Goal: Task Accomplishment & Management: Use online tool/utility

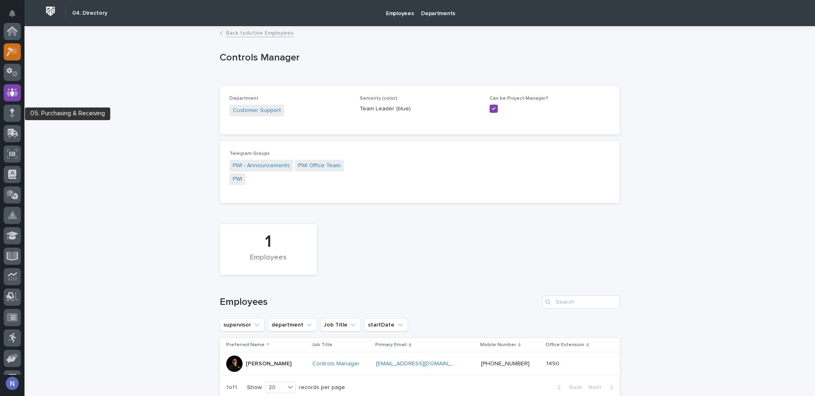
click at [11, 47] on icon at bounding box center [13, 51] width 12 height 9
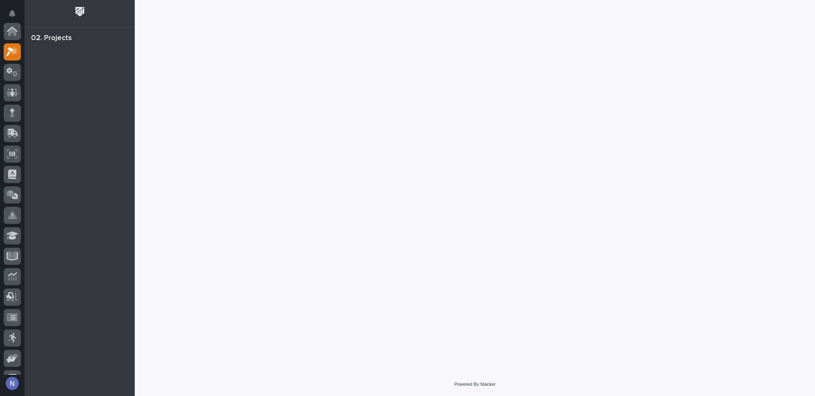
scroll to position [20, 0]
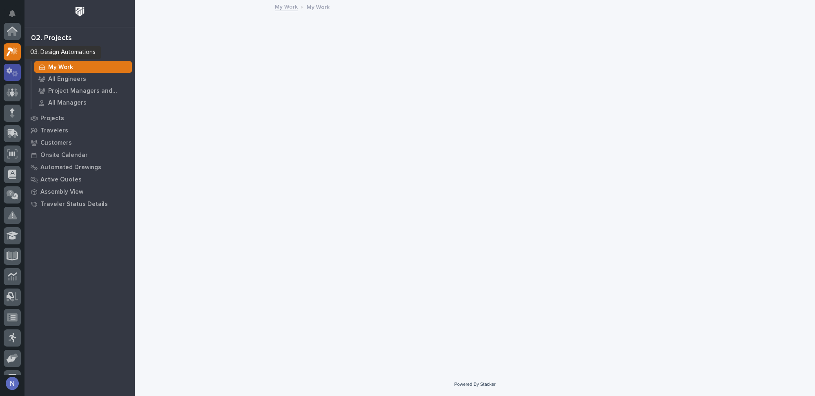
scroll to position [20, 0]
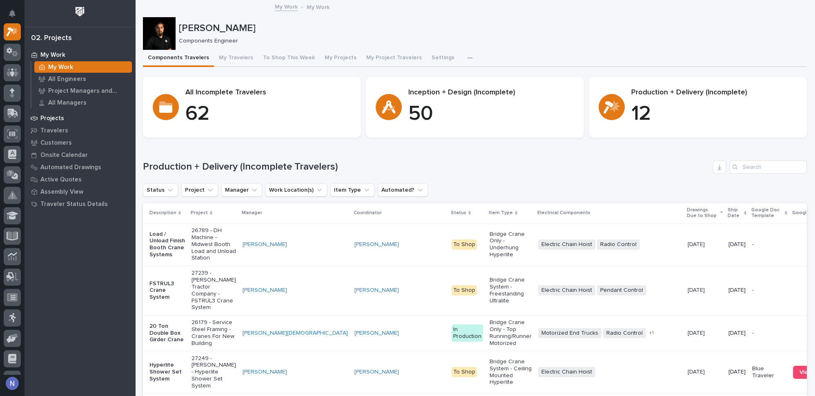
click at [60, 117] on p "Projects" at bounding box center [52, 118] width 24 height 7
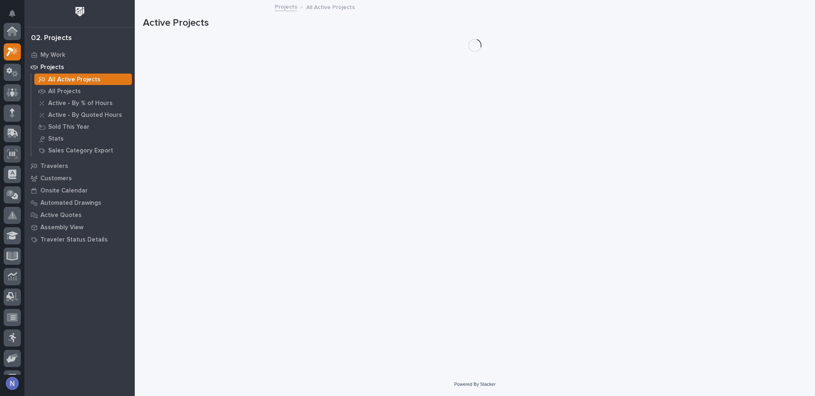
scroll to position [20, 0]
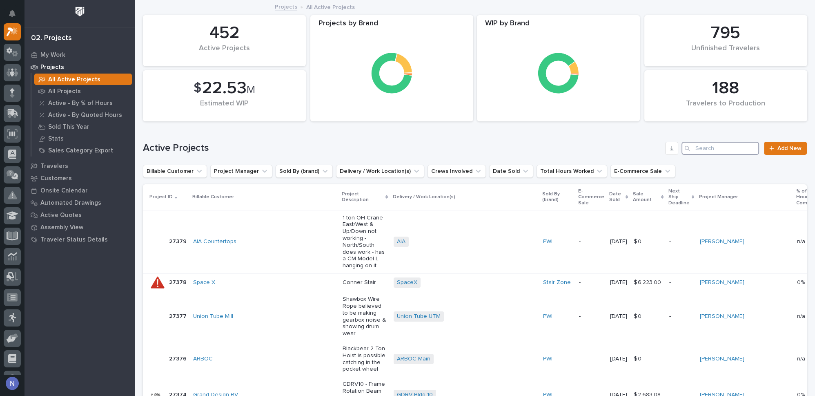
click at [709, 149] on input "Search" at bounding box center [720, 148] width 78 height 13
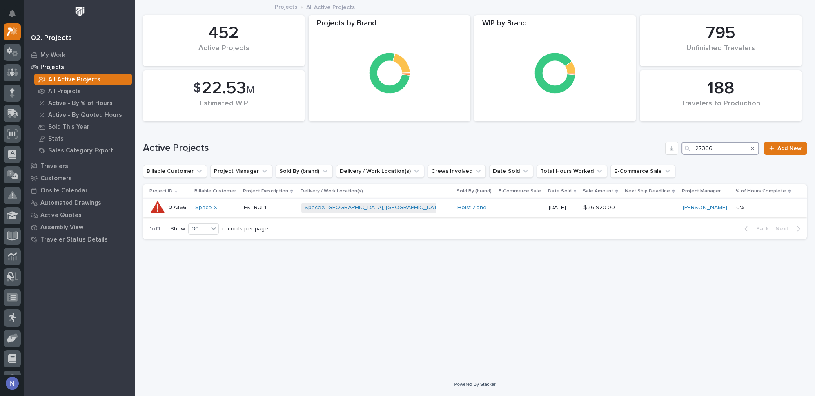
type input "27366"
click at [637, 207] on p "-" at bounding box center [650, 207] width 51 height 7
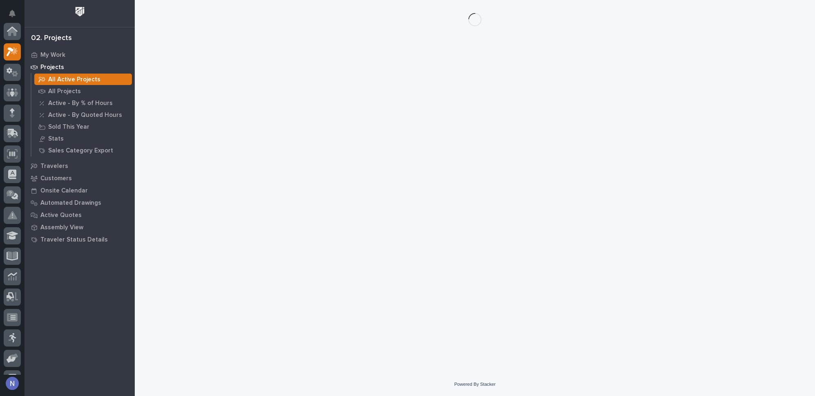
scroll to position [20, 0]
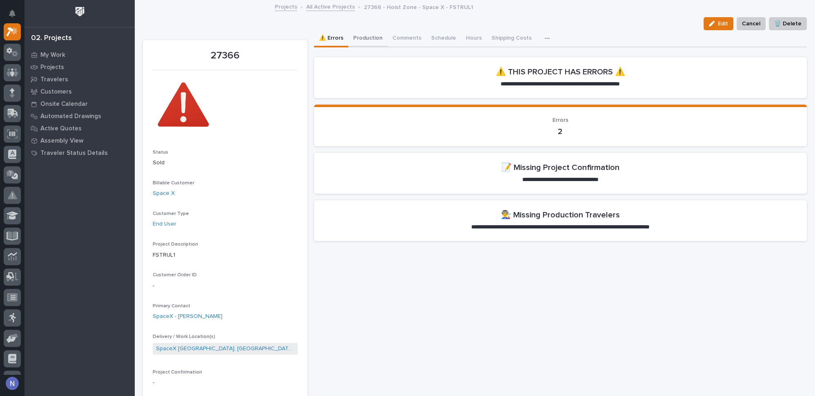
click at [370, 34] on button "Production" at bounding box center [367, 38] width 39 height 17
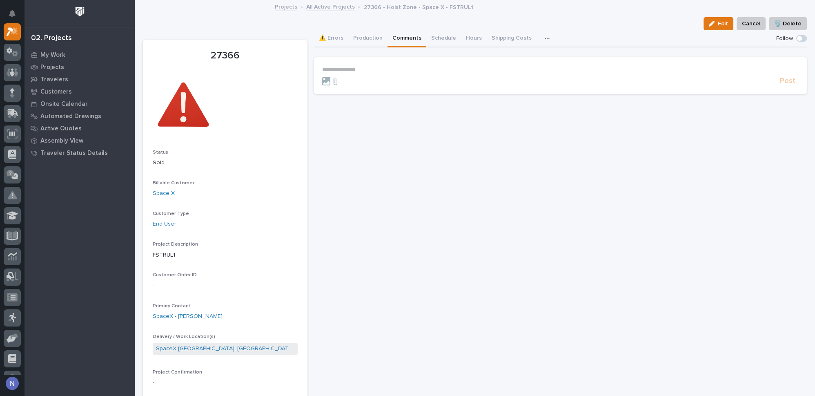
click at [412, 39] on button "Comments" at bounding box center [406, 38] width 39 height 17
click at [13, 94] on icon at bounding box center [12, 95] width 4 height 4
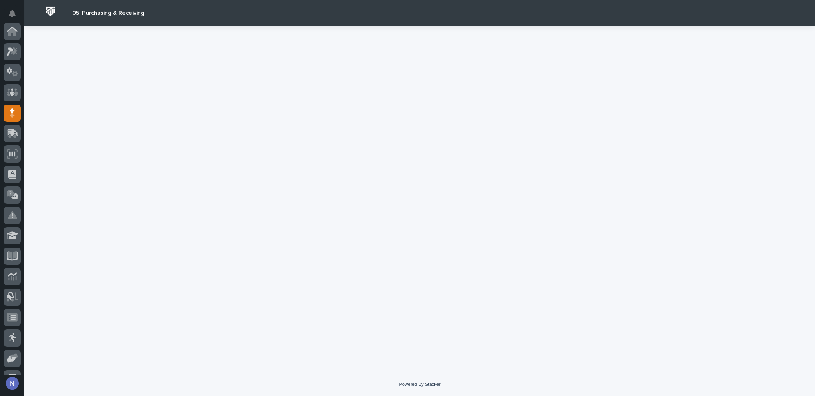
scroll to position [82, 0]
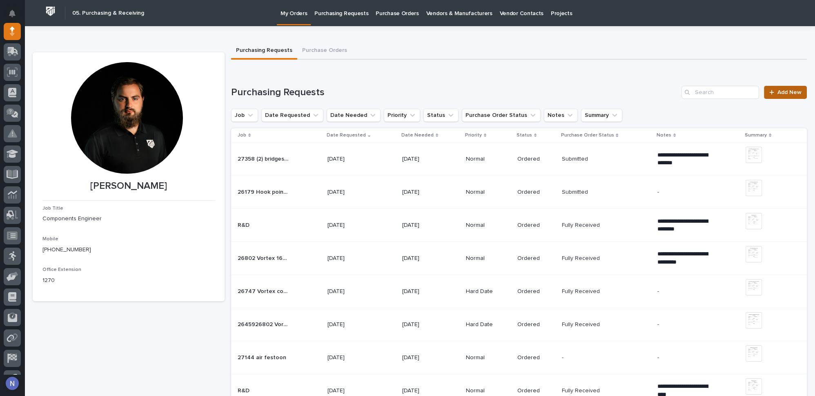
click at [782, 89] on span "Add New" at bounding box center [789, 92] width 24 height 6
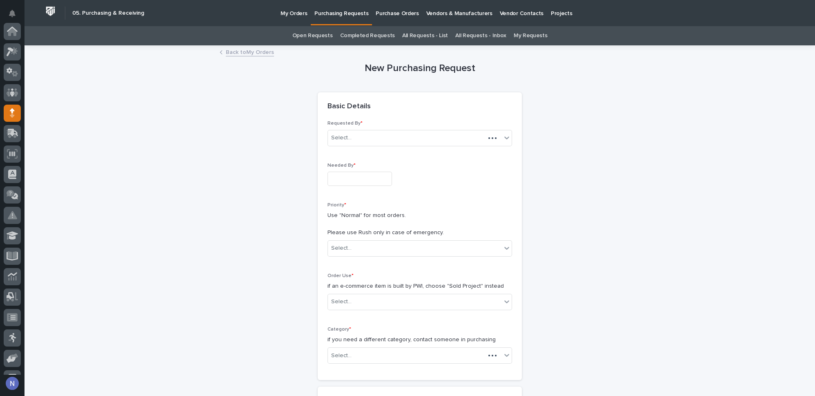
scroll to position [82, 0]
click at [387, 181] on input "text" at bounding box center [359, 178] width 64 height 14
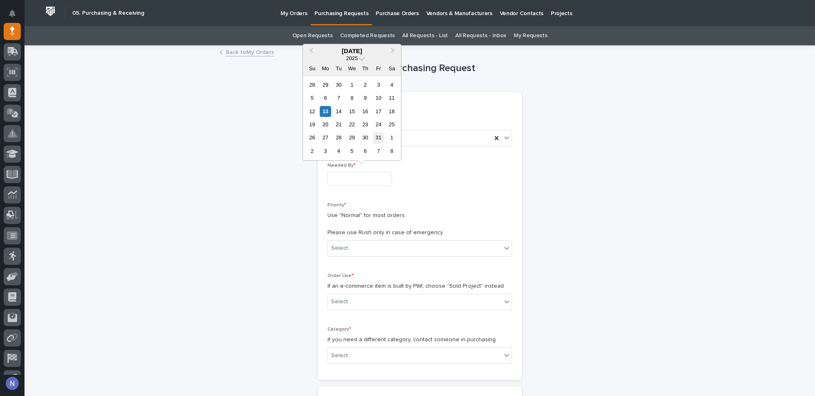
click at [374, 135] on div "31" at bounding box center [378, 137] width 11 height 11
type input "**********"
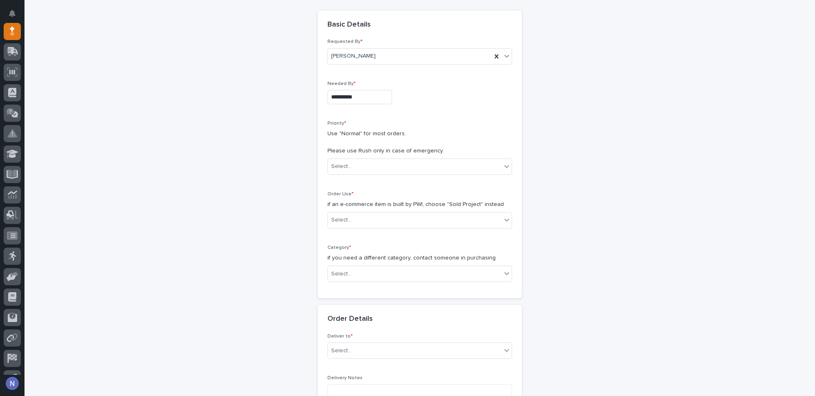
scroll to position [86, 0]
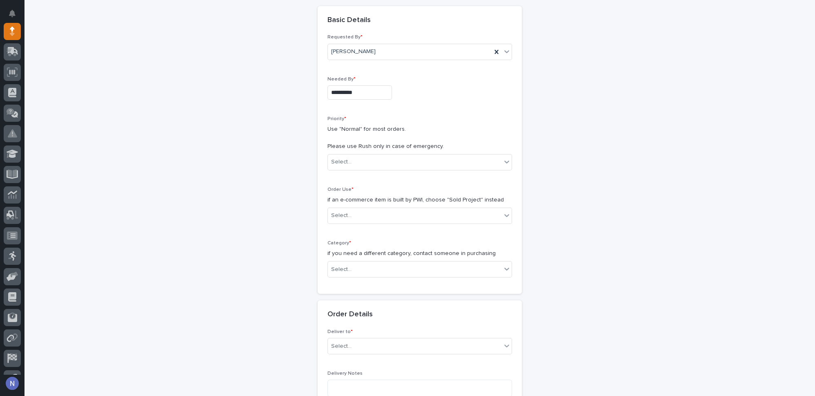
click at [383, 161] on div "Select..." at bounding box center [414, 161] width 173 height 13
click at [379, 203] on div "Normal" at bounding box center [417, 204] width 184 height 14
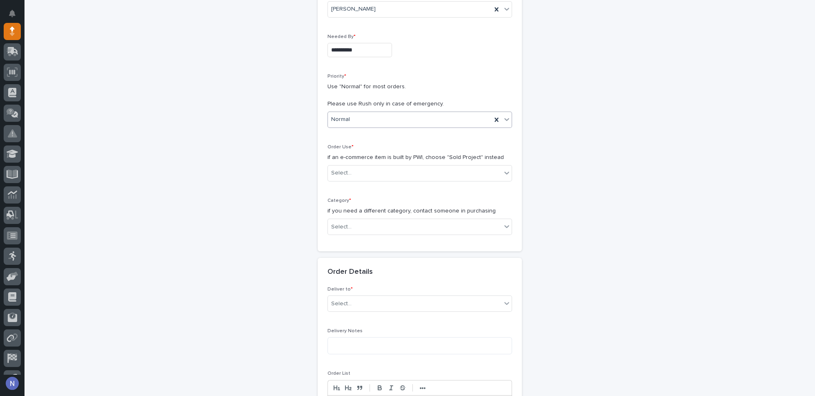
scroll to position [136, 0]
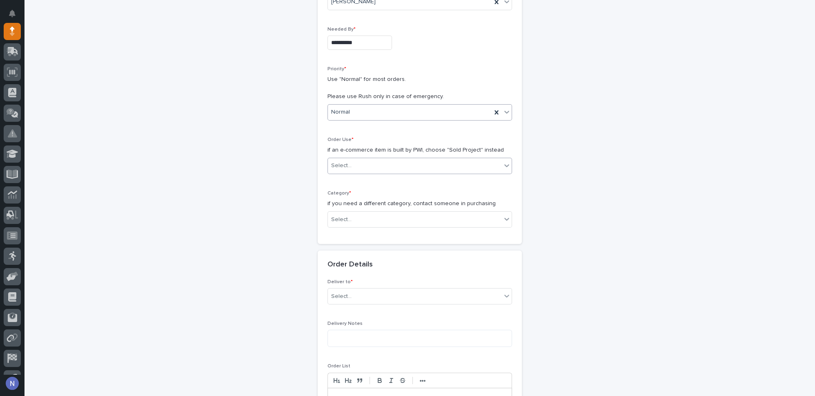
click at [384, 166] on div "Select..." at bounding box center [414, 165] width 173 height 13
click at [559, 30] on div "**********" at bounding box center [420, 326] width 774 height 832
click at [411, 164] on div "Select..." at bounding box center [414, 165] width 173 height 13
click at [406, 159] on div "Select..." at bounding box center [414, 165] width 173 height 13
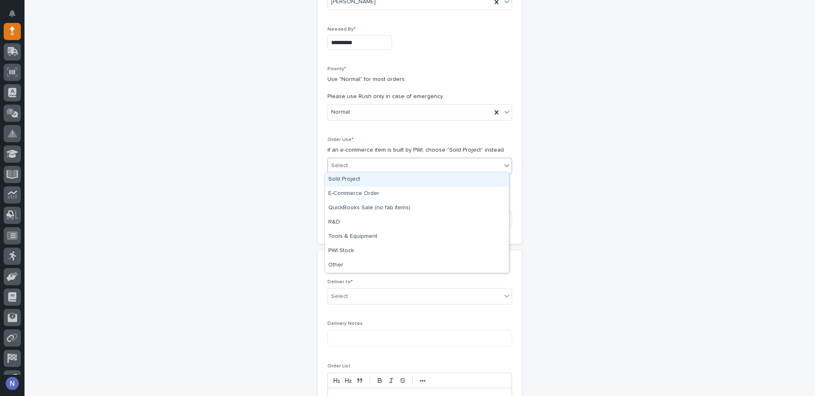
click at [384, 173] on div "Sold Project" at bounding box center [417, 179] width 184 height 14
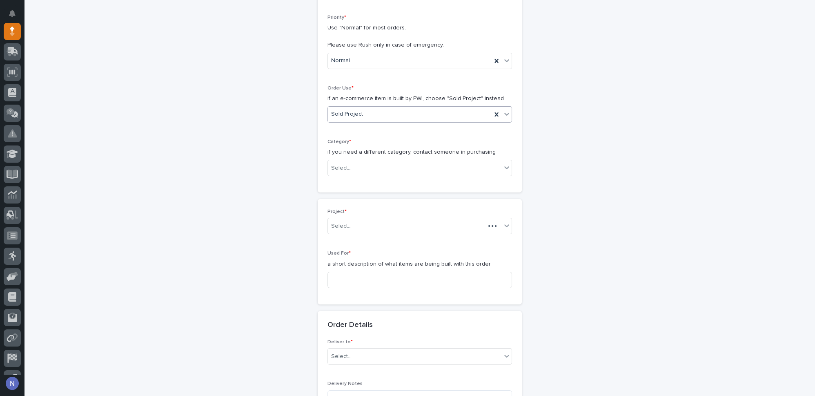
scroll to position [191, 0]
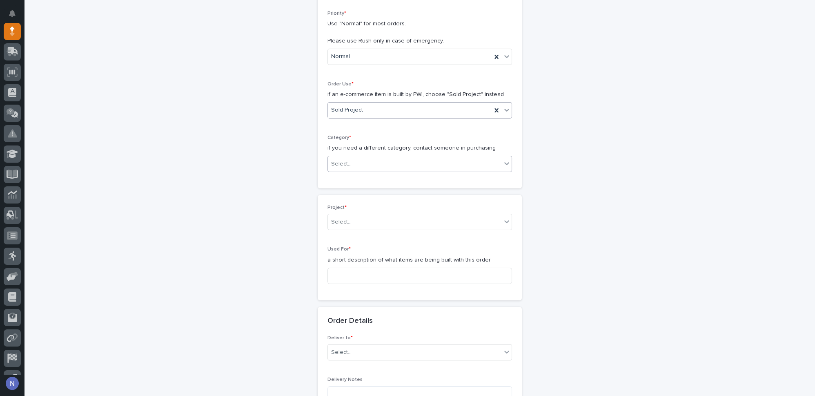
click at [387, 166] on div "Select..." at bounding box center [414, 163] width 173 height 13
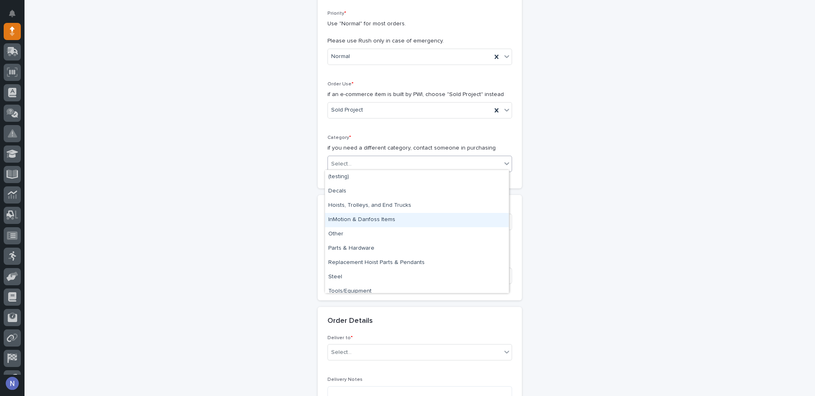
click at [385, 218] on div "InMotion & Danfoss Items" at bounding box center [417, 220] width 184 height 14
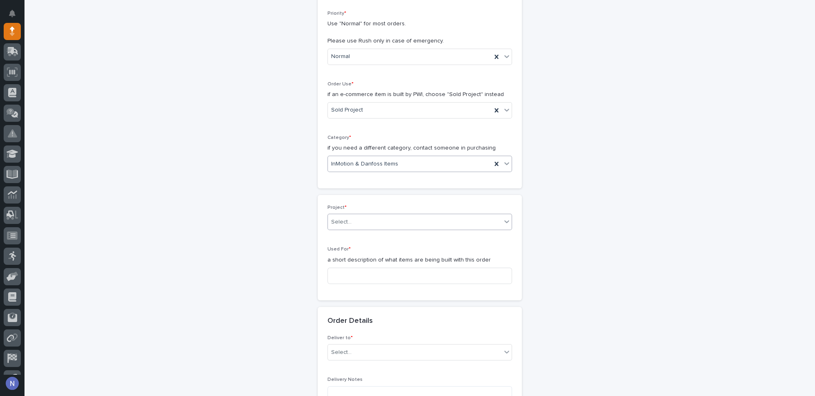
click at [379, 218] on div "Select..." at bounding box center [414, 221] width 173 height 13
click at [616, 11] on div "**********" at bounding box center [420, 327] width 774 height 944
click at [486, 222] on div "Select..." at bounding box center [414, 221] width 173 height 13
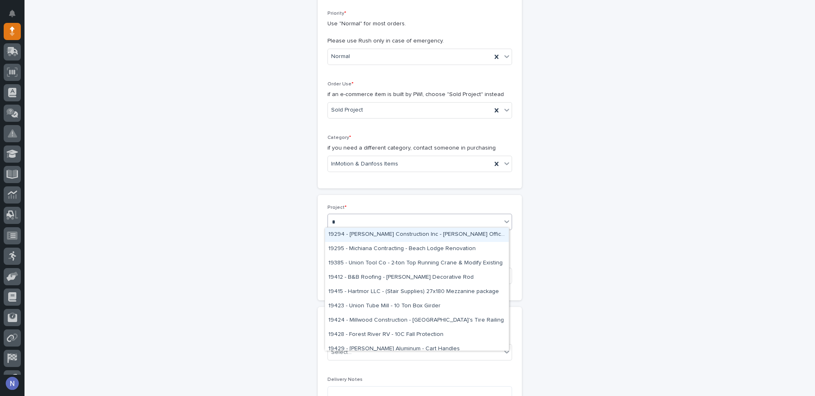
type input "*"
click at [380, 217] on div "Select..." at bounding box center [414, 221] width 173 height 13
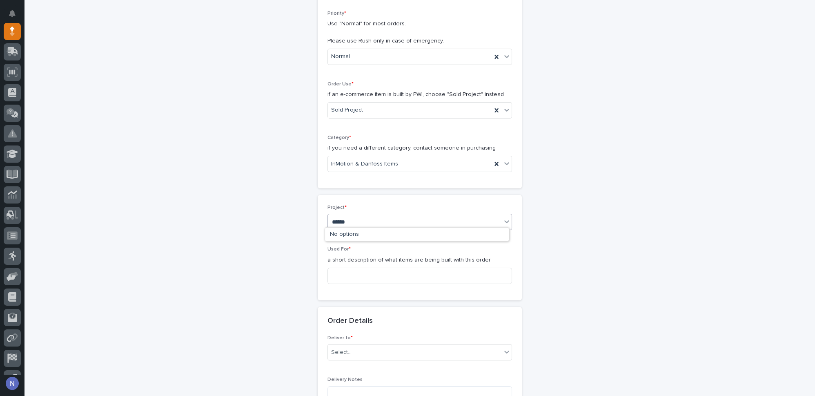
type input "******"
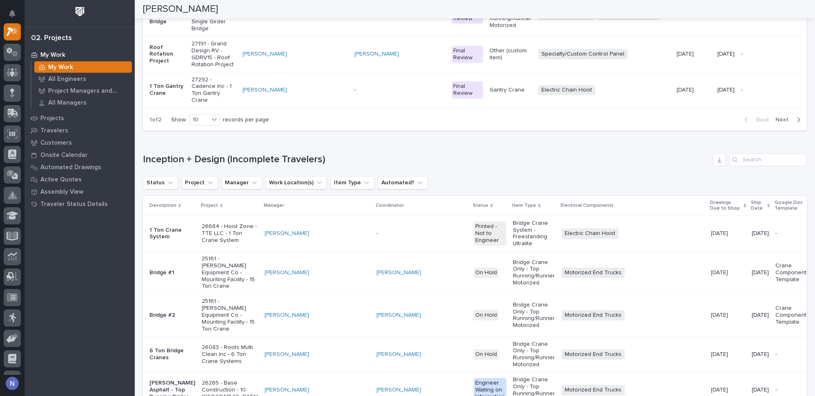
scroll to position [556, 0]
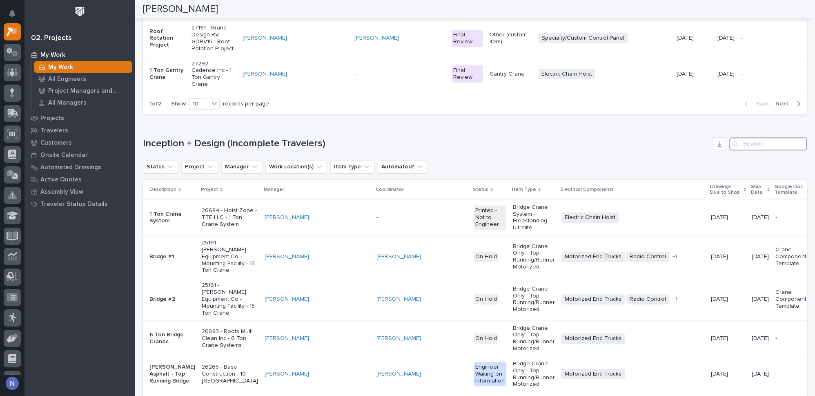
click at [777, 150] on input "Search" at bounding box center [768, 143] width 78 height 13
click at [778, 150] on input "Search" at bounding box center [768, 143] width 78 height 13
click at [741, 150] on input "Search" at bounding box center [768, 143] width 78 height 13
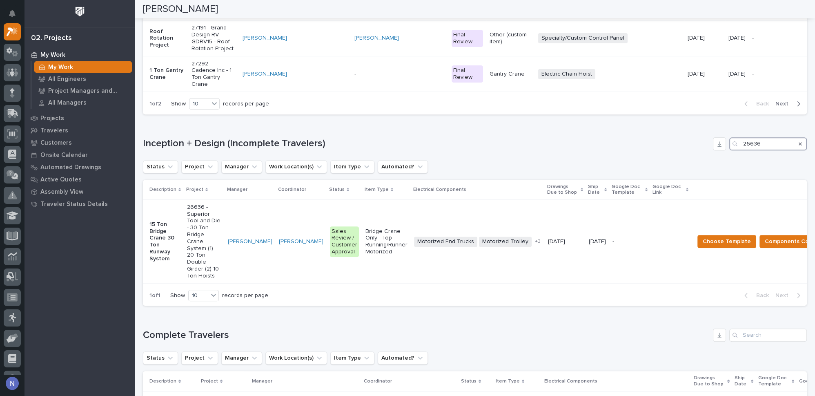
type input "26636"
click at [232, 269] on td "[PERSON_NAME]" at bounding box center [249, 242] width 51 height 84
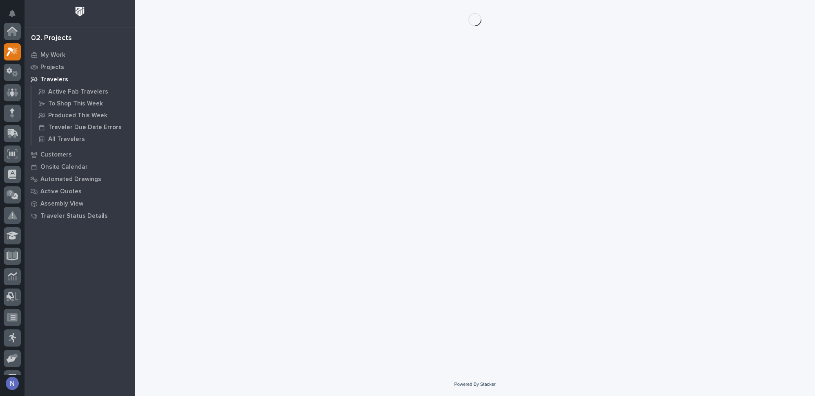
scroll to position [20, 0]
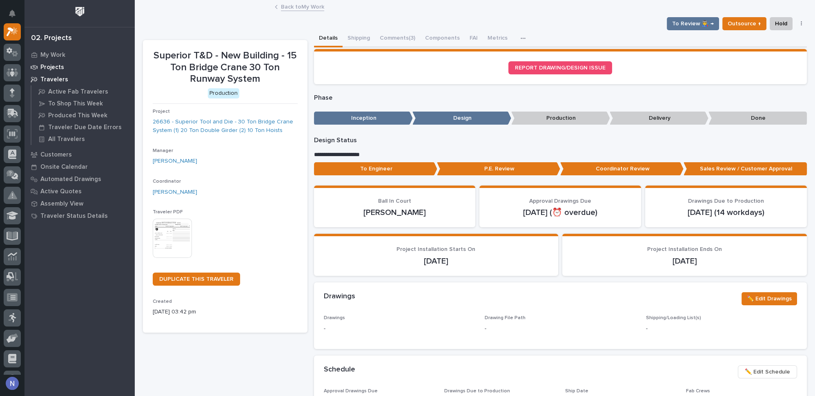
click at [52, 70] on p "Projects" at bounding box center [52, 67] width 24 height 7
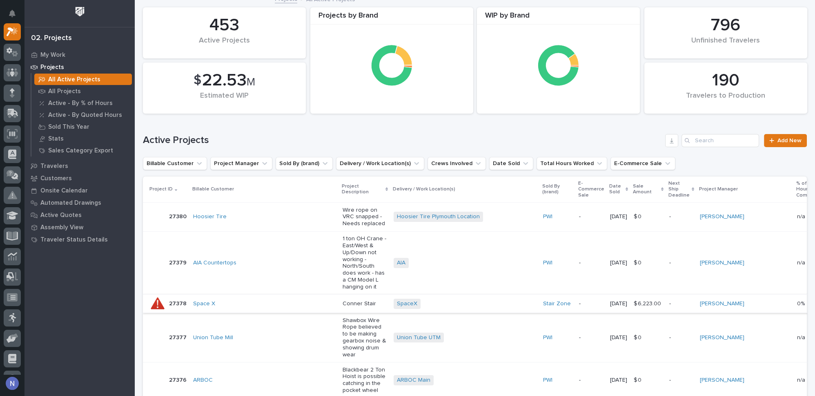
scroll to position [12, 0]
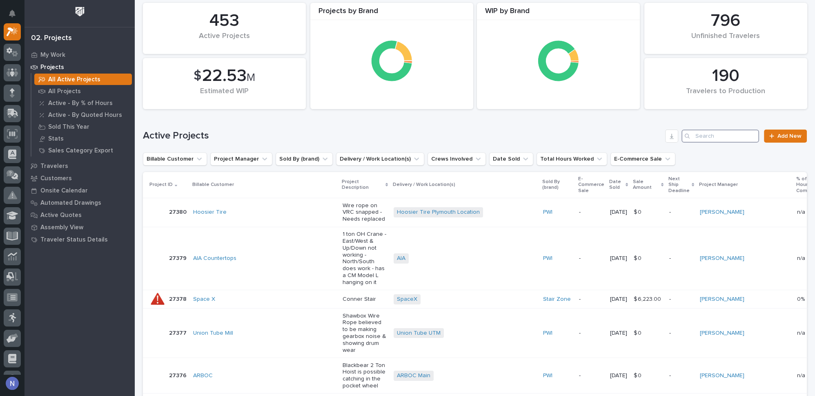
click at [723, 136] on input "Search" at bounding box center [720, 135] width 78 height 13
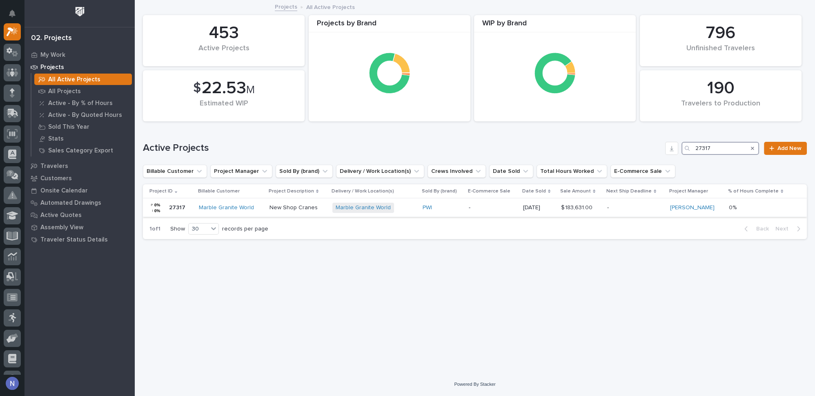
type input "27317"
click at [512, 204] on p "-" at bounding box center [493, 207] width 48 height 7
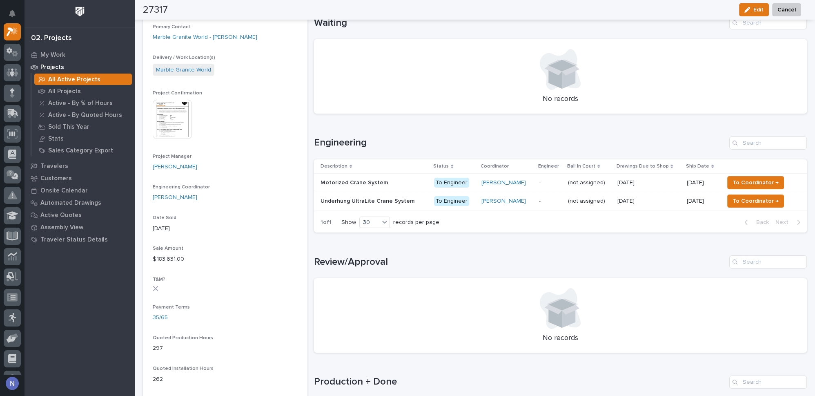
scroll to position [260, 0]
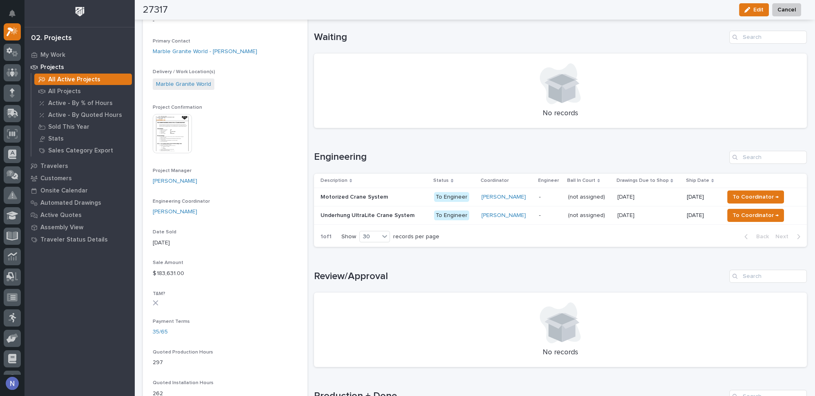
click at [517, 193] on div "Spenser Yoder" at bounding box center [506, 196] width 51 height 7
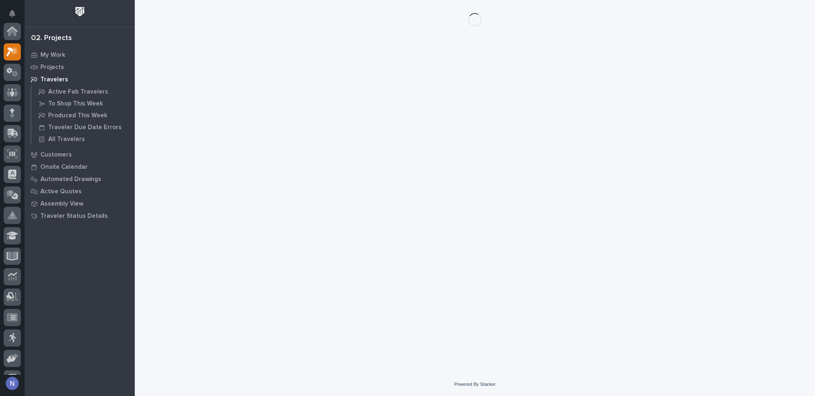
scroll to position [20, 0]
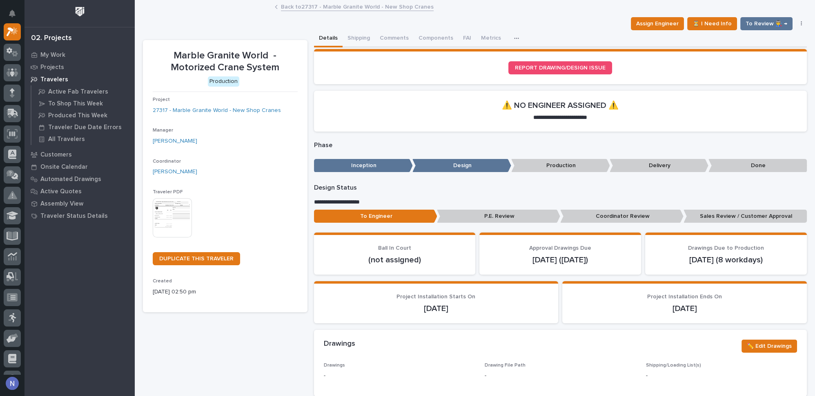
click at [304, 5] on link "Back to 27317 - Marble Granite World - New Shop Cranes" at bounding box center [357, 6] width 153 height 9
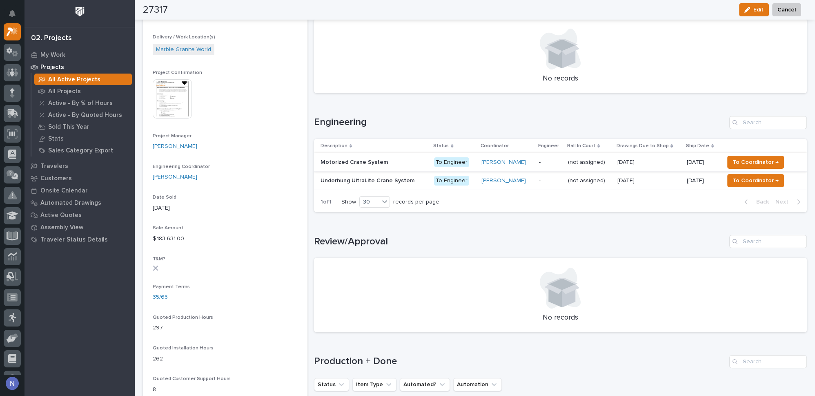
scroll to position [297, 0]
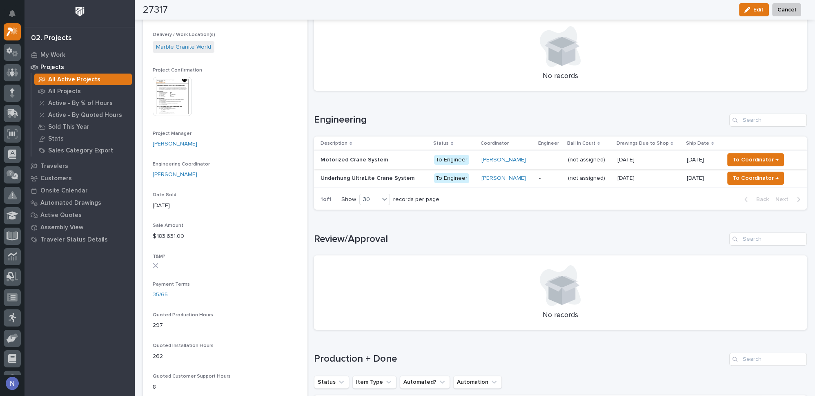
click at [80, 0] on html "My Settings Log Out 02. Projects My Work Projects All Active Projects All Proje…" at bounding box center [407, 198] width 815 height 396
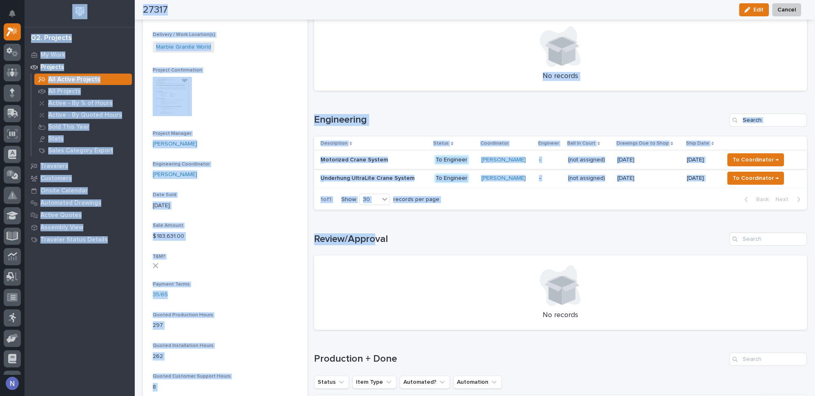
click at [267, 78] on div "This file cannot be opened Download File" at bounding box center [225, 97] width 145 height 41
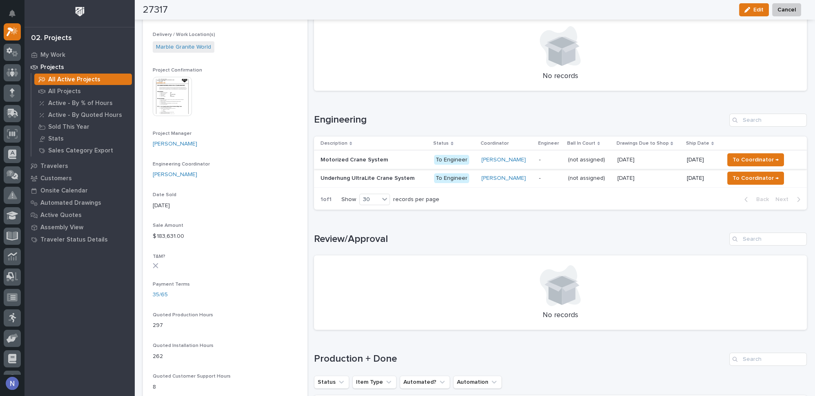
click at [73, 78] on p "All Active Projects" at bounding box center [74, 79] width 52 height 7
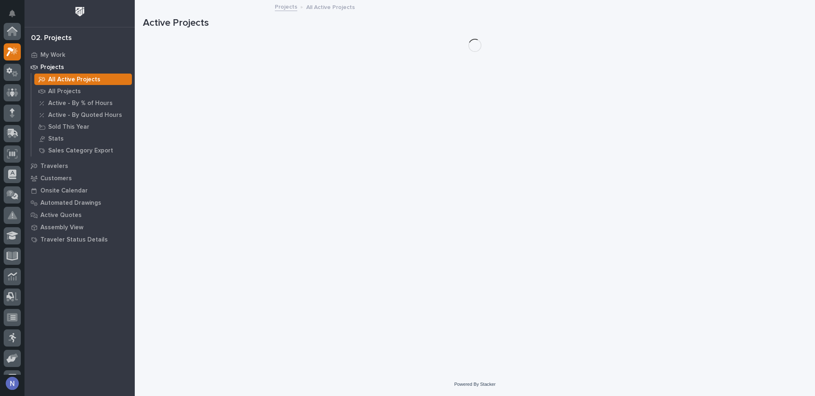
scroll to position [20, 0]
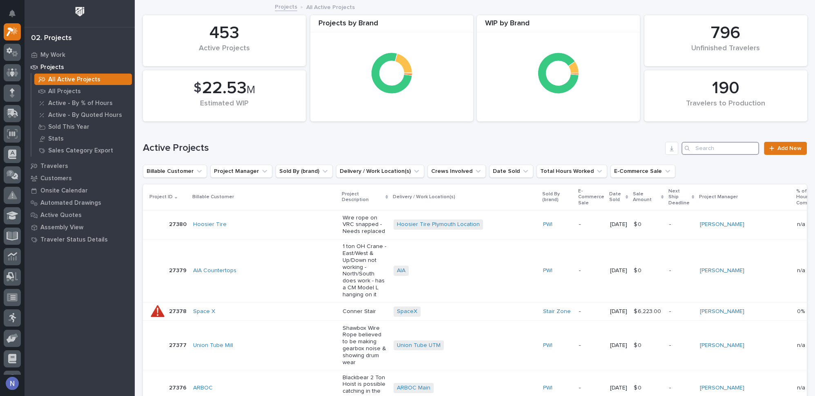
click at [721, 150] on input "Search" at bounding box center [720, 148] width 78 height 13
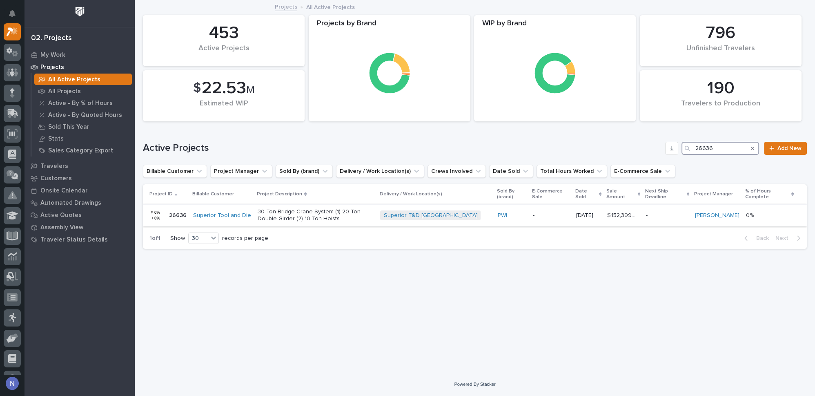
type input "26636"
click at [555, 212] on p "-" at bounding box center [551, 215] width 37 height 7
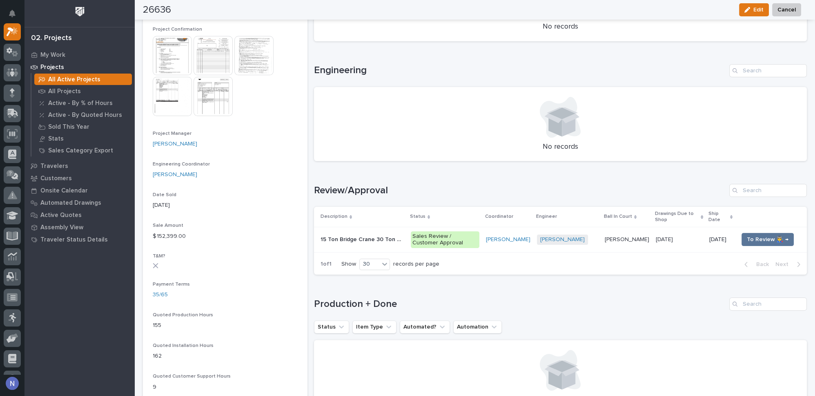
scroll to position [420, 0]
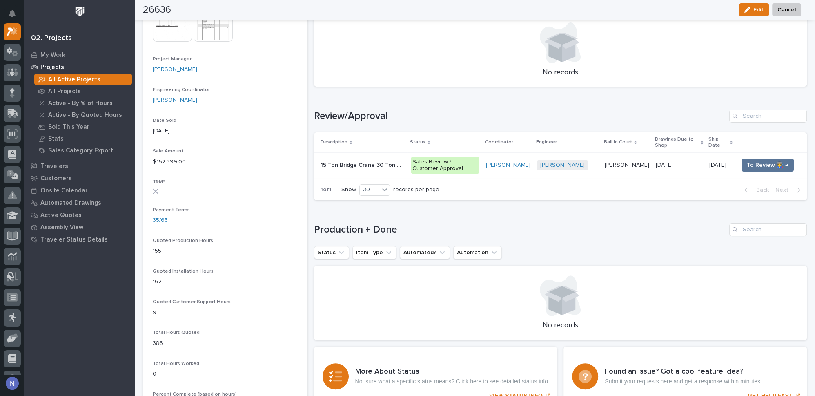
click at [402, 155] on td "15 Ton Bridge Crane 30 Ton Runway System 15 Ton Bridge Crane 30 Ton Runway Syst…" at bounding box center [361, 164] width 94 height 25
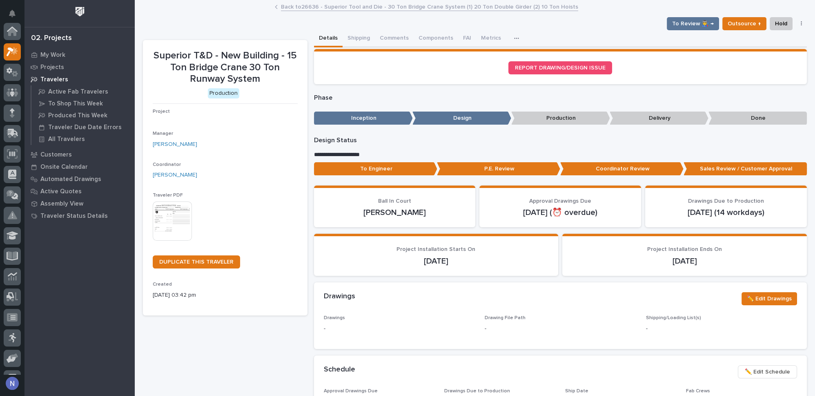
scroll to position [20, 0]
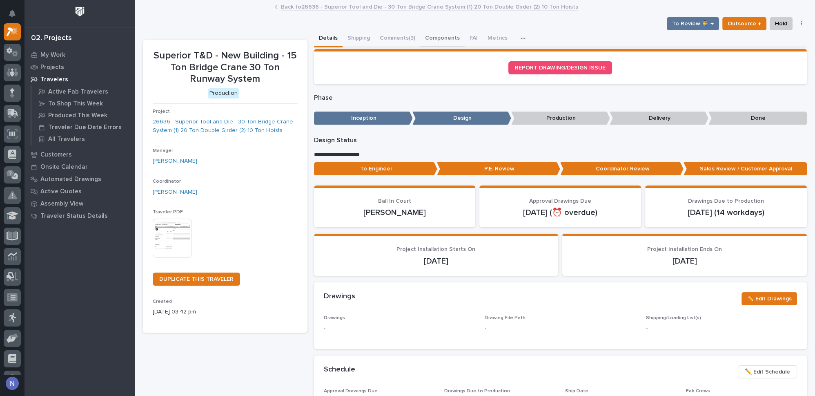
click at [435, 37] on button "Components" at bounding box center [442, 38] width 44 height 17
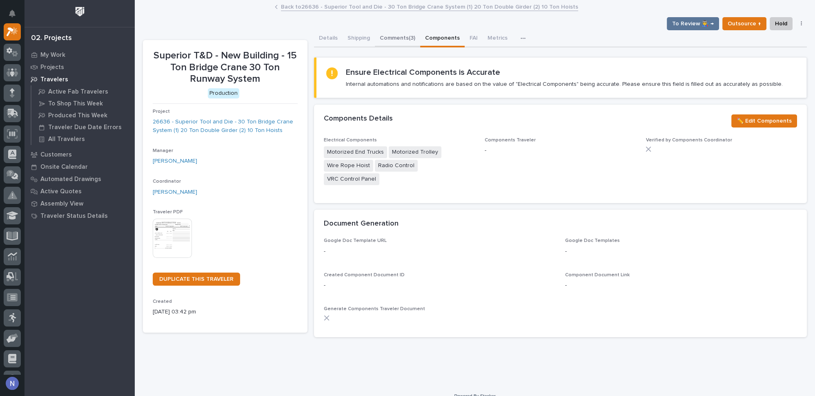
click at [396, 38] on button "Comments (3)" at bounding box center [397, 38] width 45 height 17
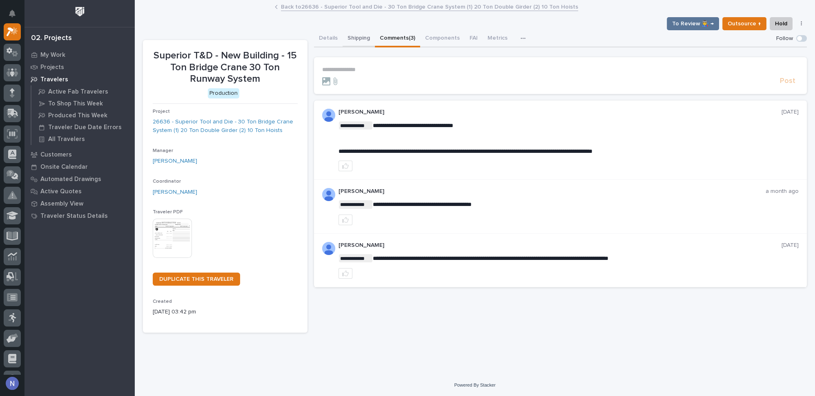
drag, startPoint x: 396, startPoint y: 38, endPoint x: 363, endPoint y: 41, distance: 32.4
click at [395, 38] on button "Comments (3)" at bounding box center [397, 38] width 45 height 17
click at [434, 33] on button "Components" at bounding box center [442, 38] width 44 height 17
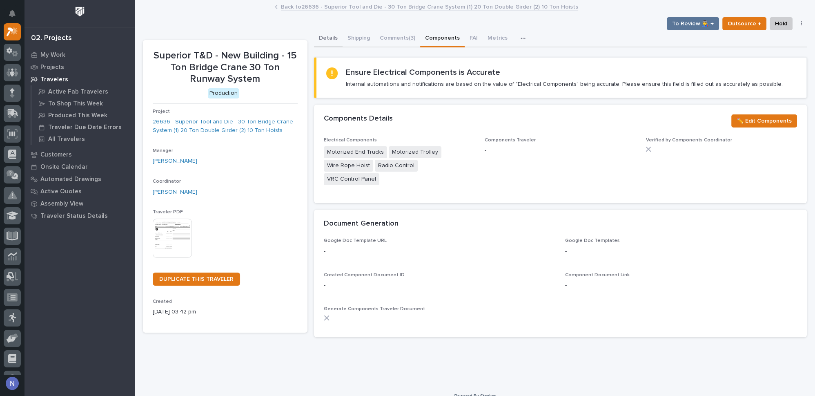
click at [321, 39] on button "Details" at bounding box center [328, 38] width 29 height 17
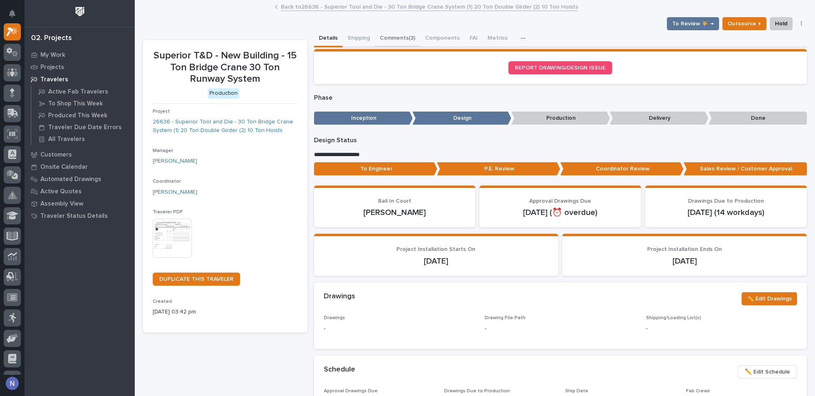
click at [404, 35] on button "Comments (3)" at bounding box center [397, 38] width 45 height 17
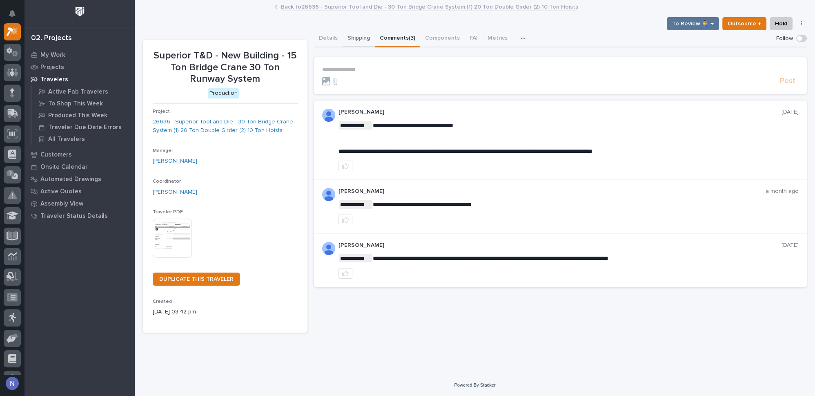
click at [363, 35] on button "Shipping" at bounding box center [358, 38] width 32 height 17
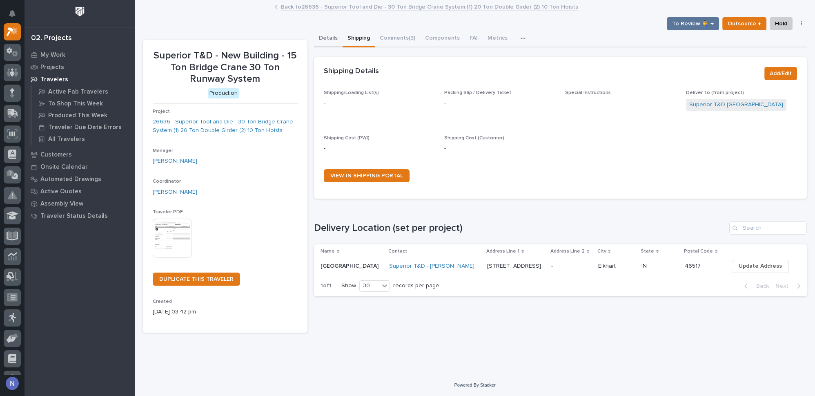
click at [325, 36] on button "Details" at bounding box center [328, 38] width 29 height 17
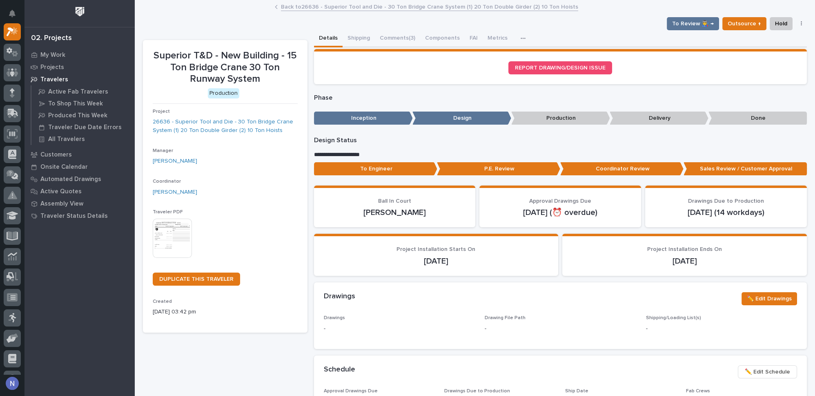
click at [446, 338] on div "Drawings - Drawing File Path - Shipping/Loading List(s) -" at bounding box center [560, 332] width 493 height 34
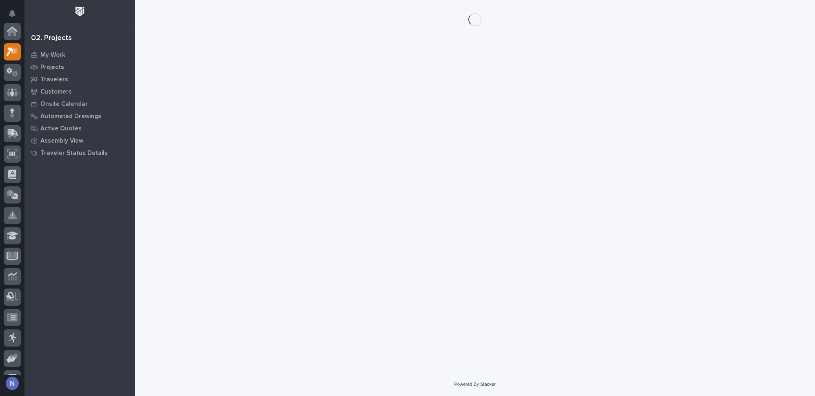
scroll to position [20, 0]
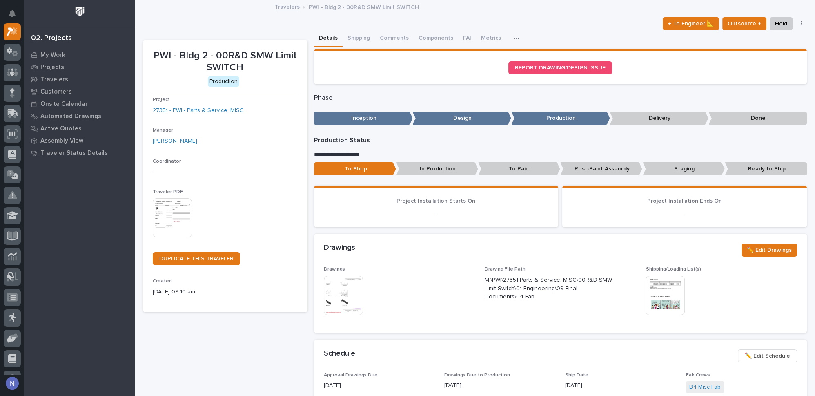
click at [353, 292] on img at bounding box center [343, 295] width 39 height 39
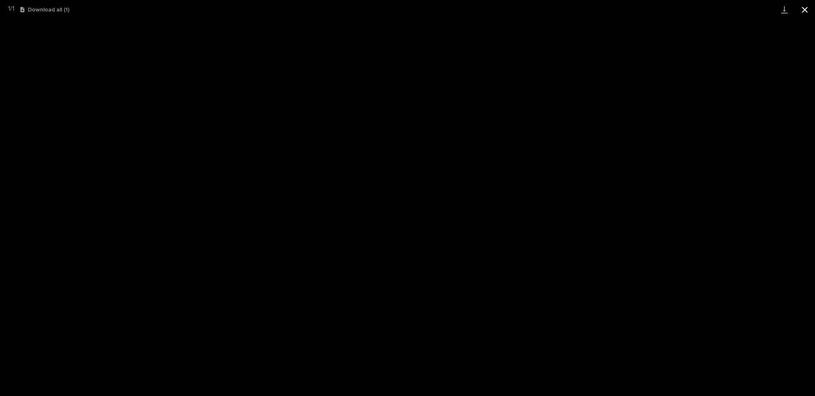
click at [803, 10] on button "Close gallery" at bounding box center [804, 9] width 20 height 19
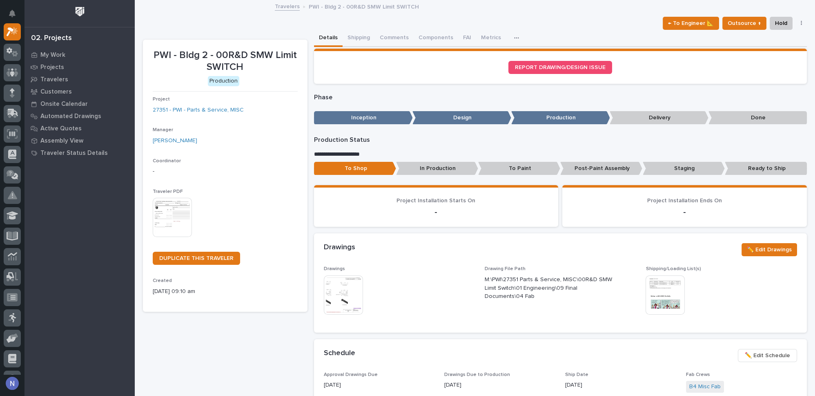
scroll to position [0, 0]
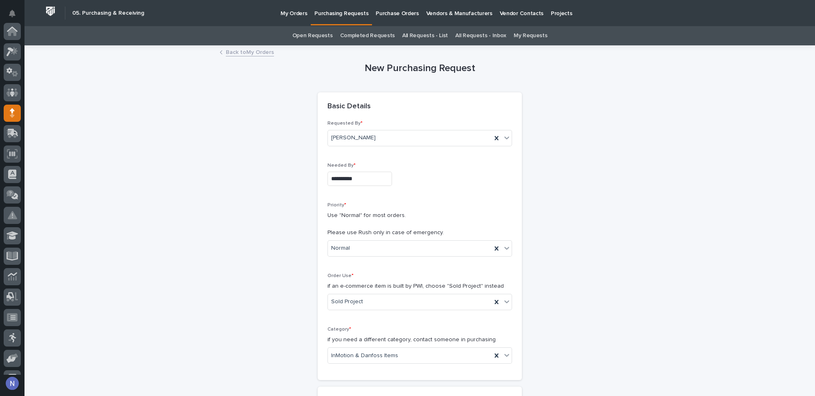
scroll to position [82, 0]
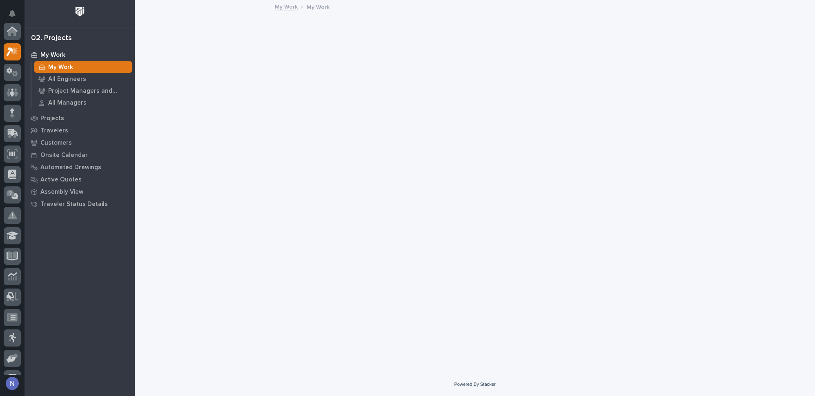
scroll to position [20, 0]
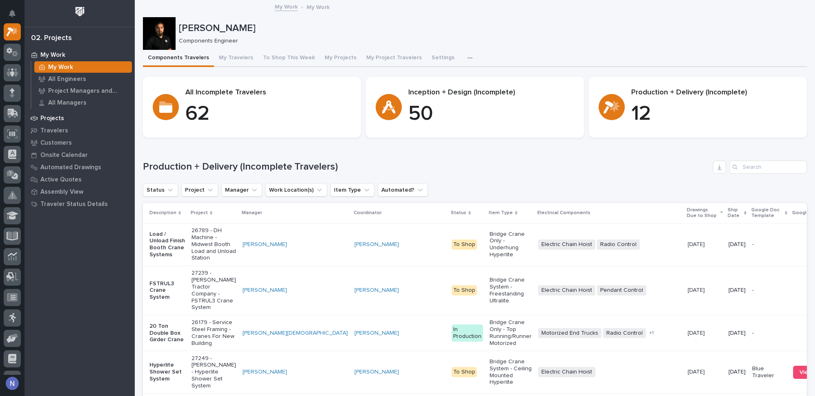
click at [64, 113] on div "Projects" at bounding box center [80, 117] width 106 height 11
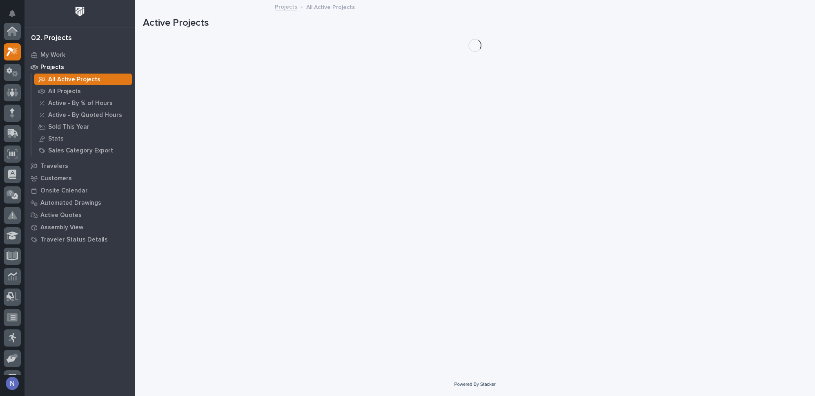
scroll to position [20, 0]
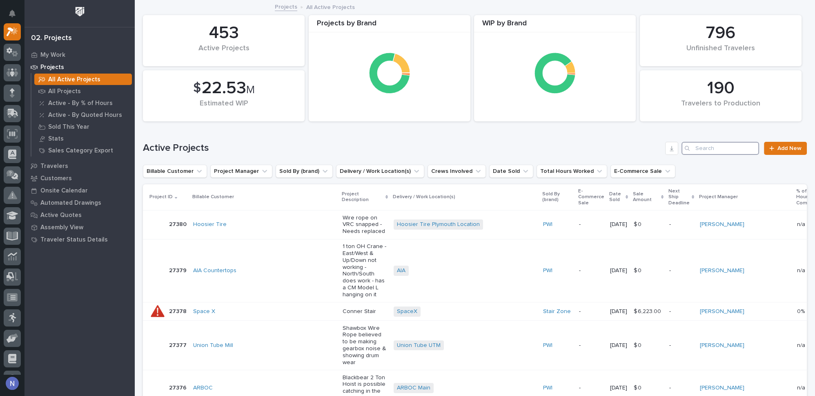
click at [714, 148] on input "Search" at bounding box center [720, 148] width 78 height 13
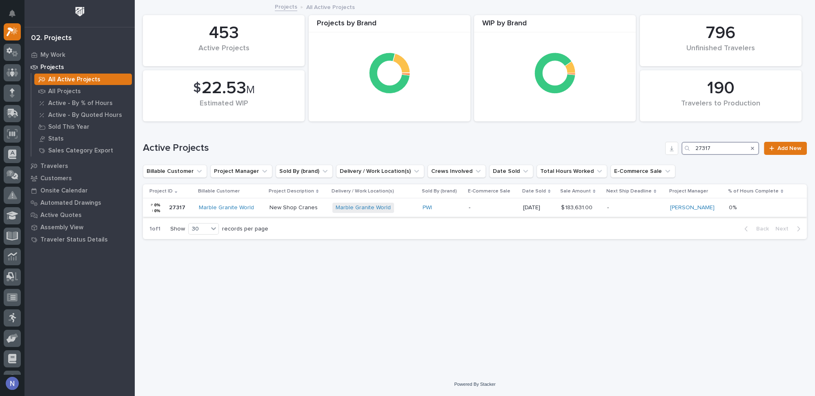
type input "27317"
click at [491, 212] on div "-" at bounding box center [493, 207] width 48 height 13
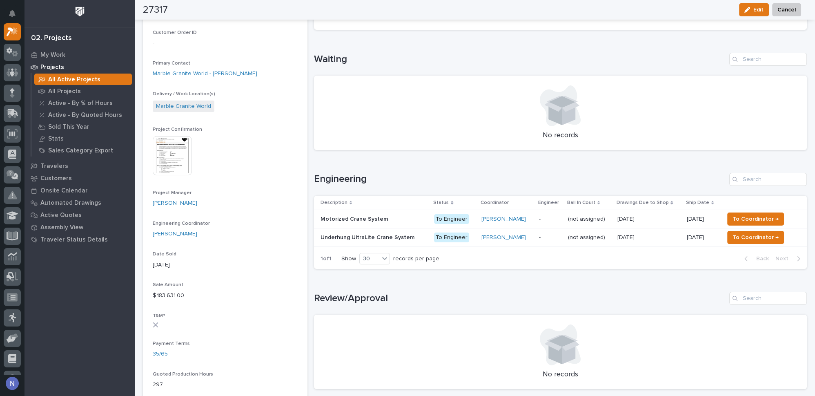
scroll to position [260, 0]
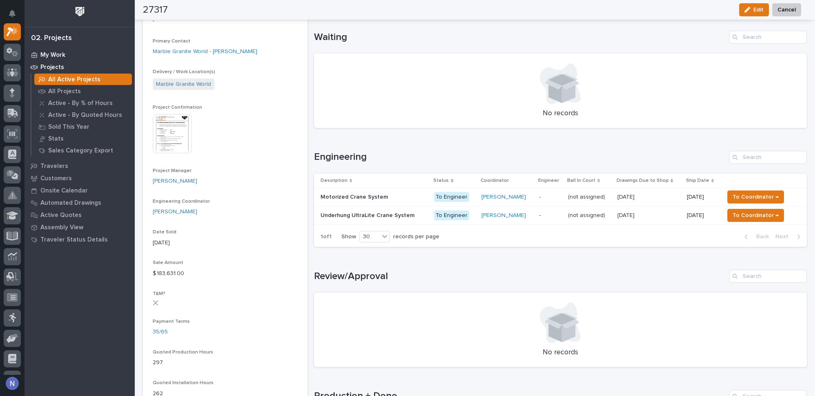
click at [53, 50] on div "My Work" at bounding box center [80, 54] width 106 height 11
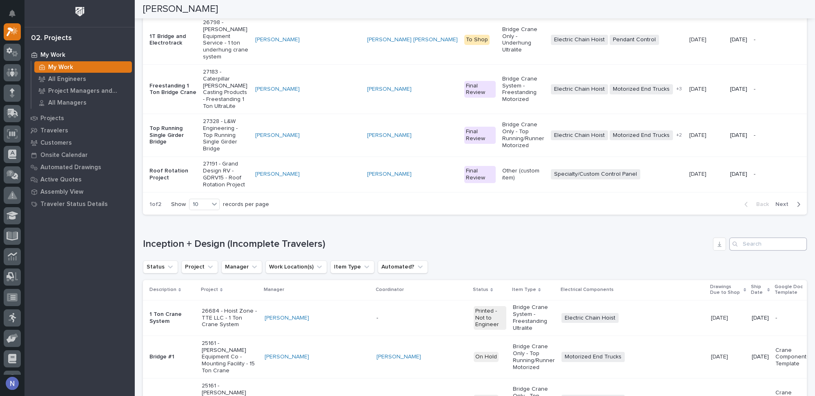
scroll to position [531, 0]
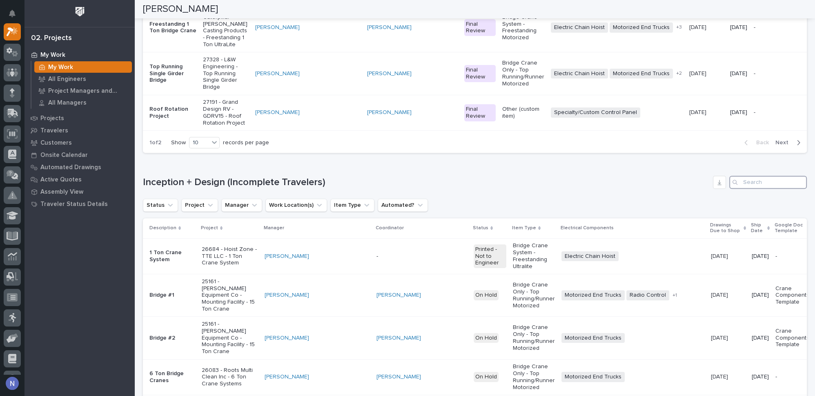
click at [760, 189] on input "Search" at bounding box center [768, 182] width 78 height 13
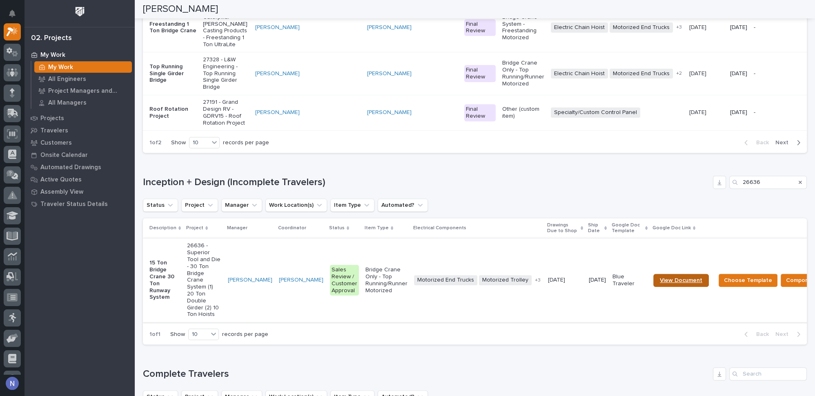
click at [668, 287] on link "View Document" at bounding box center [681, 279] width 56 height 13
drag, startPoint x: 763, startPoint y: 242, endPoint x: 719, endPoint y: 239, distance: 44.6
click at [719, 189] on div "Inception + Design (Incomplete Travelers) 26636" at bounding box center [475, 182] width 664 height 13
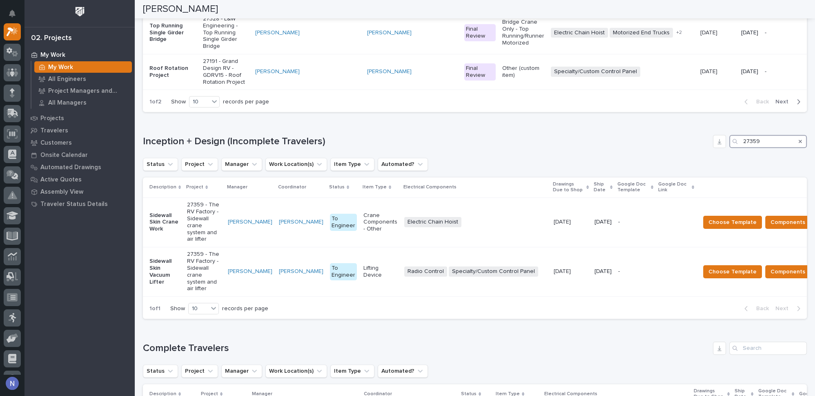
scroll to position [576, 0]
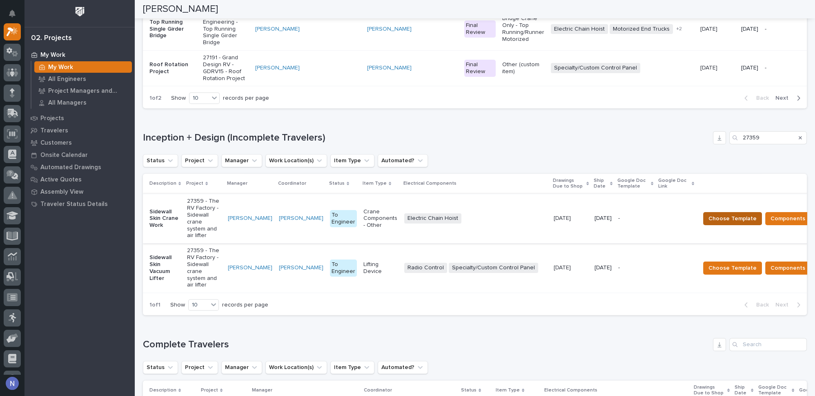
click at [738, 223] on span "Choose Template" at bounding box center [732, 218] width 48 height 10
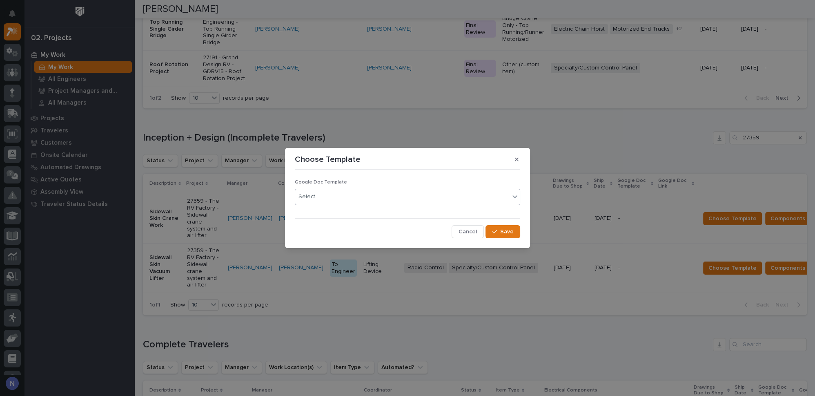
click at [505, 197] on div "Select..." at bounding box center [402, 196] width 214 height 13
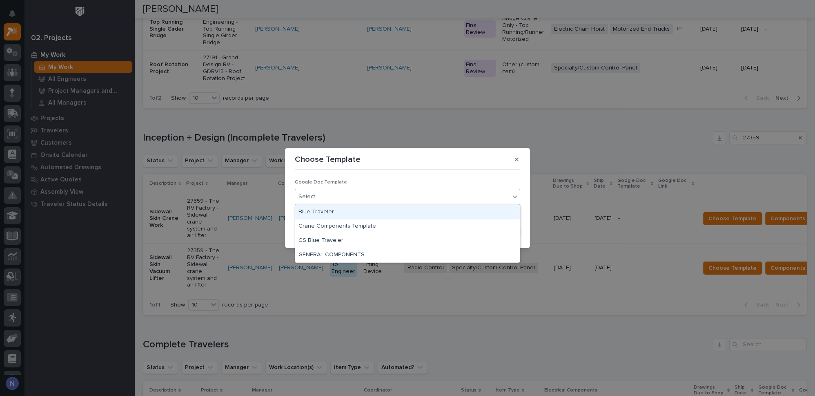
click at [417, 214] on div "Blue Traveler" at bounding box center [407, 212] width 224 height 14
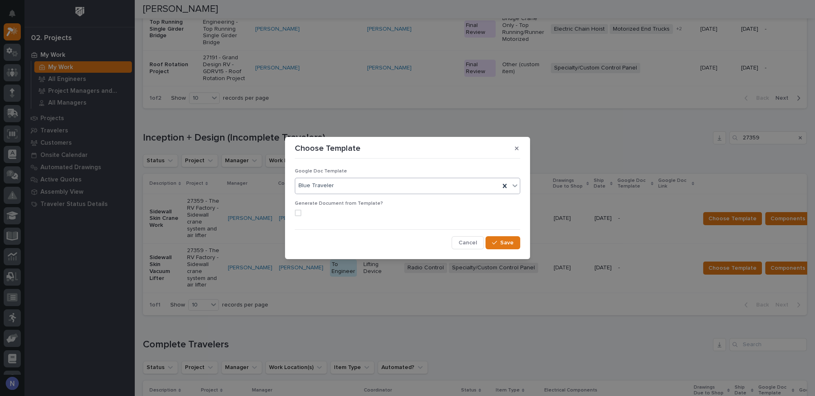
click at [299, 212] on span at bounding box center [298, 212] width 7 height 7
click at [510, 241] on span "Save" at bounding box center [506, 242] width 13 height 7
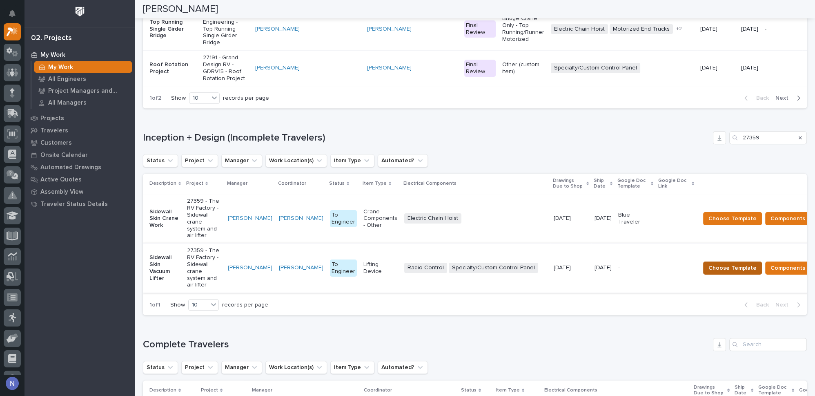
click at [737, 273] on span "Choose Template" at bounding box center [732, 268] width 48 height 10
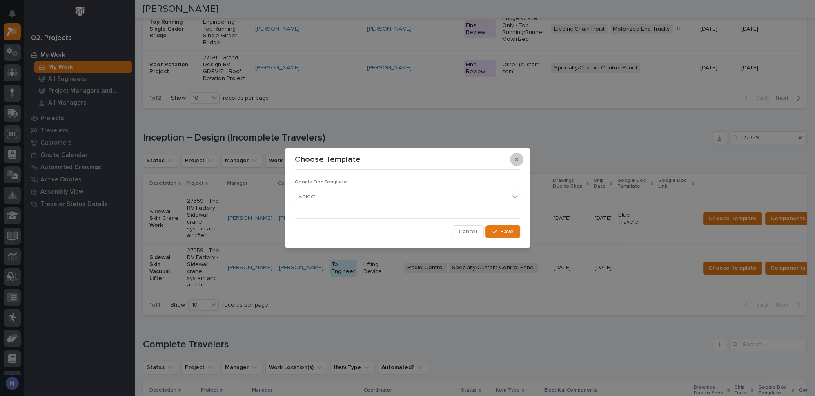
click at [514, 159] on button "button" at bounding box center [516, 159] width 13 height 13
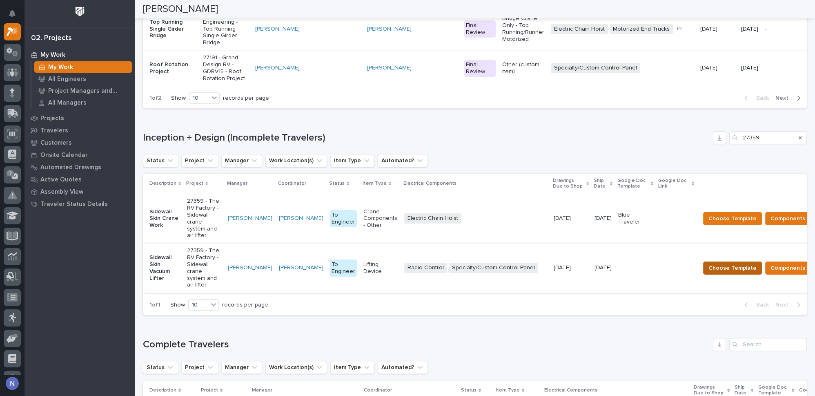
click at [734, 273] on span "Choose Template" at bounding box center [732, 268] width 48 height 10
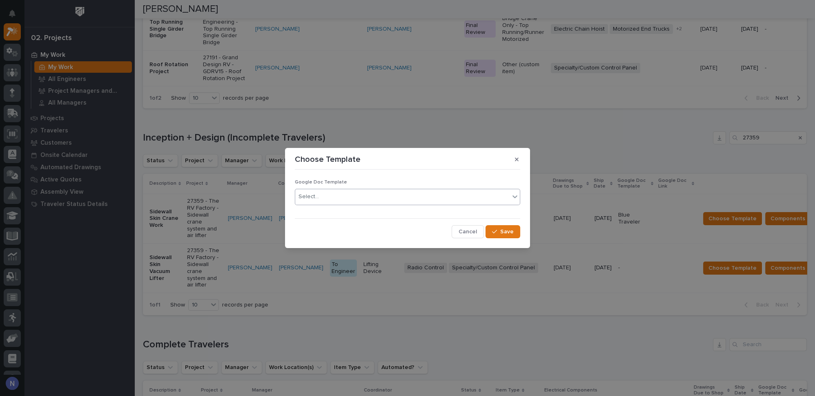
click at [312, 192] on div "Select..." at bounding box center [308, 196] width 20 height 9
click at [318, 198] on div "Select..." at bounding box center [402, 196] width 214 height 13
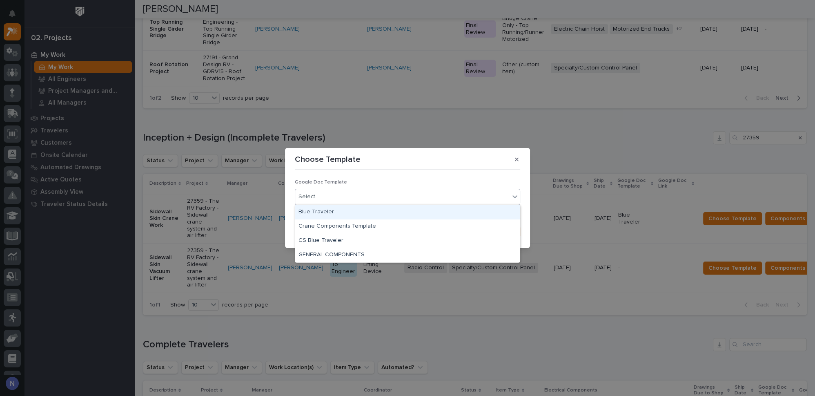
click at [313, 207] on div "Blue Traveler" at bounding box center [407, 212] width 224 height 14
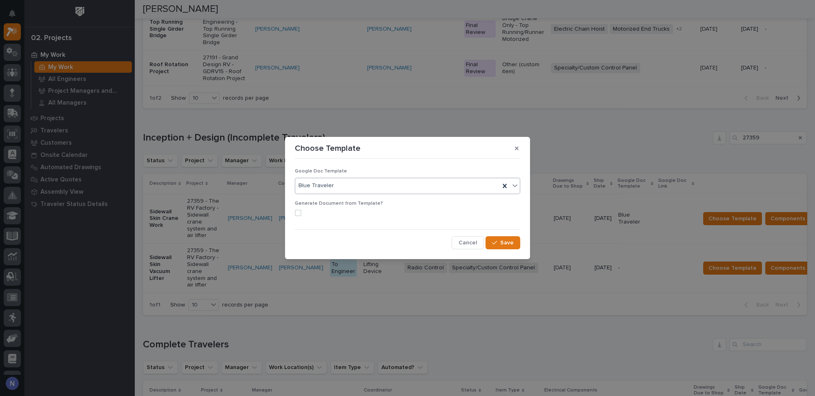
drag, startPoint x: 296, startPoint y: 211, endPoint x: 304, endPoint y: 212, distance: 8.3
click at [296, 210] on span at bounding box center [298, 212] width 7 height 7
click at [502, 241] on span "Save" at bounding box center [506, 242] width 13 height 7
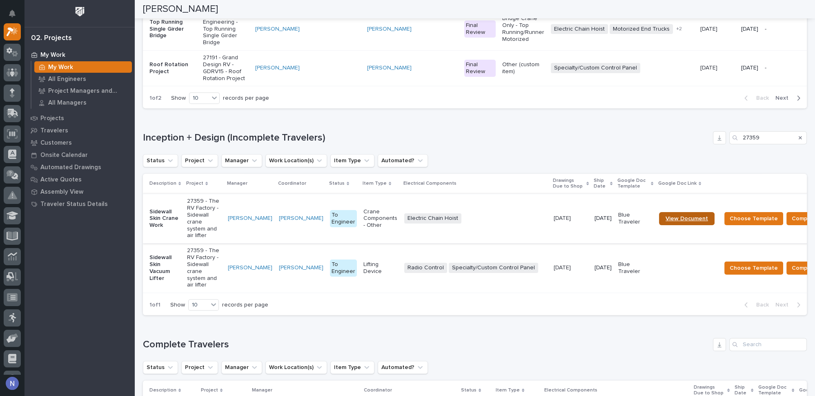
click at [679, 221] on span "View Document" at bounding box center [686, 219] width 42 height 6
click at [676, 271] on span "View Document" at bounding box center [686, 268] width 42 height 6
drag, startPoint x: 760, startPoint y: 193, endPoint x: 726, endPoint y: 195, distance: 33.6
click at [729, 144] on div "27359" at bounding box center [768, 137] width 78 height 13
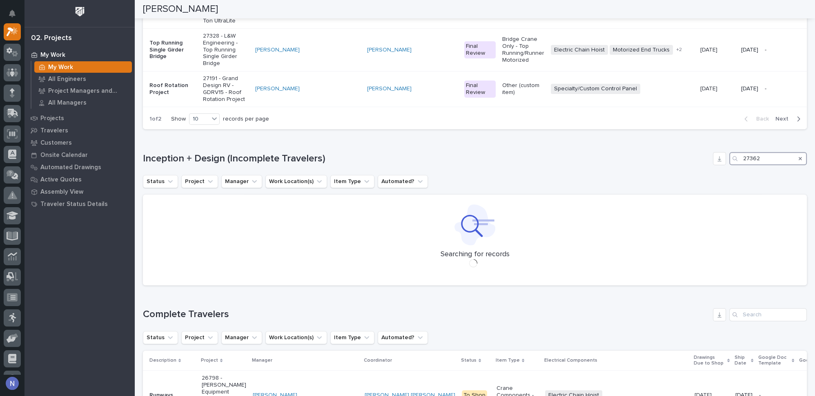
scroll to position [555, 0]
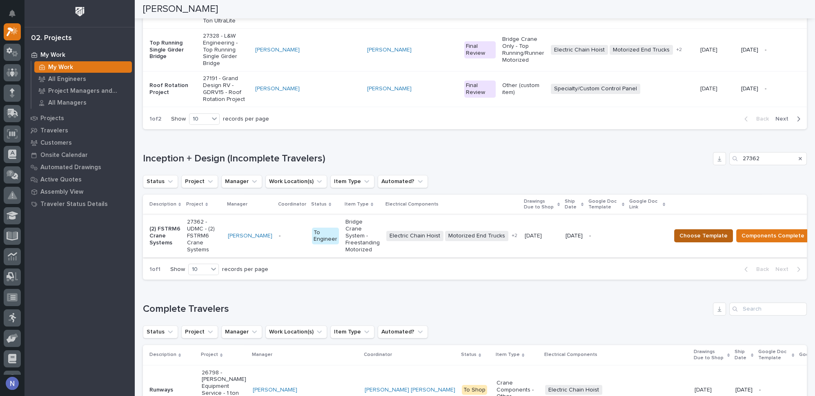
click at [697, 240] on span "Choose Template" at bounding box center [703, 236] width 48 height 10
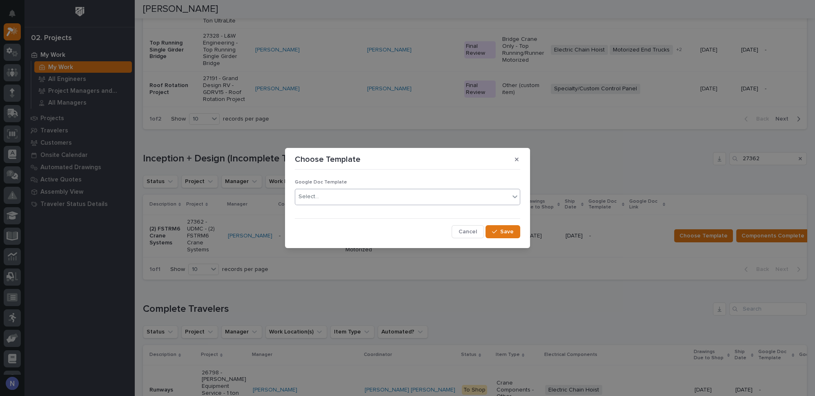
click at [362, 199] on div "Select..." at bounding box center [402, 196] width 214 height 13
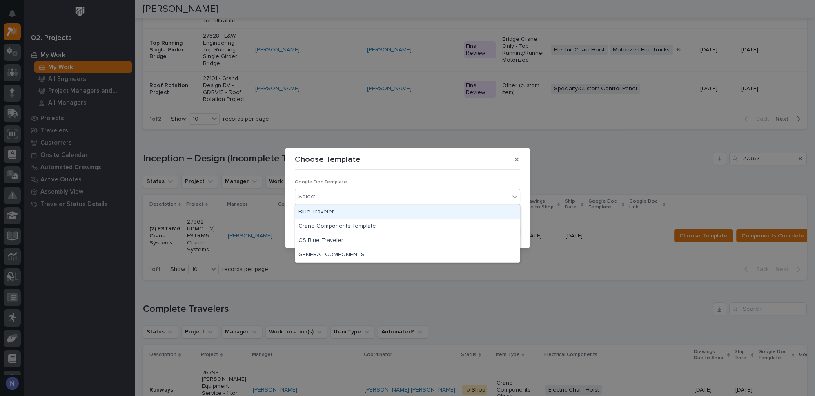
click at [335, 211] on div "Blue Traveler" at bounding box center [407, 212] width 224 height 14
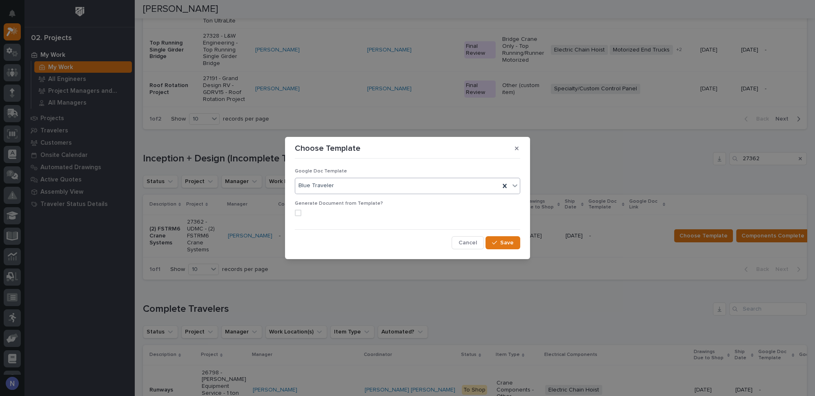
click at [300, 212] on span at bounding box center [298, 212] width 7 height 7
click at [502, 240] on span "Save" at bounding box center [506, 242] width 13 height 7
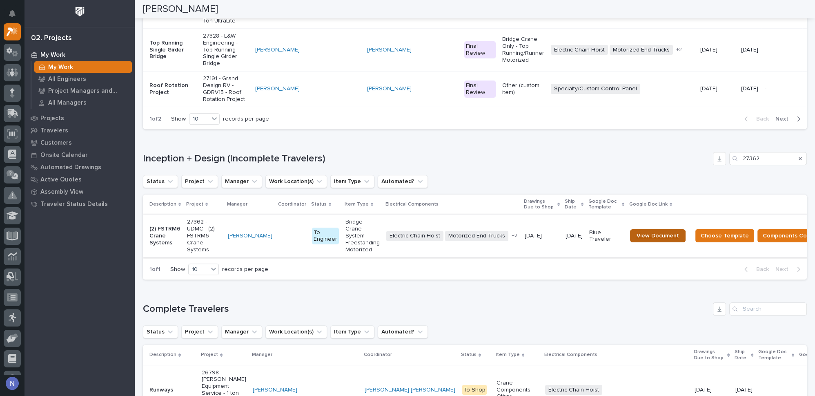
click at [649, 242] on link "View Document" at bounding box center [658, 235] width 56 height 13
drag, startPoint x: 734, startPoint y: 214, endPoint x: 720, endPoint y: 216, distance: 13.5
click at [720, 165] on div "Inception + Design (Incomplete Travelers) 27362" at bounding box center [475, 158] width 664 height 13
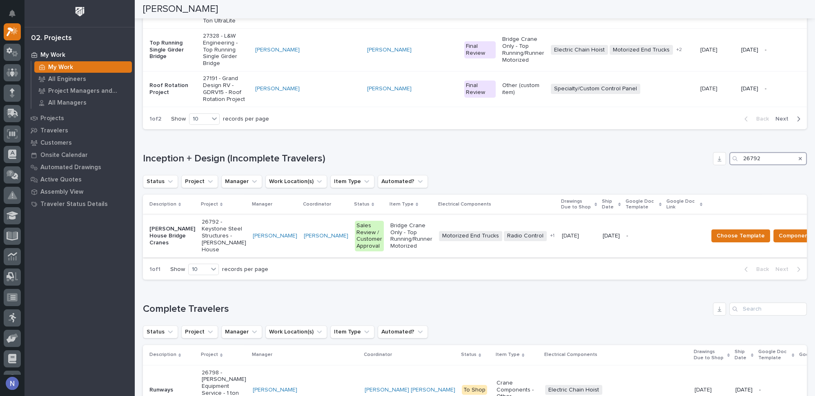
type input "26792"
click at [307, 257] on td "Weston Hochstetler" at bounding box center [325, 235] width 51 height 42
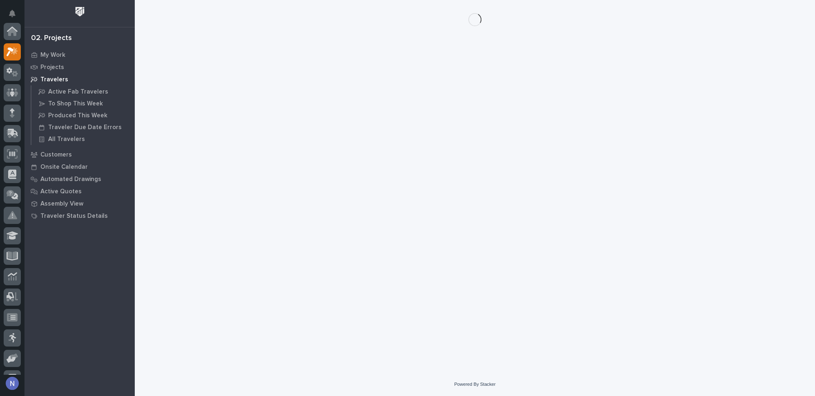
scroll to position [20, 0]
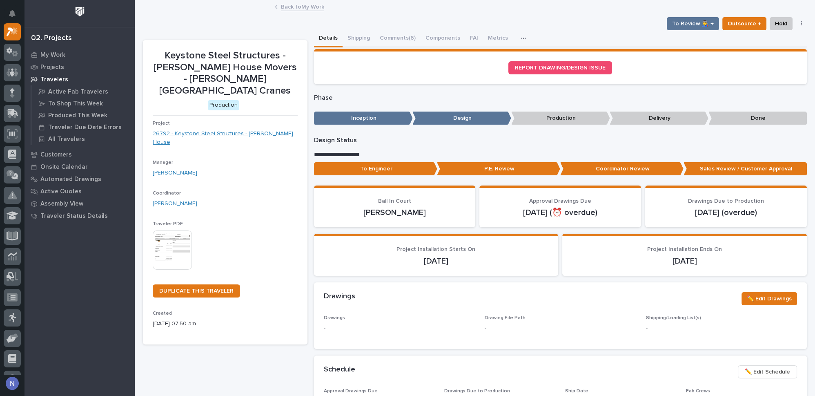
click at [230, 129] on link "26792 - Keystone Steel Structures - Wolfe House" at bounding box center [225, 137] width 145 height 17
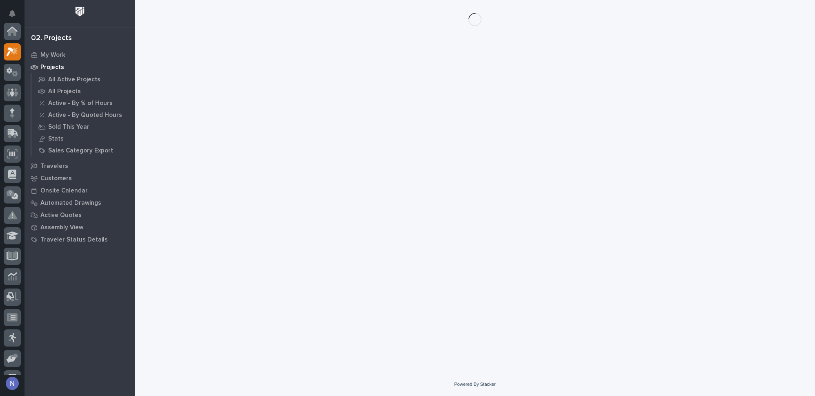
scroll to position [20, 0]
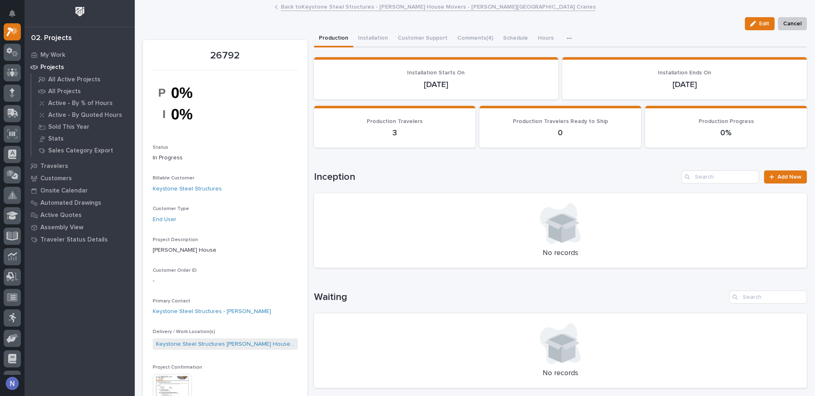
click at [184, 376] on img at bounding box center [172, 392] width 39 height 39
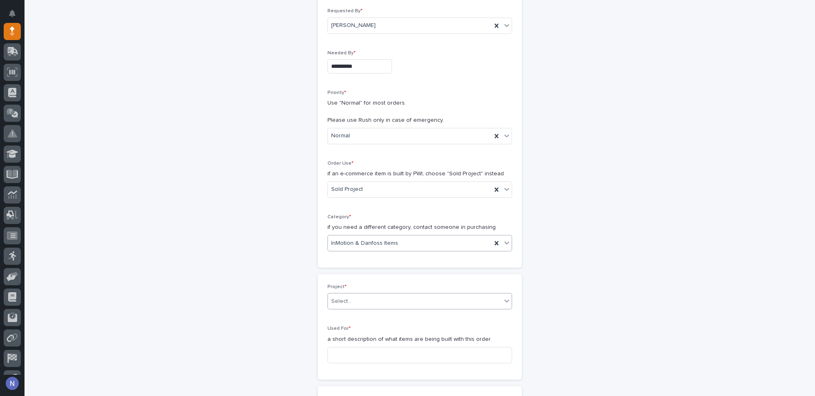
scroll to position [148, 0]
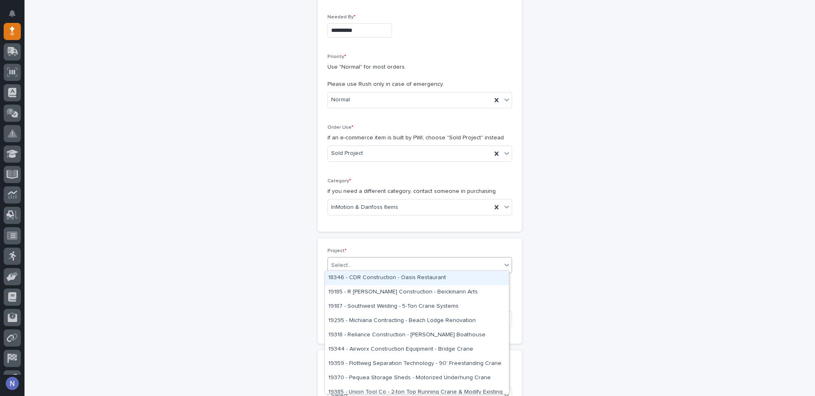
click at [397, 260] on div "Select..." at bounding box center [414, 264] width 173 height 13
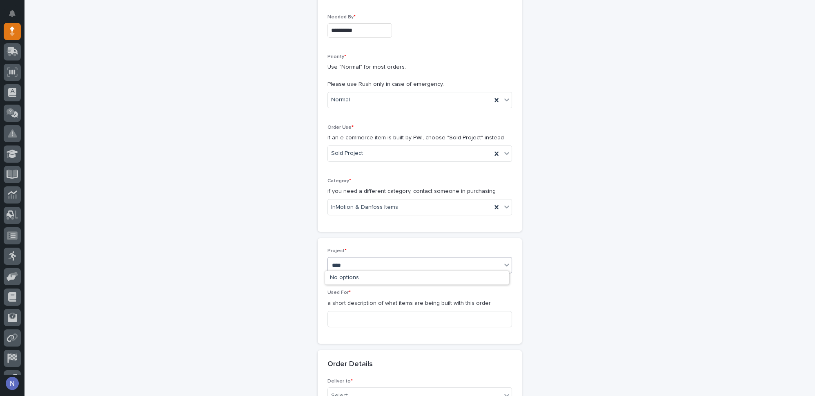
type input "*****"
click at [394, 278] on div "26636 - Superior Tool and Die - 30 Ton Bridge Crane System (1) 20 Ton Double Gi…" at bounding box center [417, 278] width 184 height 14
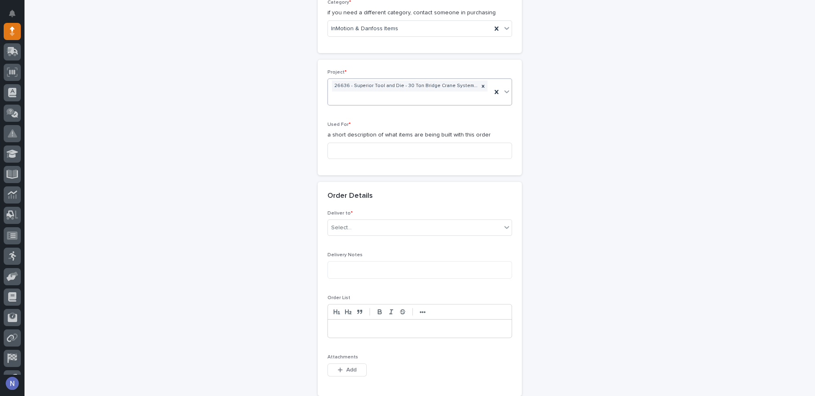
scroll to position [327, 0]
click at [373, 147] on input at bounding box center [419, 150] width 184 height 16
click at [377, 146] on input at bounding box center [419, 150] width 184 height 16
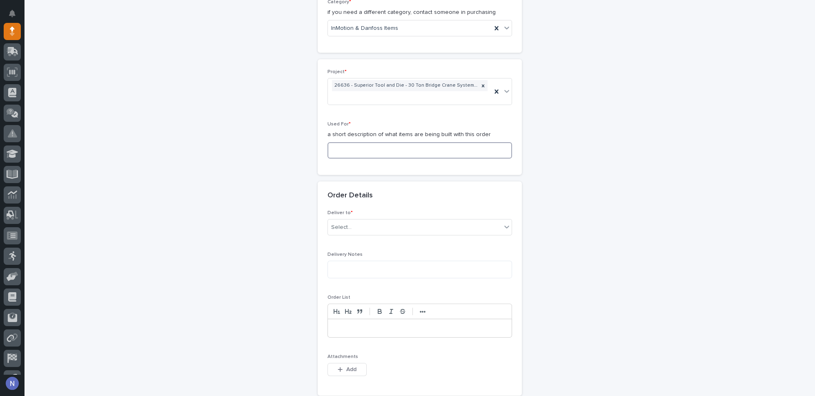
click at [364, 147] on input at bounding box center [419, 150] width 184 height 16
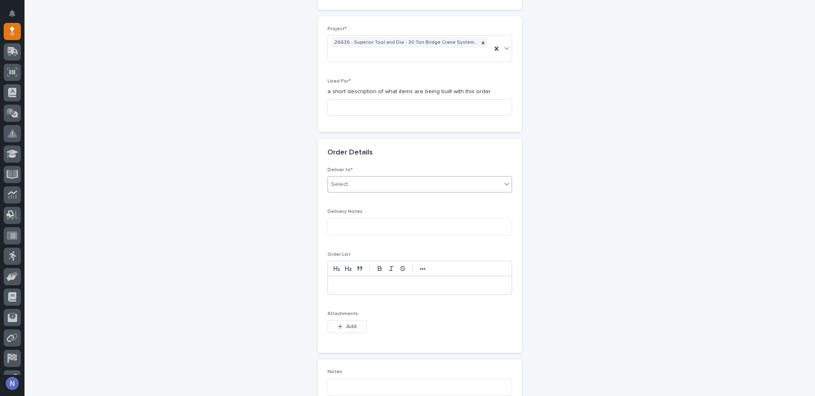
scroll to position [368, 0]
click at [358, 107] on input at bounding box center [419, 109] width 184 height 16
type input "(1) bridge, (2) Hoists"
click at [372, 182] on div "Select..." at bounding box center [414, 186] width 173 height 13
click at [376, 197] on div "PWI" at bounding box center [417, 198] width 184 height 14
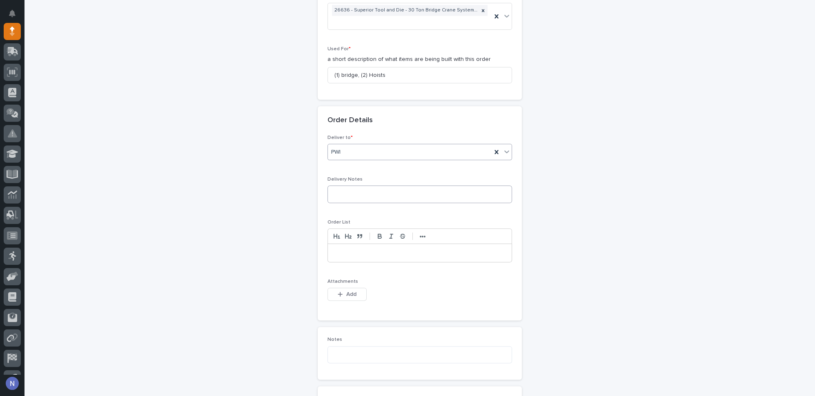
scroll to position [405, 0]
click at [373, 188] on textarea at bounding box center [419, 190] width 184 height 17
type textarea "**"
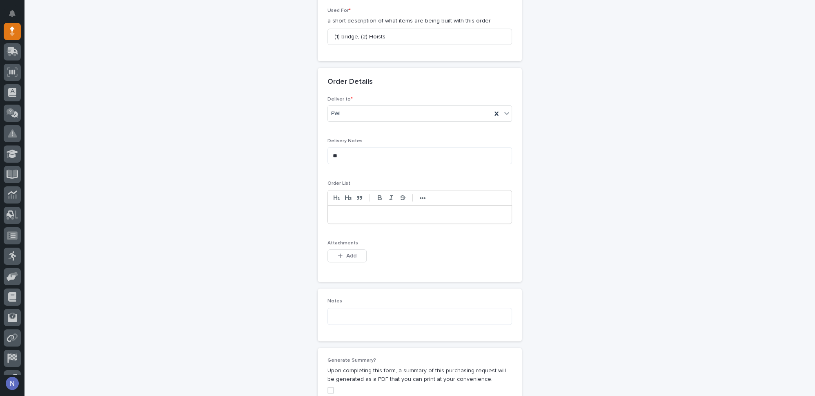
scroll to position [442, 0]
click at [339, 212] on p at bounding box center [419, 213] width 171 height 8
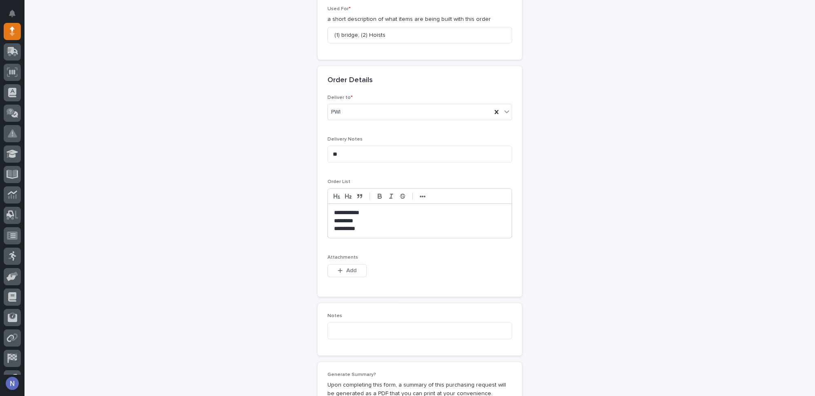
click at [365, 219] on p "*********" at bounding box center [420, 221] width 172 height 8
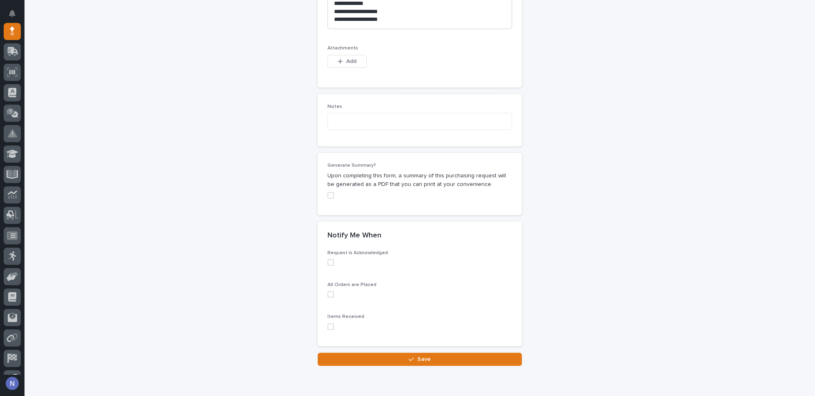
scroll to position [652, 0]
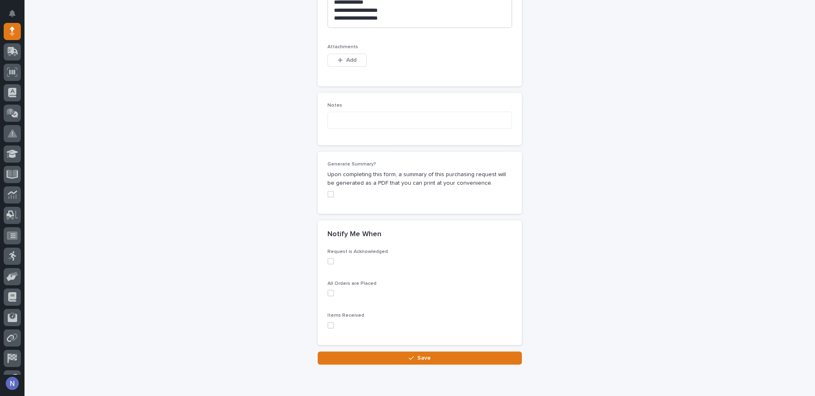
click at [327, 191] on span at bounding box center [330, 194] width 7 height 7
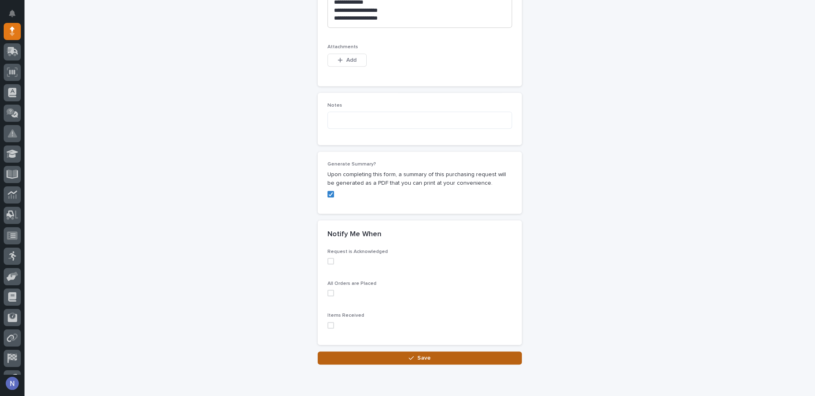
click at [420, 354] on span "Save" at bounding box center [423, 357] width 13 height 7
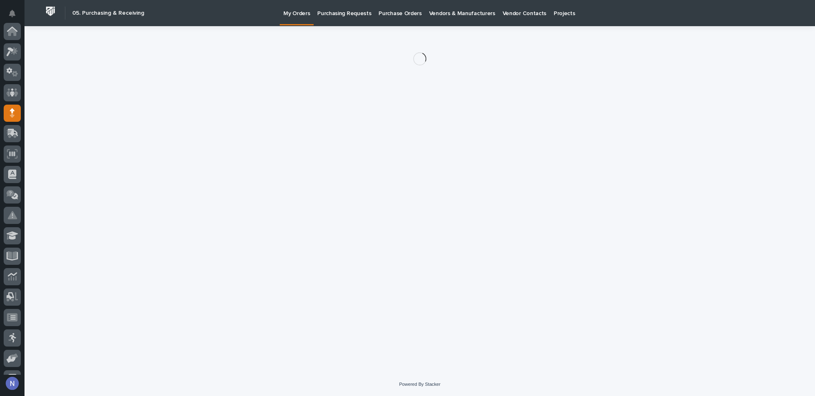
scroll to position [82, 0]
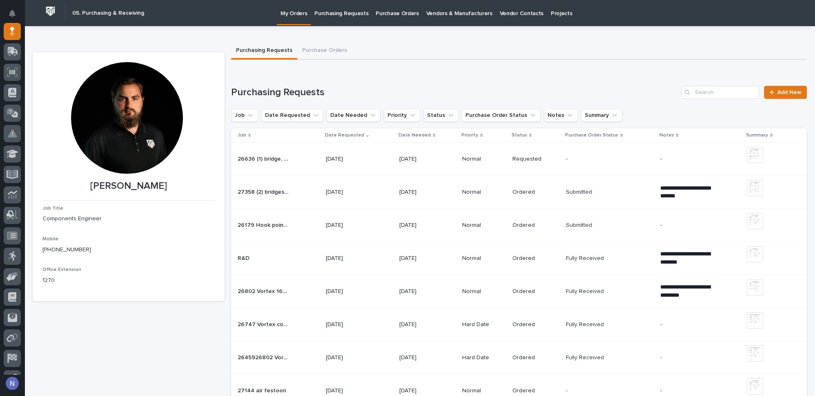
click at [313, 160] on div "26636 (1) bridge, (2) Hoists 26636 (1) bridge, (2) Hoists" at bounding box center [279, 158] width 82 height 13
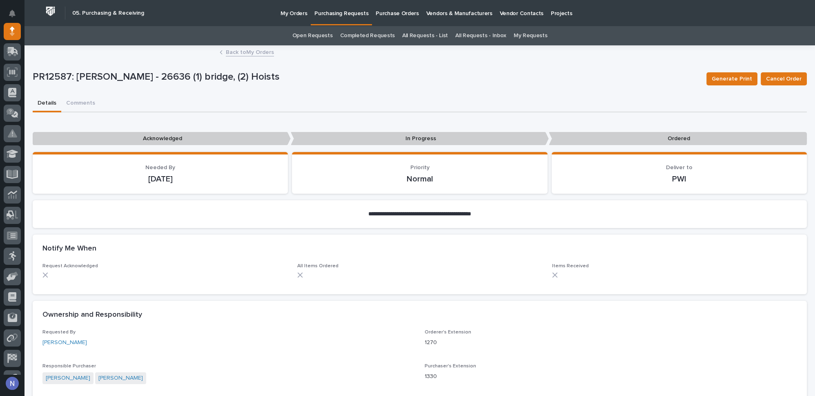
click at [257, 52] on link "Back to My Orders" at bounding box center [250, 51] width 48 height 9
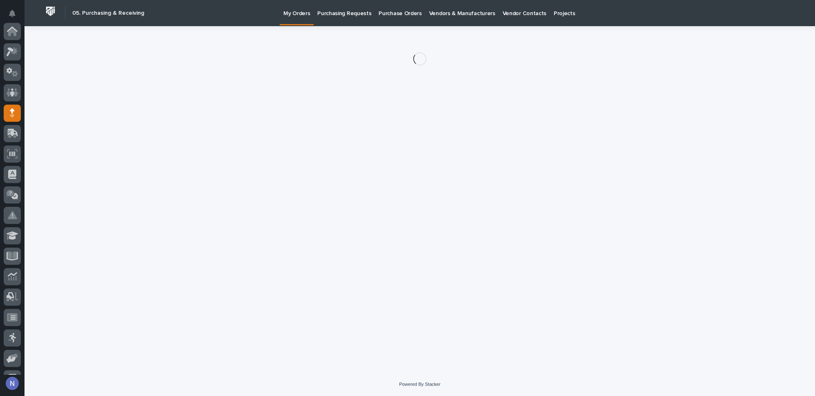
scroll to position [82, 0]
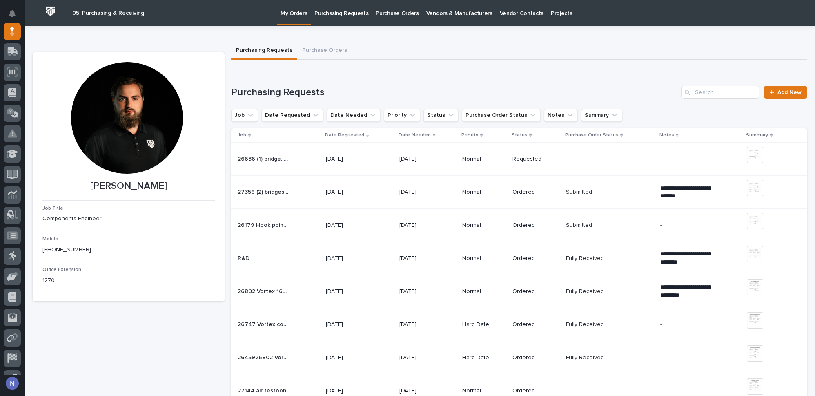
click at [611, 157] on div "- -" at bounding box center [610, 158] width 88 height 13
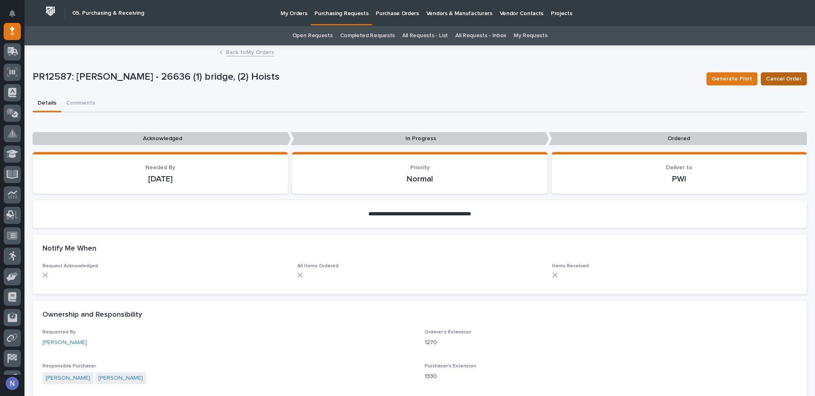
click at [770, 78] on span "Cancel Order" at bounding box center [784, 79] width 36 height 10
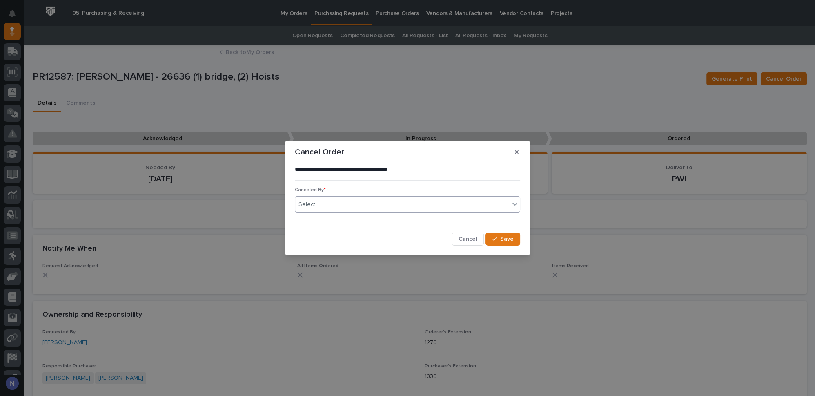
click at [478, 198] on div "Select..." at bounding box center [402, 204] width 214 height 13
type input "*****"
click at [458, 223] on div "Nathan Gross" at bounding box center [407, 220] width 224 height 14
click at [510, 238] on span "Save" at bounding box center [506, 238] width 13 height 7
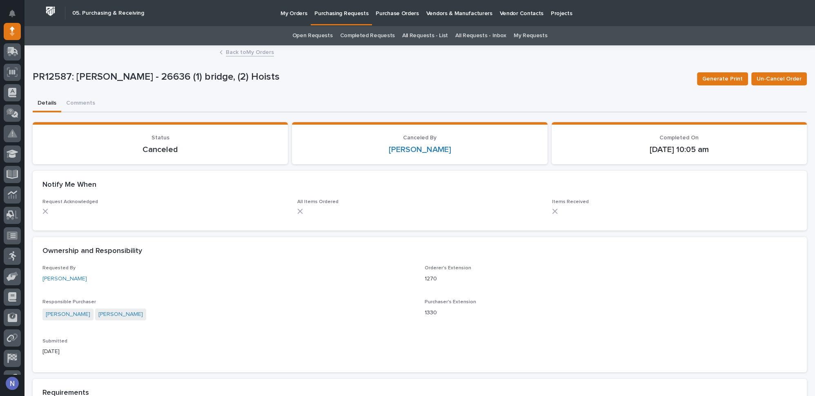
click at [296, 16] on p "My Orders" at bounding box center [293, 8] width 27 height 17
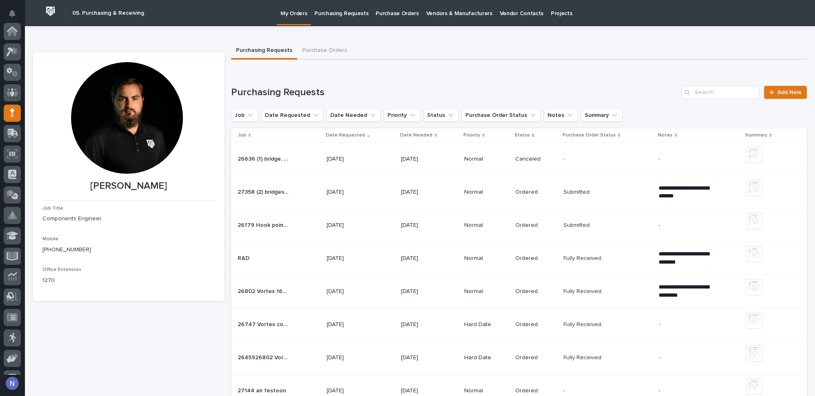
scroll to position [82, 0]
click at [777, 93] on span "Add New" at bounding box center [789, 92] width 24 height 6
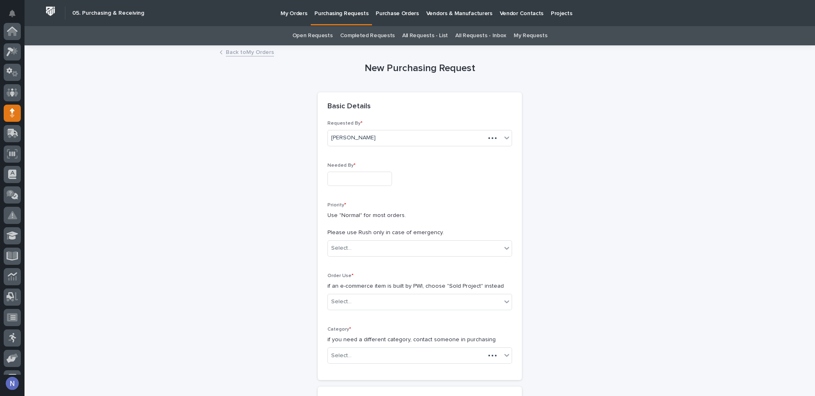
scroll to position [82, 0]
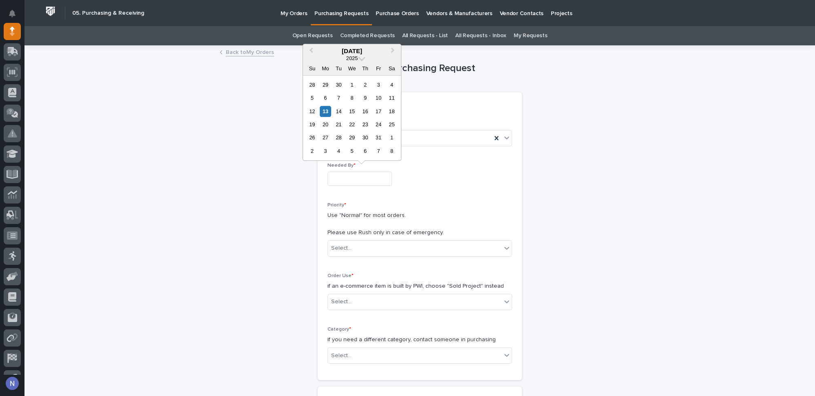
click at [338, 181] on input "text" at bounding box center [359, 178] width 64 height 14
click at [381, 136] on div "31" at bounding box center [378, 137] width 11 height 11
type input "**********"
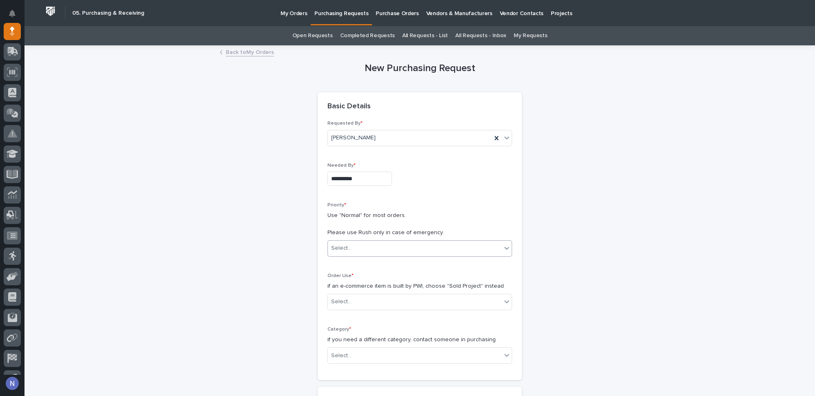
click at [356, 245] on div "Select..." at bounding box center [414, 247] width 173 height 13
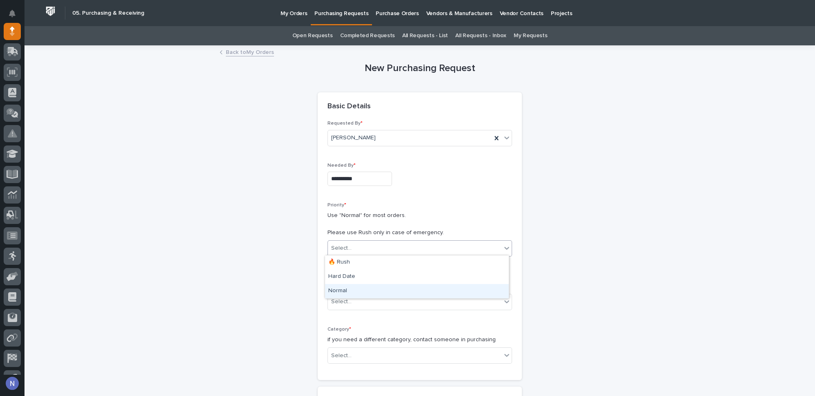
click at [364, 289] on div "Normal" at bounding box center [417, 291] width 184 height 14
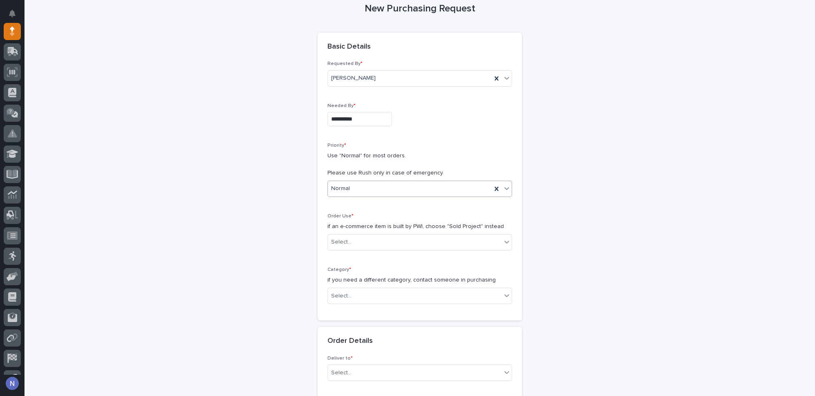
scroll to position [62, 0]
click at [363, 235] on div "Select..." at bounding box center [414, 239] width 173 height 13
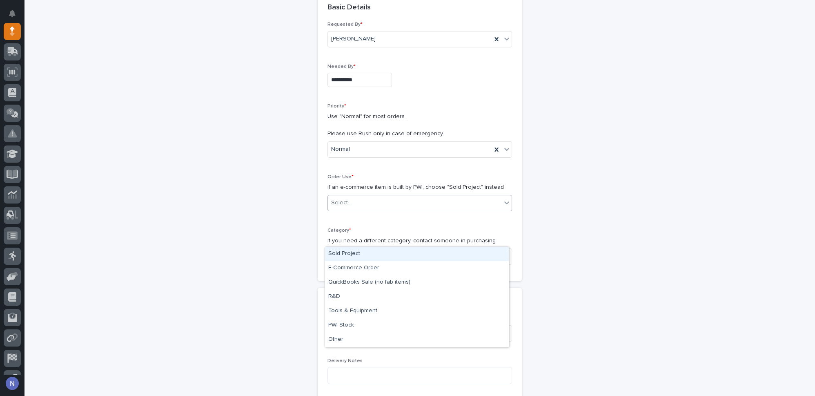
click at [362, 253] on div "Sold Project" at bounding box center [417, 254] width 184 height 14
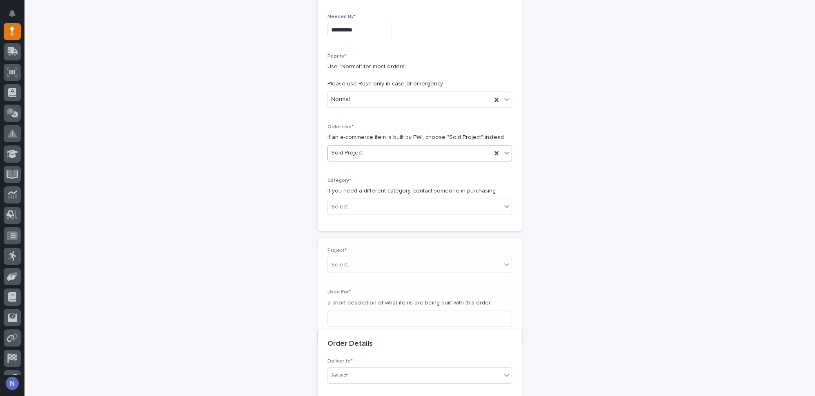
scroll to position [154, 0]
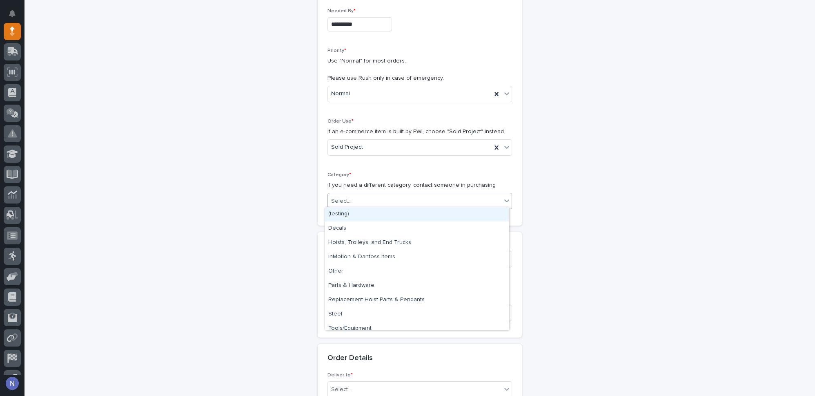
click at [360, 199] on div "Select..." at bounding box center [414, 200] width 173 height 13
click at [365, 260] on div "InMotion & Danfoss Items" at bounding box center [417, 257] width 184 height 14
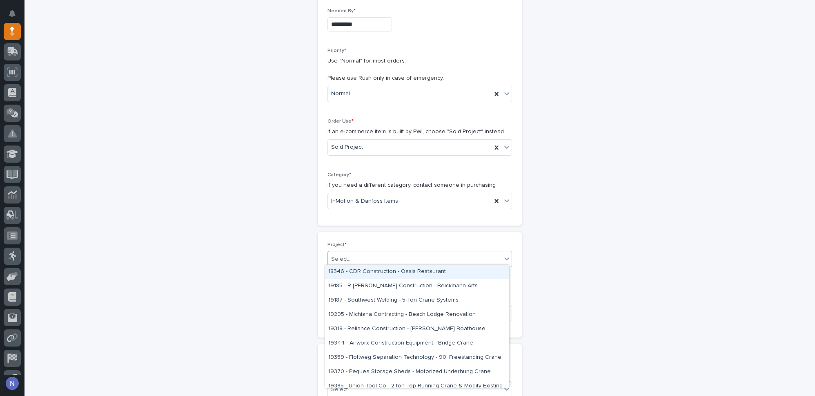
click at [365, 259] on div "Select..." at bounding box center [414, 258] width 173 height 13
type input "*****"
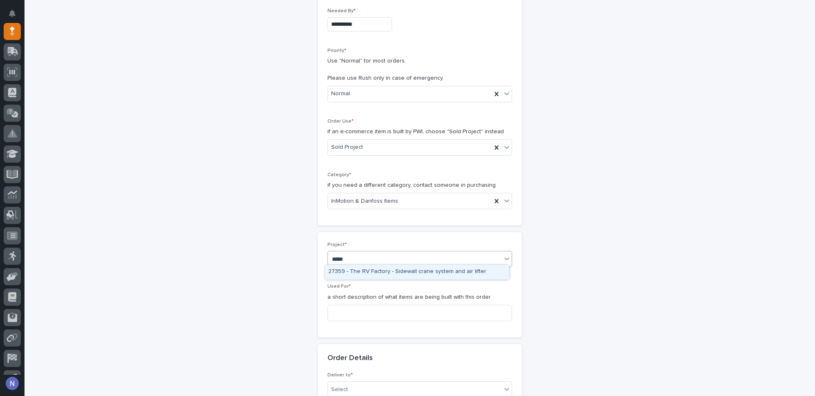
click at [367, 269] on div "27359 - The RV Factory - Sidewall crane system and air lifter" at bounding box center [417, 271] width 184 height 14
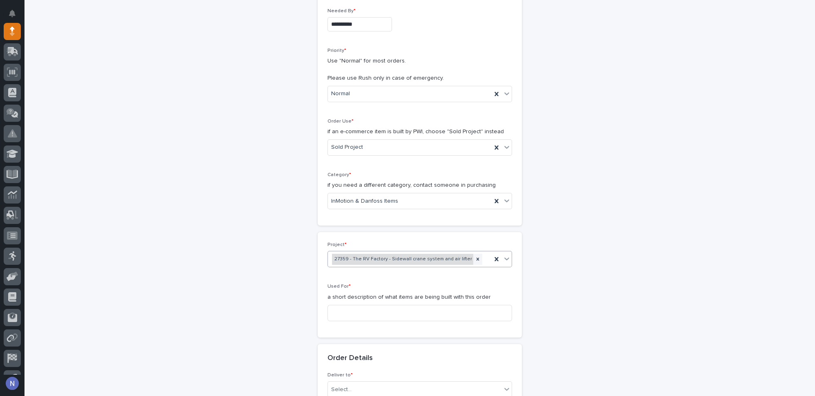
click at [378, 254] on div "27359 - The RV Factory - Sidewall crane system and air lifter" at bounding box center [402, 258] width 141 height 11
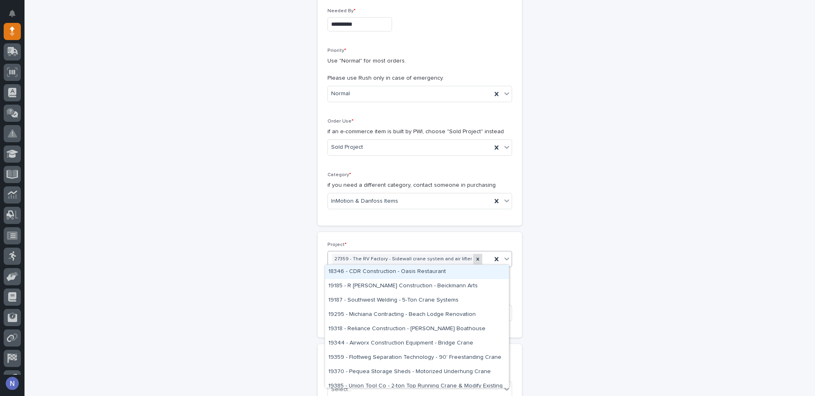
click at [475, 256] on icon at bounding box center [478, 259] width 6 height 6
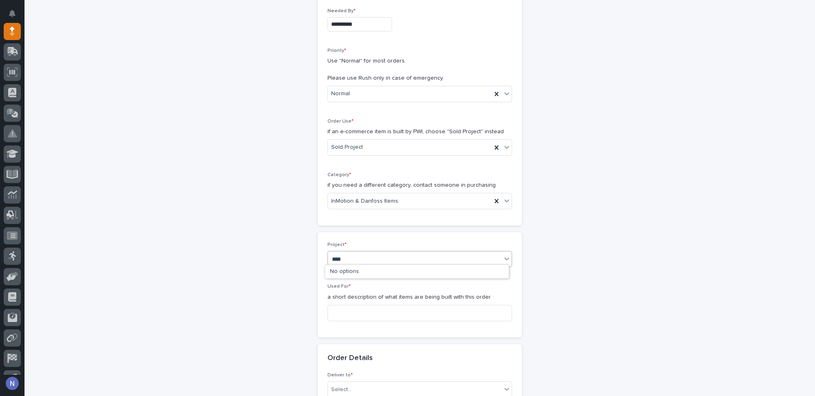
type input "*****"
click at [422, 270] on div "26636 - Superior Tool and Die - 30 Ton Bridge Crane System (1) 20 Ton Double Gi…" at bounding box center [417, 271] width 184 height 14
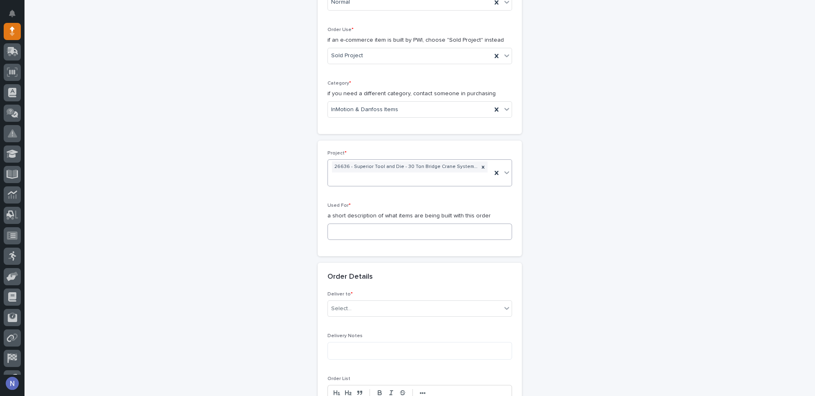
scroll to position [246, 0]
click at [390, 229] on input at bounding box center [419, 231] width 184 height 16
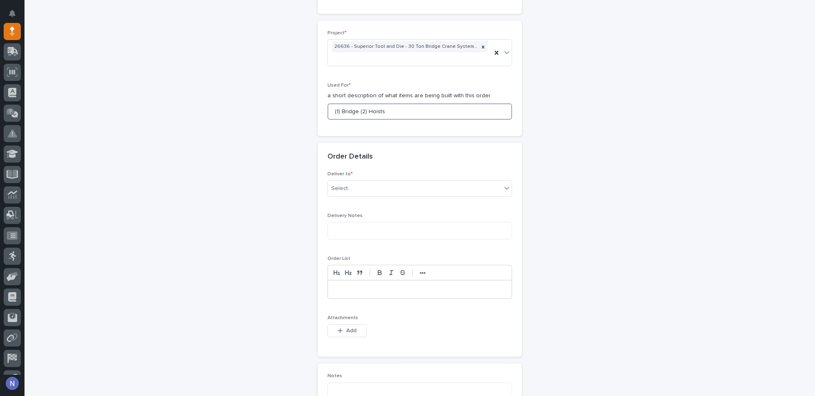
scroll to position [370, 0]
type input "(1) Bridge (2) Hoists"
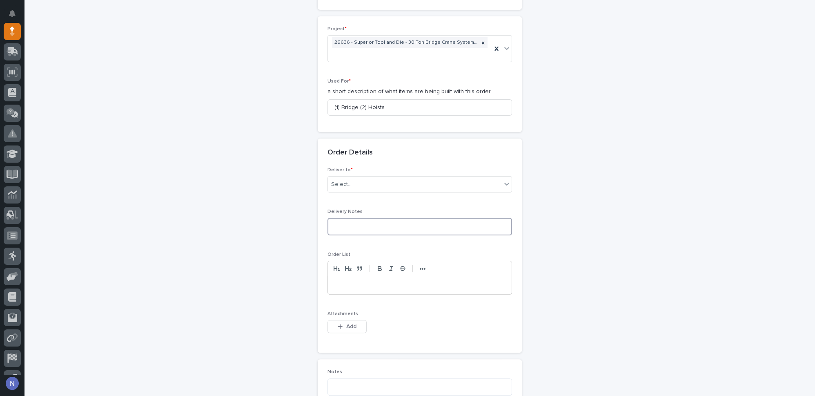
click at [365, 218] on textarea at bounding box center [419, 226] width 184 height 17
type textarea "**"
click at [386, 179] on div "Select..." at bounding box center [414, 184] width 173 height 13
click at [381, 190] on div "PWI" at bounding box center [417, 196] width 184 height 14
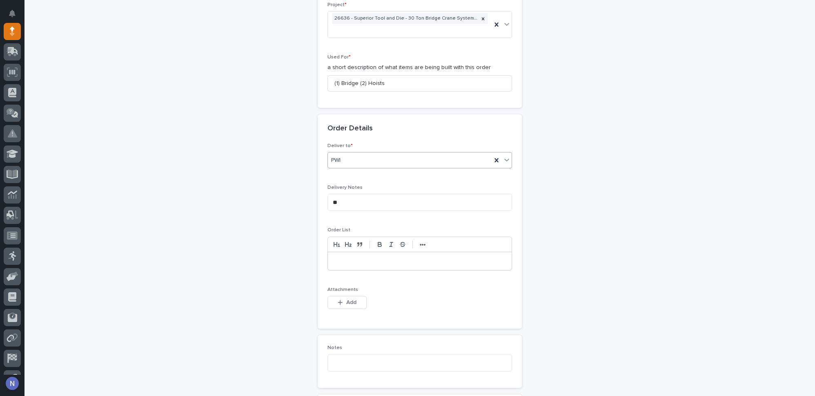
scroll to position [407, 0]
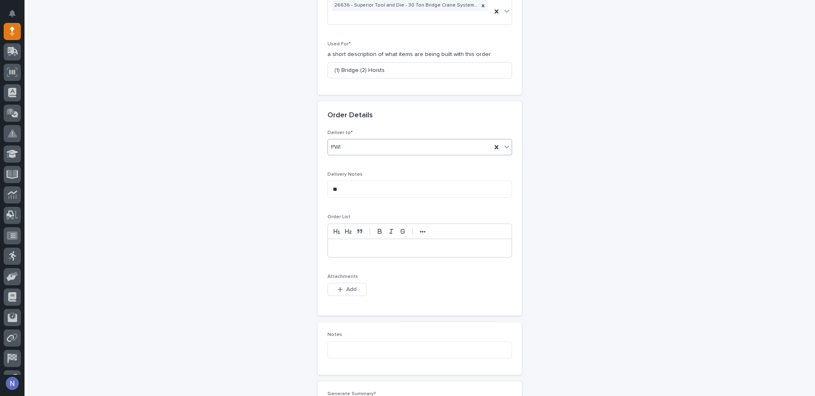
click at [370, 244] on p at bounding box center [419, 248] width 171 height 8
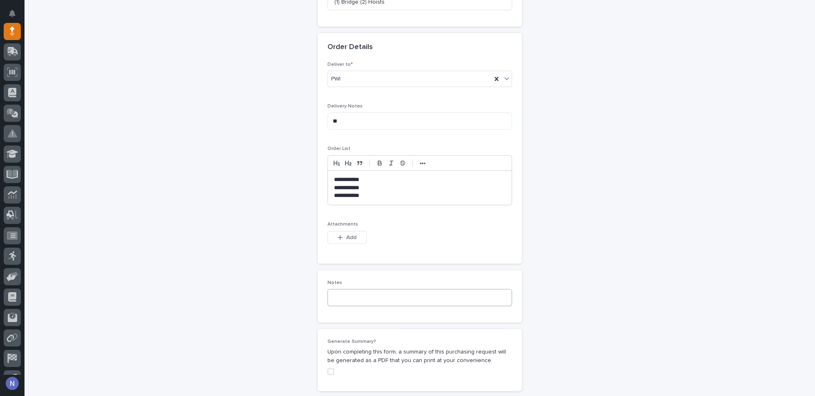
scroll to position [481, 0]
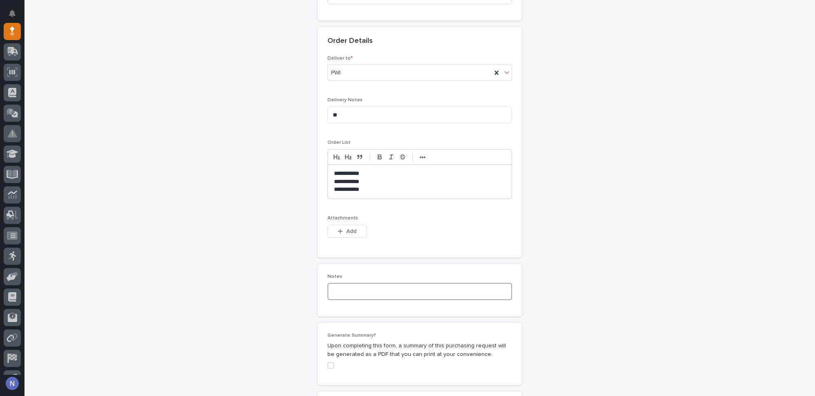
click at [364, 287] on textarea at bounding box center [419, 290] width 184 height 17
click at [363, 282] on textarea at bounding box center [419, 290] width 184 height 17
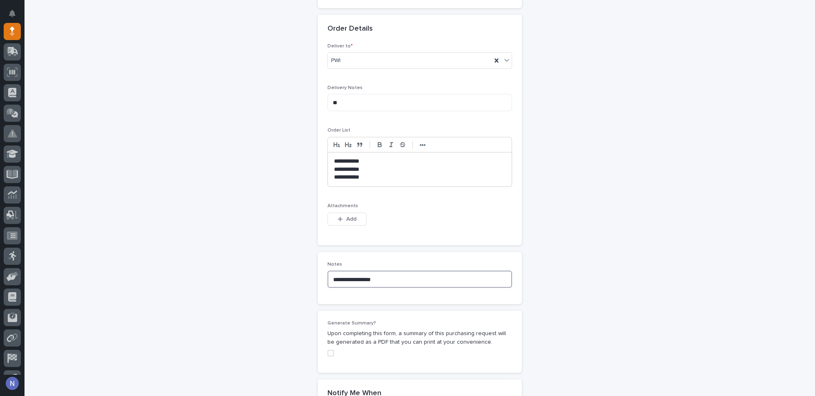
scroll to position [531, 0]
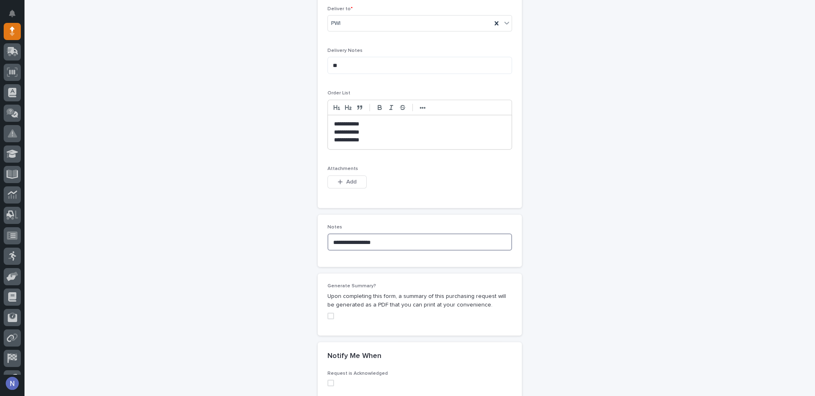
click at [327, 312] on span at bounding box center [330, 315] width 7 height 7
type textarea "**********"
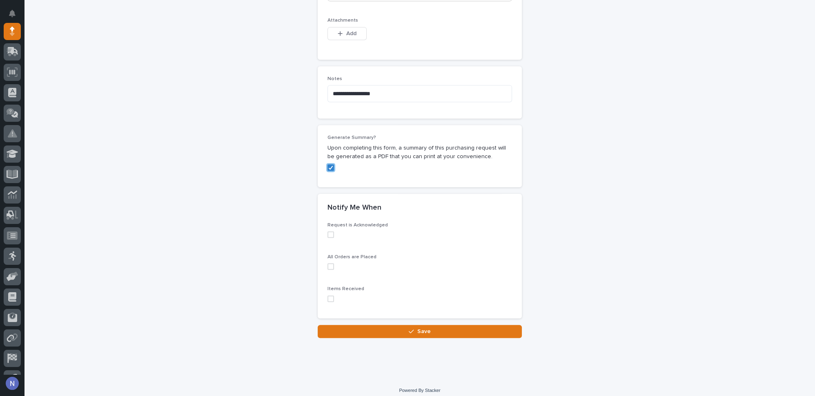
scroll to position [679, 0]
click at [387, 324] on button "Save" at bounding box center [420, 330] width 204 height 13
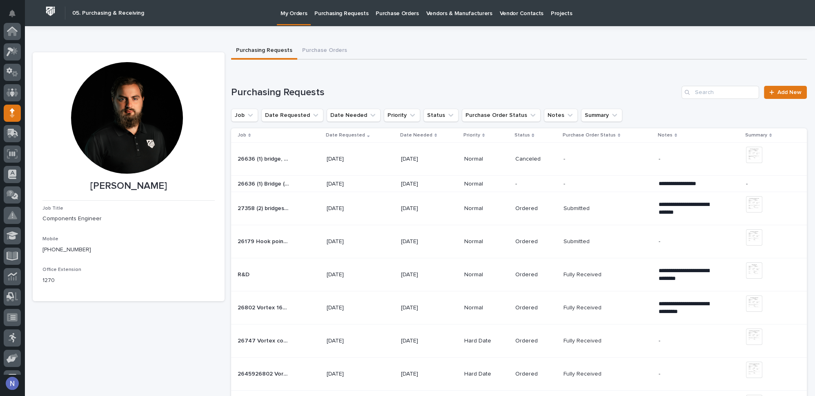
scroll to position [82, 0]
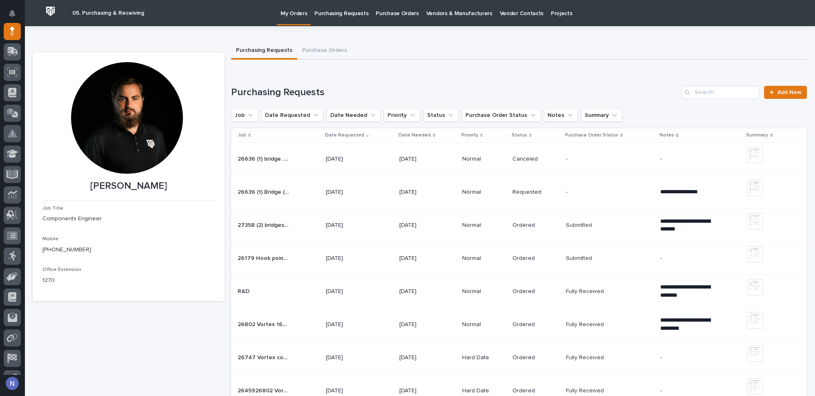
click at [310, 152] on div "26636 (1) bridge, (2) Hoists 26636 (1) bridge, (2) Hoists" at bounding box center [279, 158] width 82 height 13
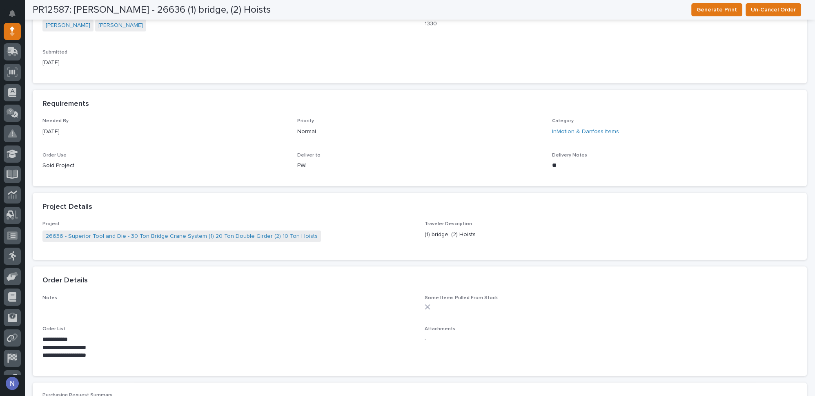
scroll to position [346, 0]
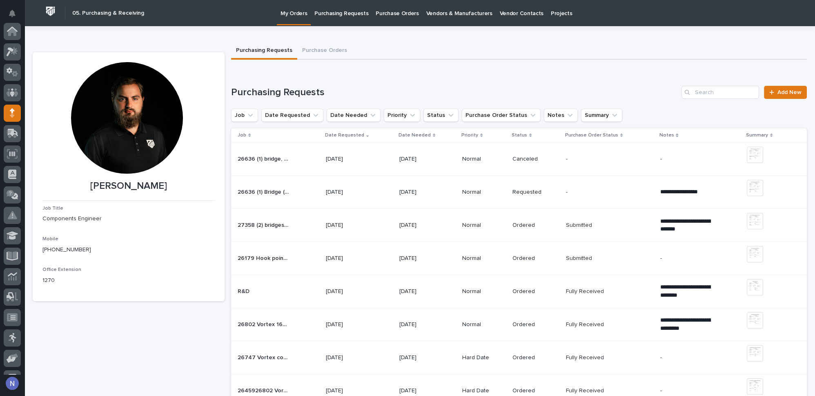
scroll to position [82, 0]
click at [303, 164] on div "26636 (1) bridge, (2) Hoists 26636 (1) bridge, (2) Hoists" at bounding box center [279, 158] width 82 height 13
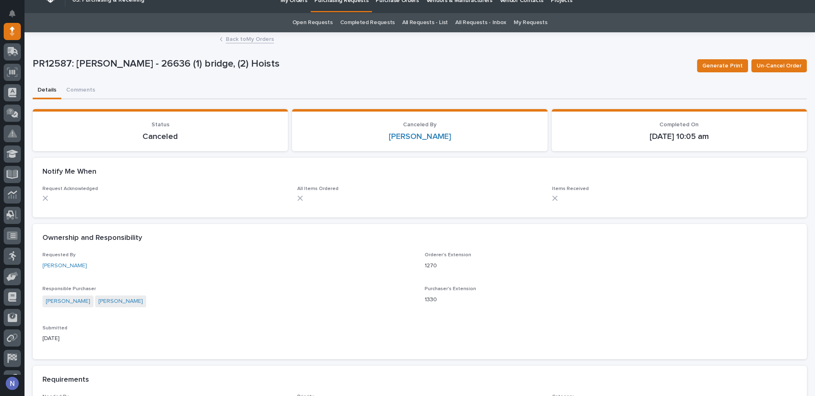
scroll to position [12, 0]
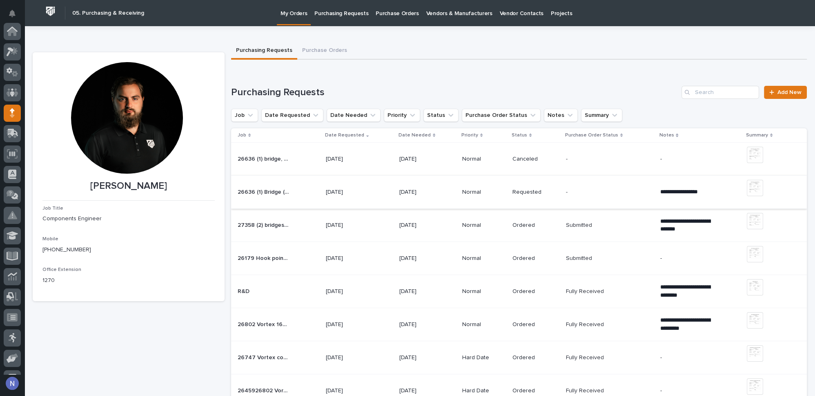
scroll to position [82, 0]
click at [301, 192] on div "26636 (1) Bridge (2) Hoists 26636 (1) Bridge (2) Hoists" at bounding box center [279, 191] width 82 height 13
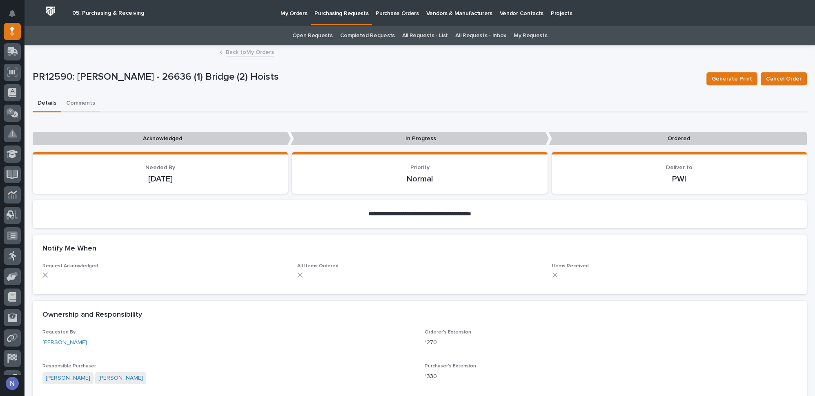
click at [78, 104] on button "Comments" at bounding box center [80, 103] width 39 height 17
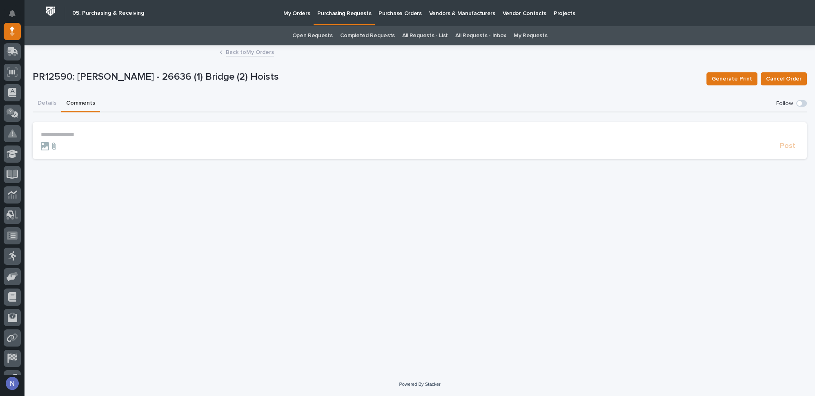
click at [144, 136] on p "**********" at bounding box center [420, 134] width 758 height 7
click at [81, 148] on span "Charlie Hiester" at bounding box center [66, 146] width 46 height 6
click at [115, 138] on p "**********" at bounding box center [420, 135] width 758 height 8
click at [139, 135] on span "**********" at bounding box center [154, 135] width 144 height 6
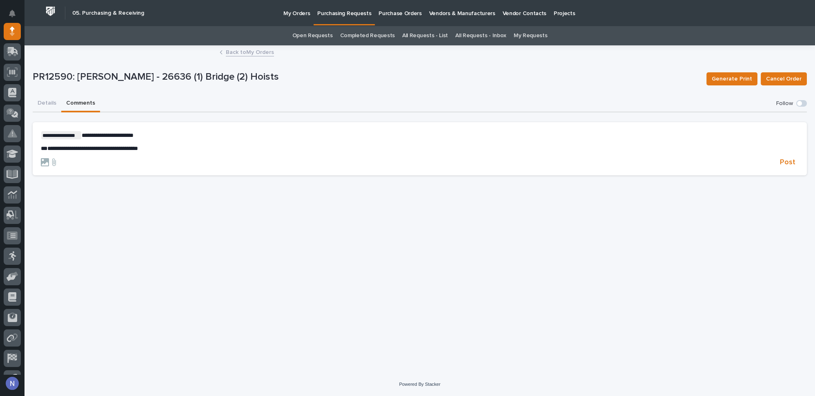
click at [264, 49] on link "Back to My Orders" at bounding box center [250, 51] width 48 height 9
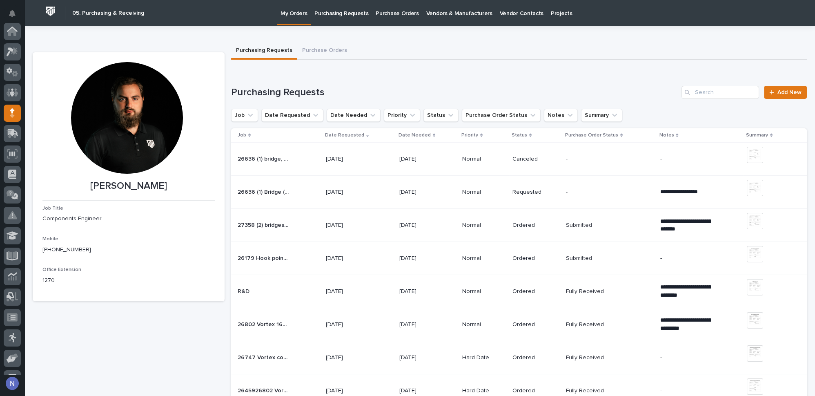
scroll to position [82, 0]
click at [791, 89] on span "Add New" at bounding box center [789, 92] width 24 height 6
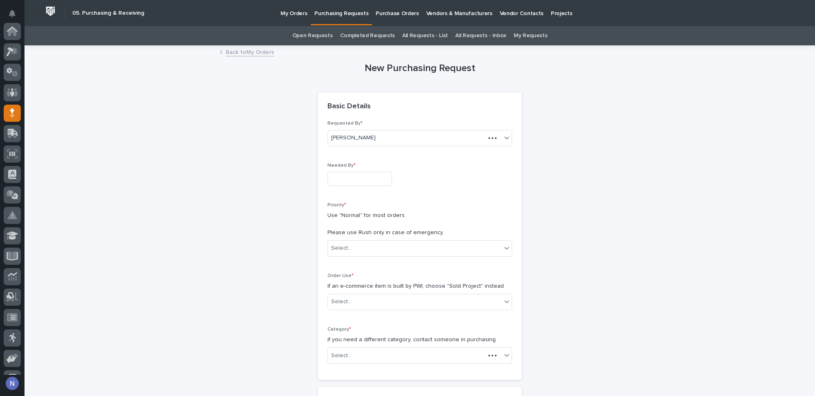
scroll to position [82, 0]
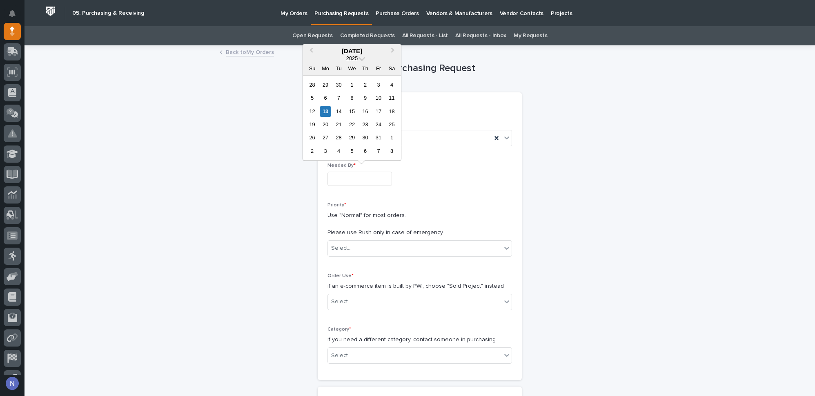
click at [361, 176] on input "text" at bounding box center [359, 178] width 64 height 14
click at [393, 51] on span "Next Month" at bounding box center [393, 51] width 0 height 11
click at [364, 109] on div "13" at bounding box center [365, 111] width 11 height 11
type input "**********"
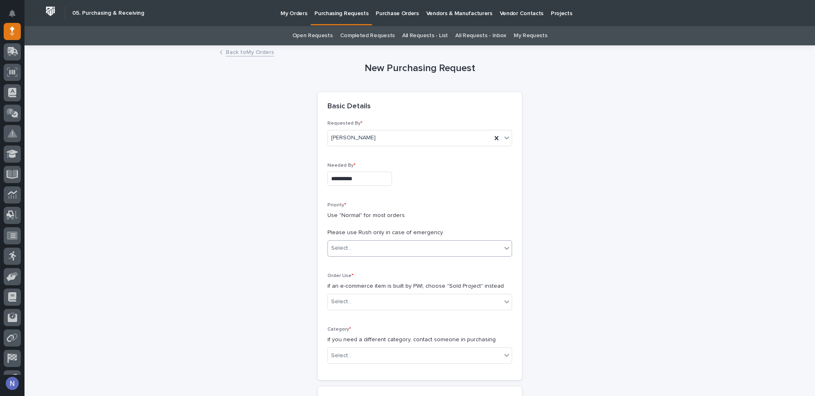
click at [372, 243] on div "Select..." at bounding box center [414, 247] width 173 height 13
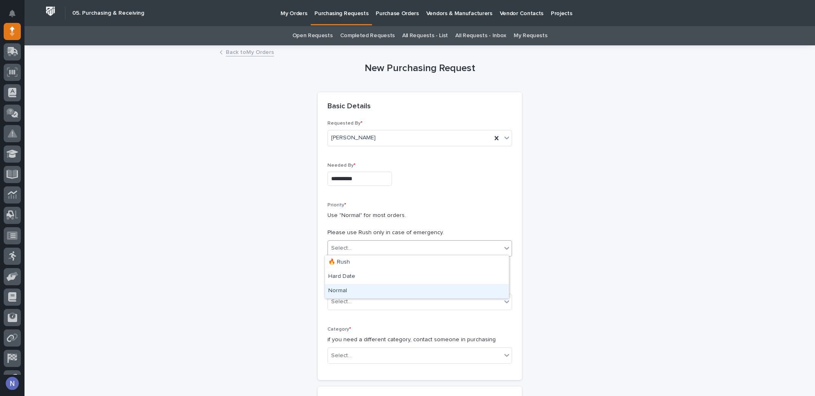
click at [371, 288] on div "Normal" at bounding box center [417, 291] width 184 height 14
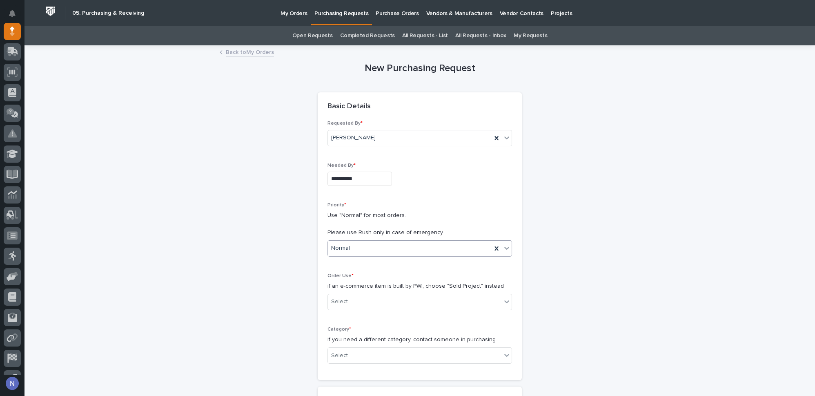
click at [363, 291] on div "Order Use * if an e-commerce item is built by PWI, choose "Sold Project" instea…" at bounding box center [419, 295] width 184 height 44
click at [369, 304] on div "Select..." at bounding box center [414, 301] width 173 height 13
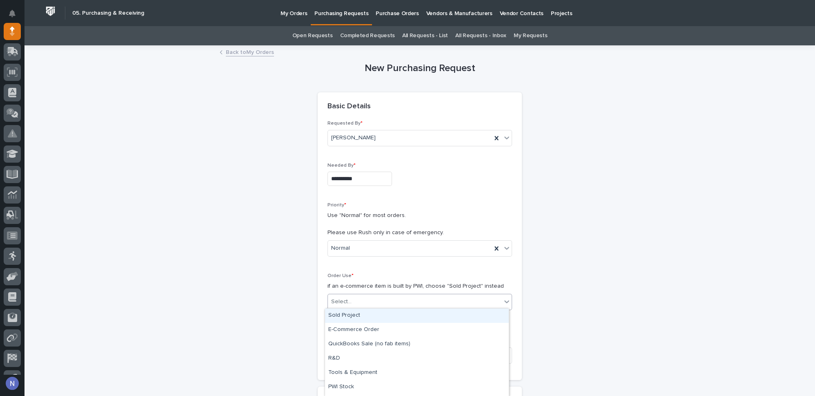
click at [369, 313] on div "Sold Project" at bounding box center [417, 315] width 184 height 14
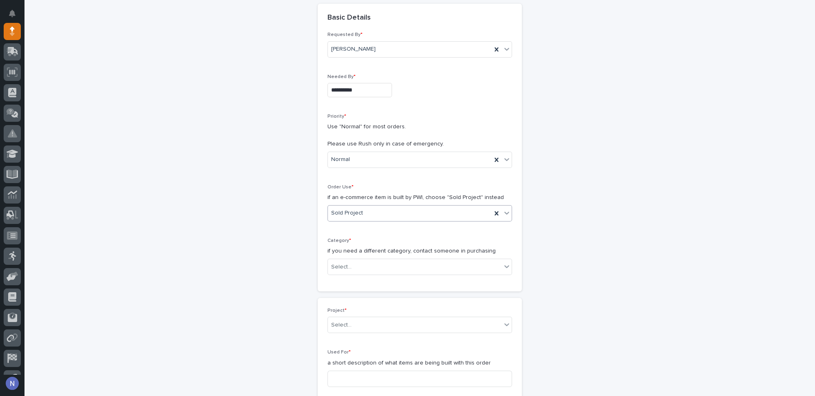
scroll to position [123, 0]
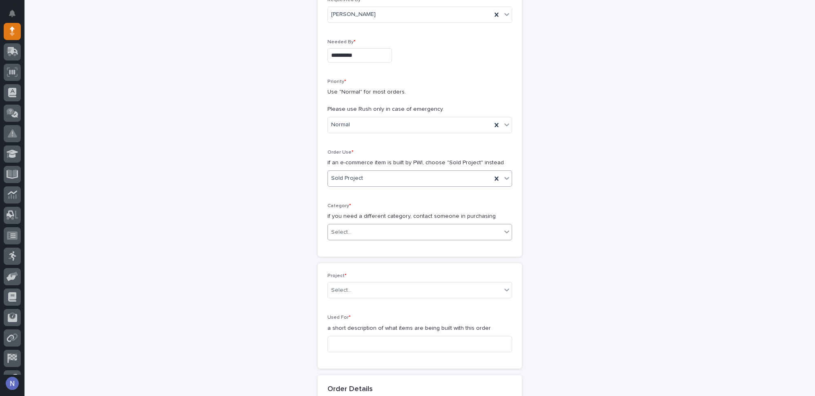
click at [409, 230] on div "Select..." at bounding box center [414, 231] width 173 height 13
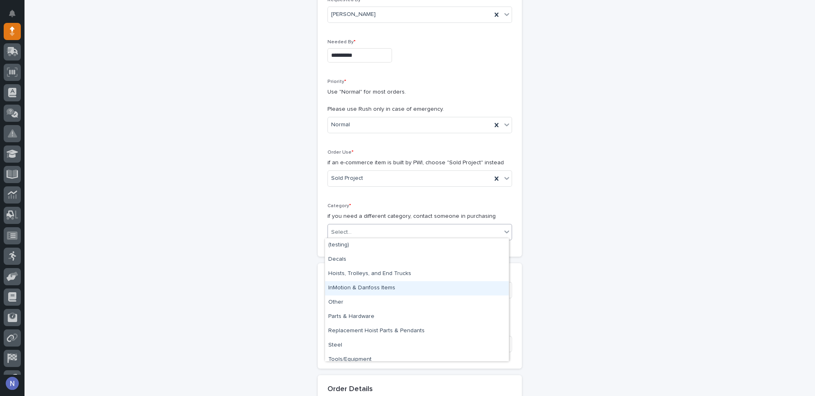
click at [379, 284] on div "InMotion & Danfoss Items" at bounding box center [417, 288] width 184 height 14
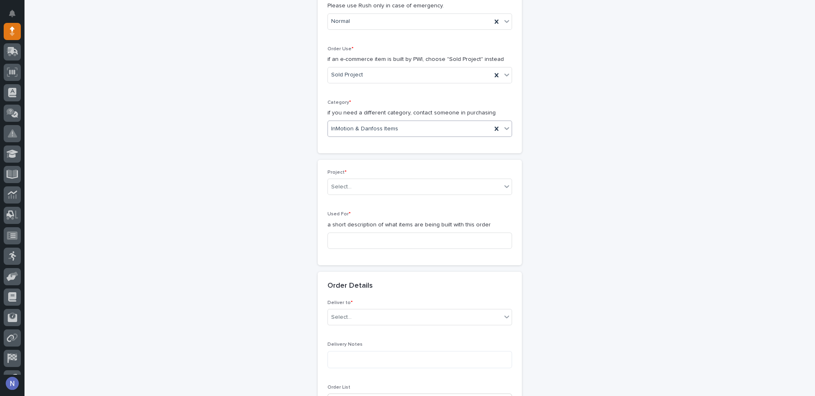
scroll to position [235, 0]
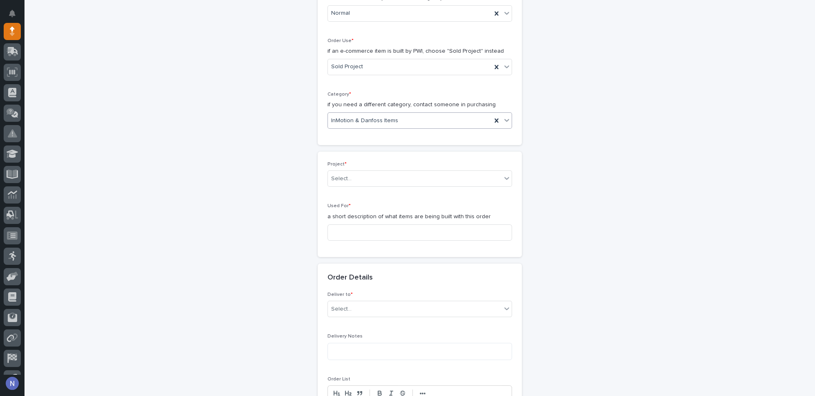
click at [386, 166] on div "Project * Select..." at bounding box center [419, 177] width 184 height 32
click at [384, 172] on div "Select..." at bounding box center [414, 178] width 173 height 13
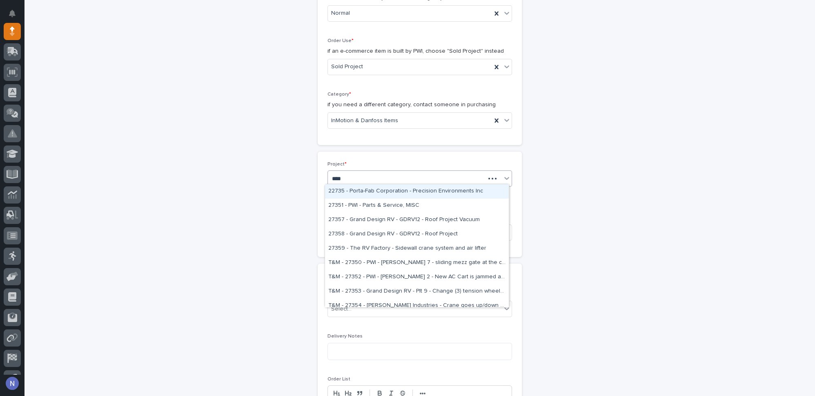
type input "*****"
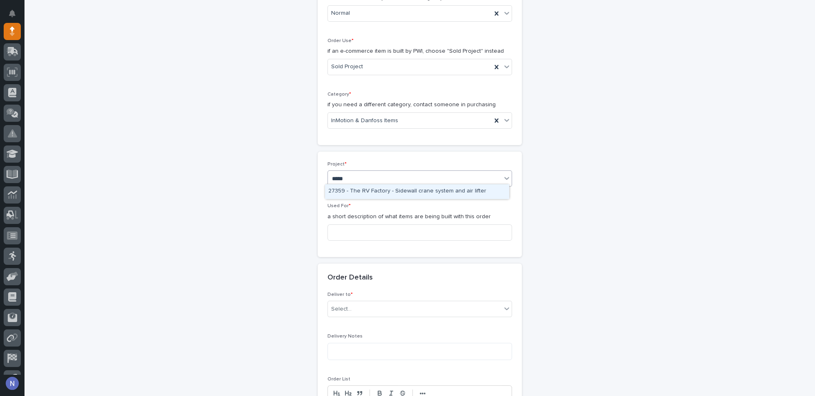
click at [380, 190] on div "27359 - The RV Factory - Sidewall crane system and air lifter" at bounding box center [417, 191] width 184 height 14
click at [376, 229] on input at bounding box center [419, 232] width 184 height 16
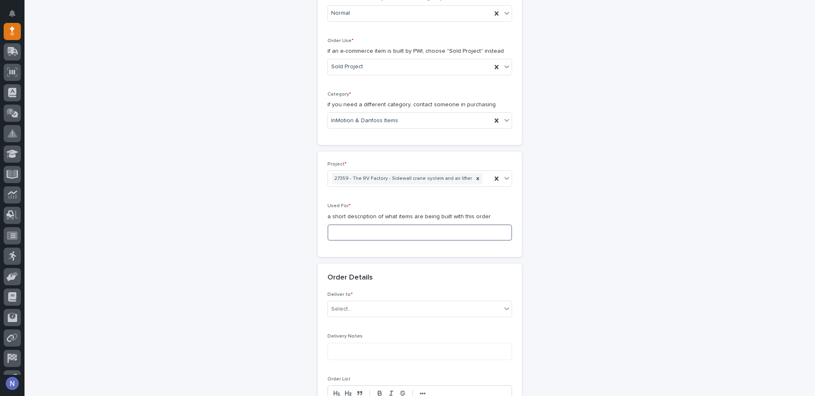
click at [416, 233] on input at bounding box center [419, 232] width 184 height 16
type input "Hoist and Vortex lifter"
type input "*"
type textarea "**"
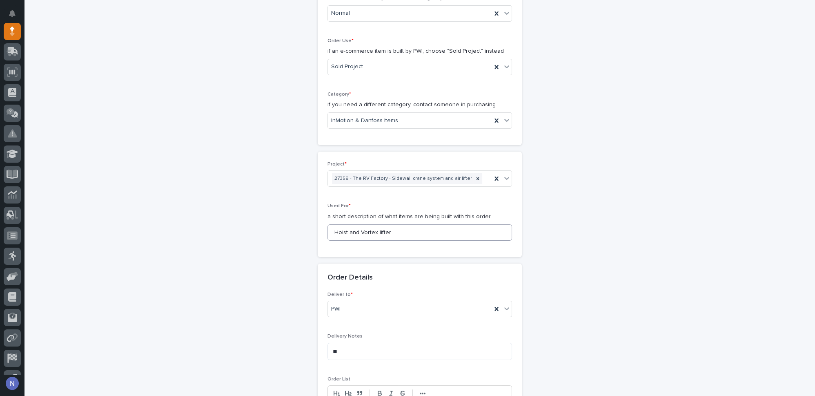
scroll to position [442, 0]
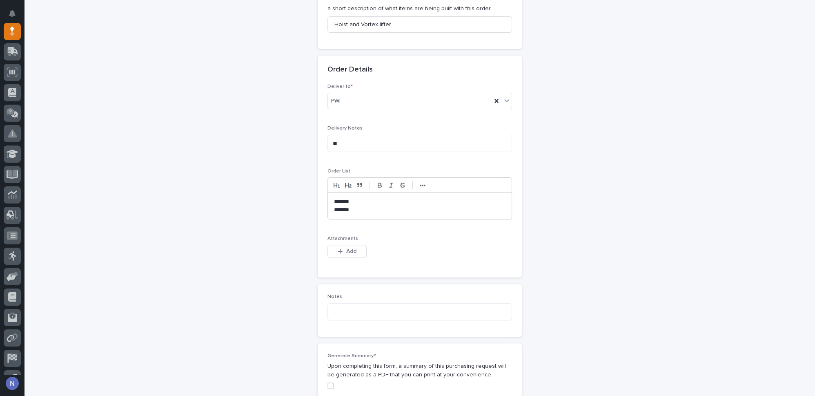
click at [353, 198] on p "*******" at bounding box center [420, 202] width 172 height 8
click at [375, 206] on p "**********" at bounding box center [420, 210] width 172 height 8
drag, startPoint x: 422, startPoint y: 208, endPoint x: 365, endPoint y: 208, distance: 57.1
click at [365, 208] on p "**********" at bounding box center [420, 210] width 172 height 8
click at [373, 193] on div "**********" at bounding box center [420, 206] width 184 height 26
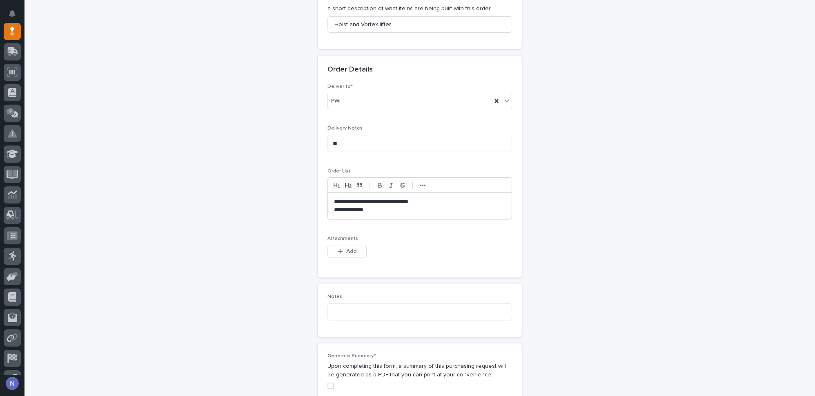
scroll to position [0, 0]
click at [370, 198] on p "**********" at bounding box center [420, 202] width 172 height 8
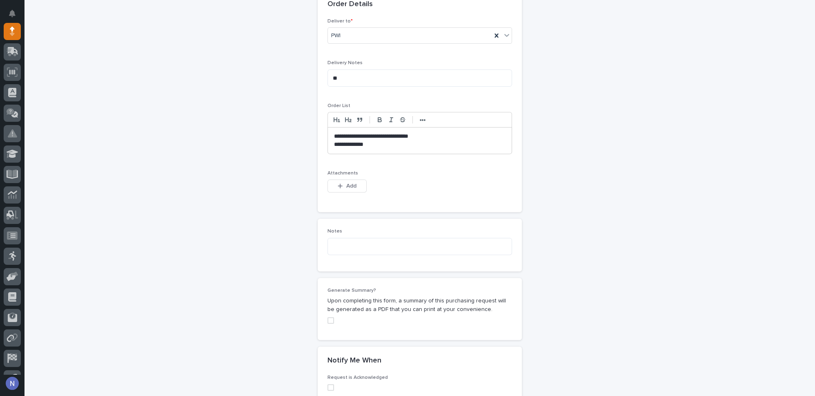
scroll to position [517, 0]
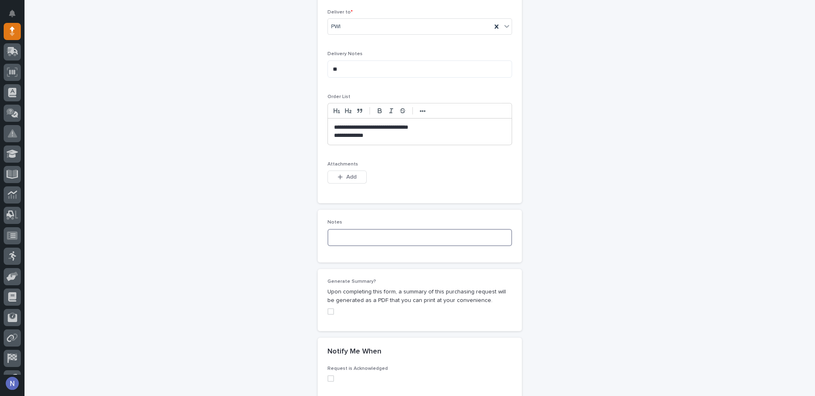
click at [379, 236] on textarea at bounding box center [419, 237] width 184 height 17
type textarea "*"
click at [327, 308] on span at bounding box center [330, 311] width 7 height 7
click at [394, 231] on textarea "**********" at bounding box center [419, 237] width 184 height 17
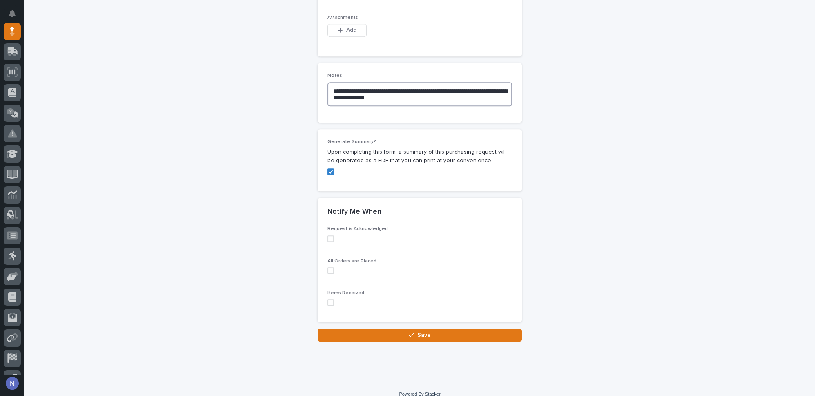
scroll to position [669, 0]
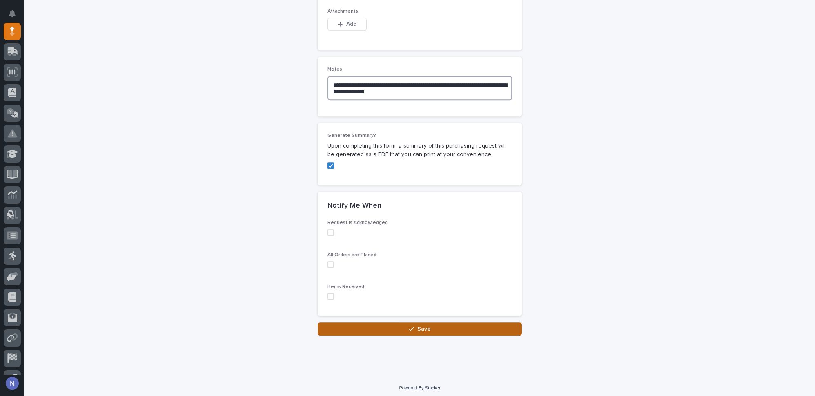
type textarea "**********"
click at [413, 327] on div "button" at bounding box center [413, 329] width 8 height 6
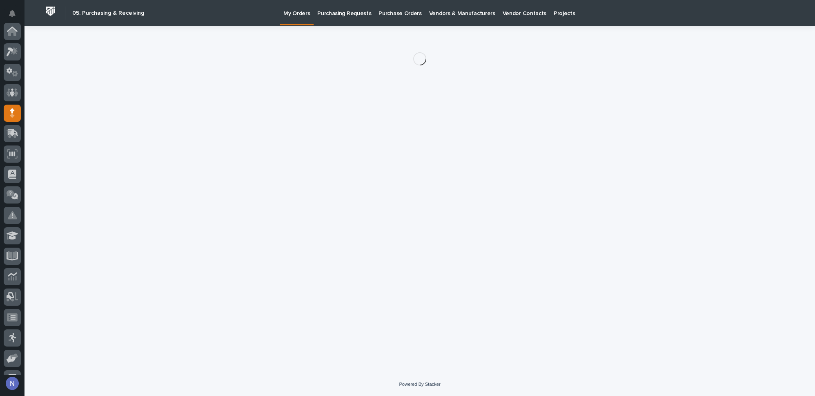
scroll to position [82, 0]
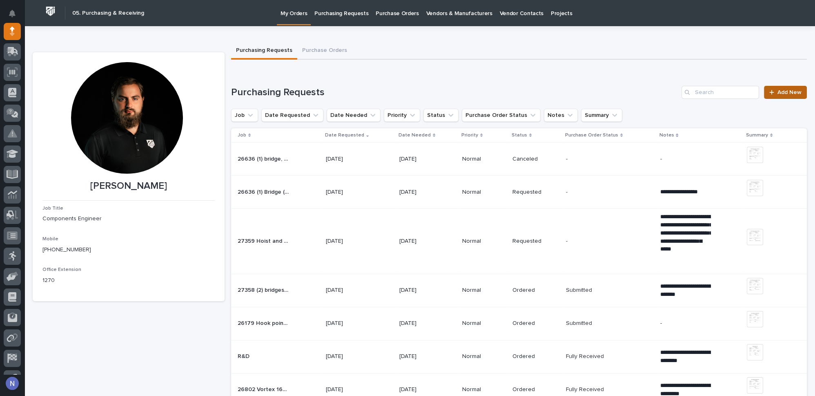
click at [769, 92] on icon at bounding box center [771, 92] width 5 height 6
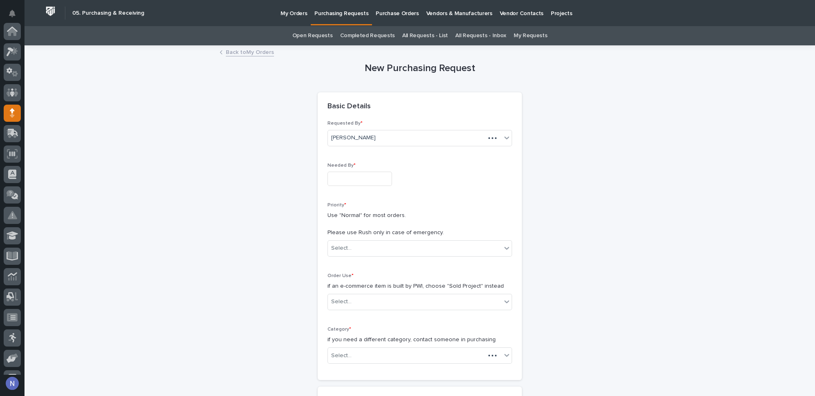
scroll to position [82, 0]
click at [380, 176] on input "text" at bounding box center [359, 178] width 64 height 14
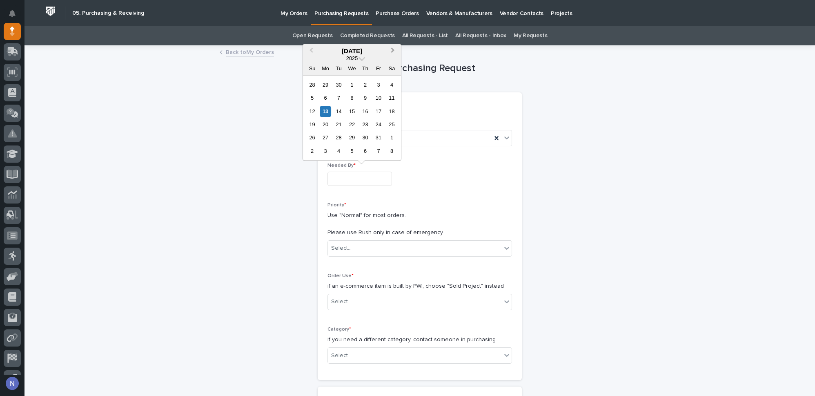
click at [393, 51] on span "Next Month" at bounding box center [393, 51] width 0 height 11
click at [378, 141] on div "28" at bounding box center [378, 137] width 11 height 11
type input "**********"
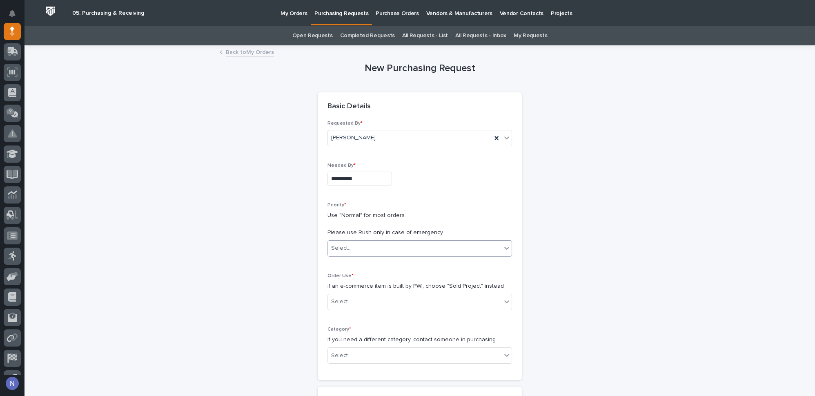
click at [347, 244] on div "Select..." at bounding box center [341, 248] width 20 height 9
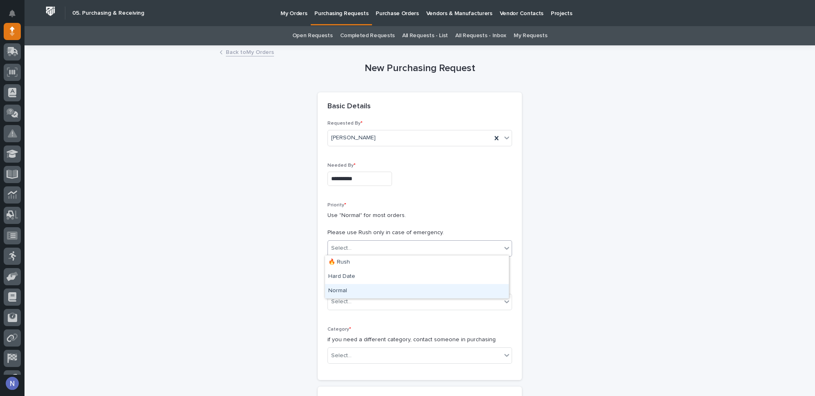
click at [347, 291] on div "Normal" at bounding box center [417, 291] width 184 height 14
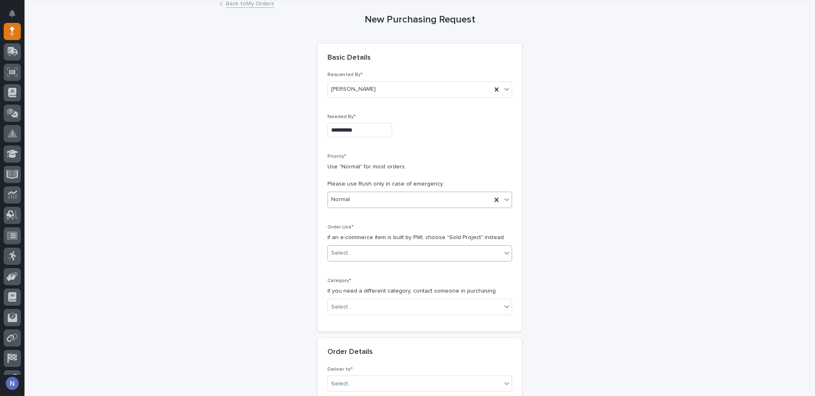
scroll to position [62, 0]
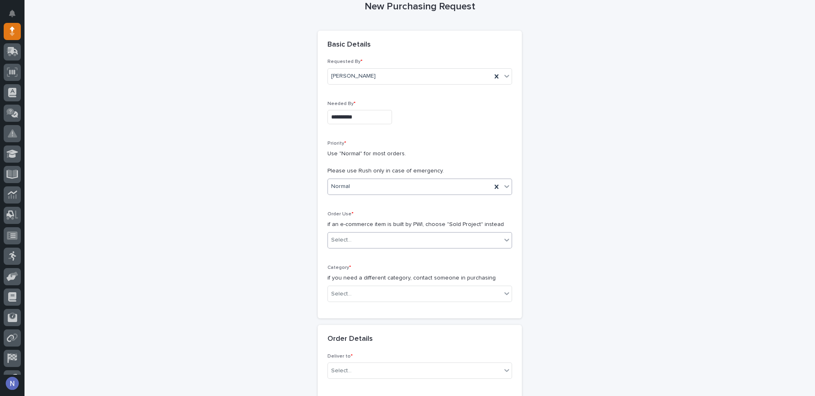
click at [361, 238] on div "Select..." at bounding box center [414, 239] width 173 height 13
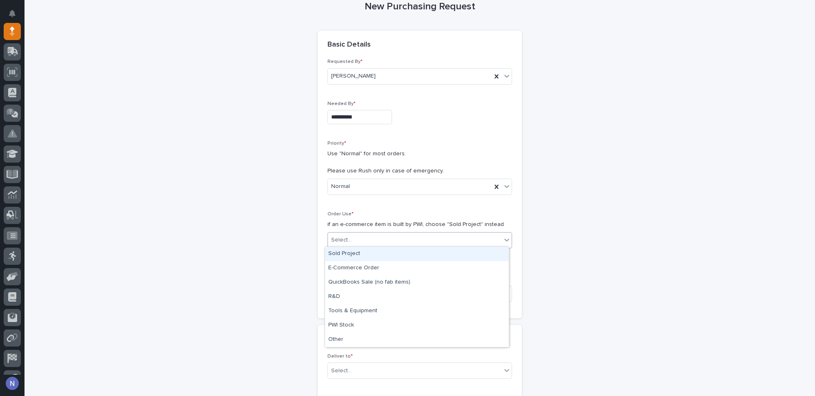
click at [361, 258] on div "Sold Project" at bounding box center [417, 254] width 184 height 14
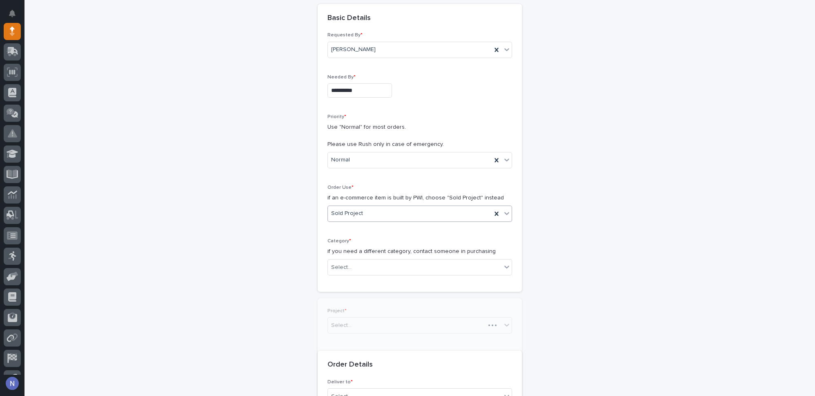
scroll to position [123, 0]
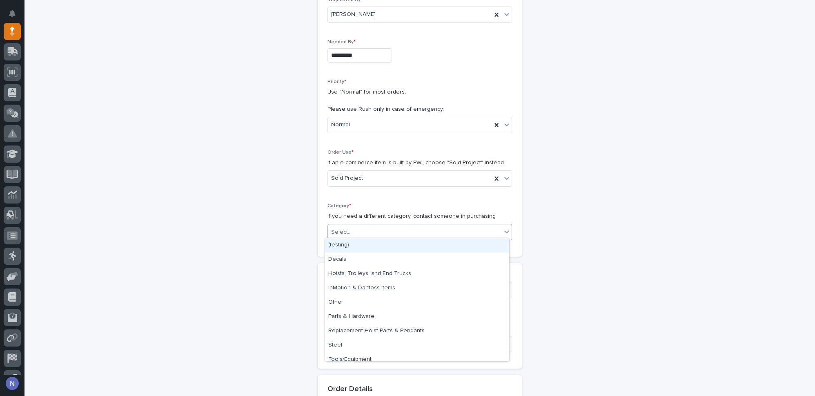
click at [362, 229] on div "Select..." at bounding box center [414, 231] width 173 height 13
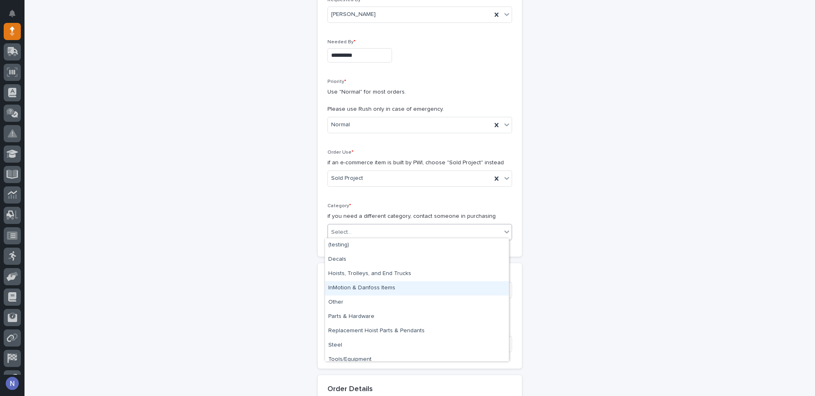
click at [364, 285] on div "InMotion & Danfoss Items" at bounding box center [417, 288] width 184 height 14
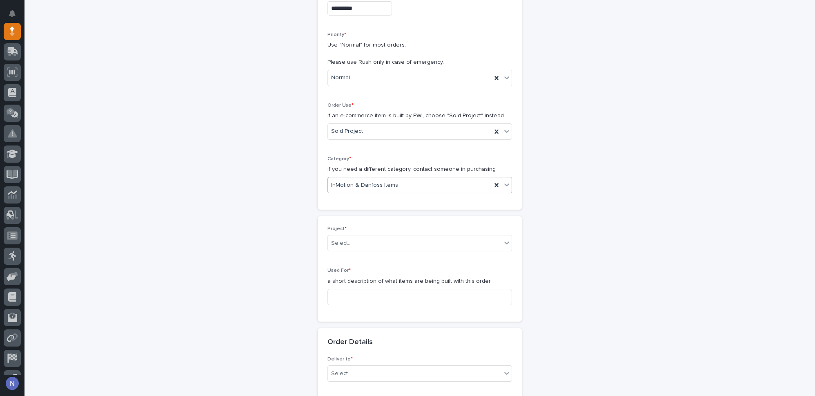
scroll to position [185, 0]
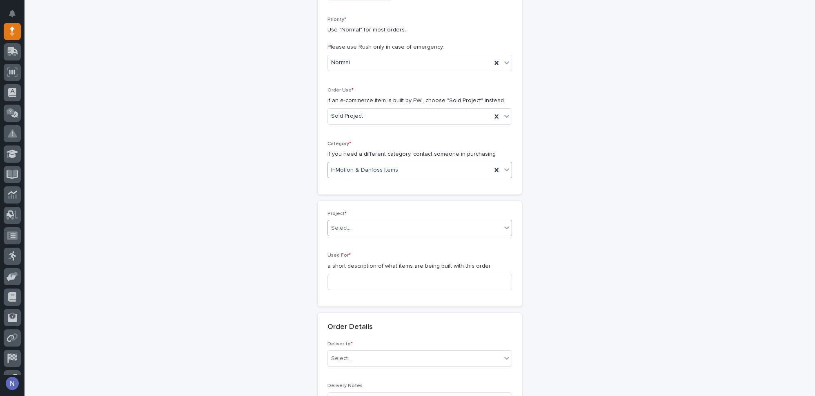
click at [364, 222] on div "Select..." at bounding box center [414, 227] width 173 height 13
type input "*****"
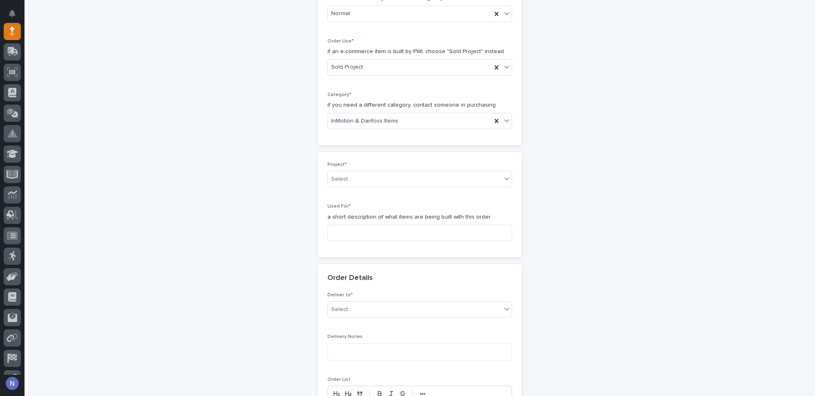
scroll to position [235, 0]
click at [381, 176] on div "Select..." at bounding box center [414, 178] width 173 height 13
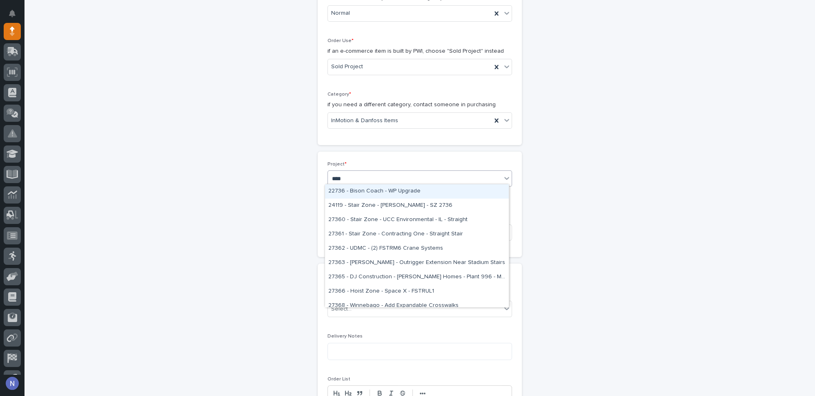
type input "*****"
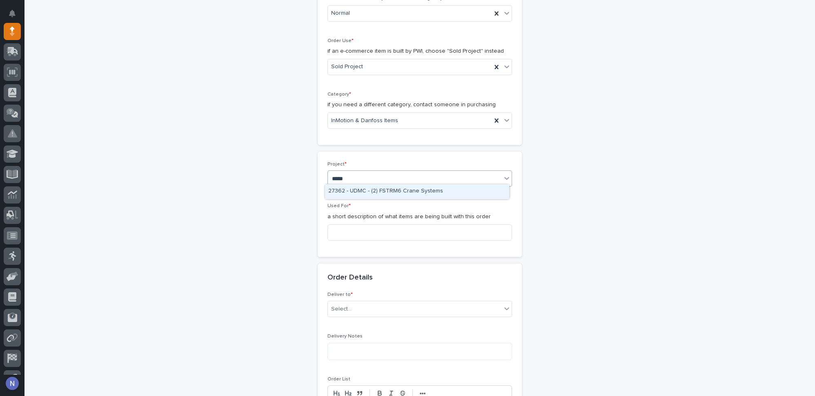
click at [391, 190] on div "27362 - UDMC - (2) FSTRM6 Crane Systems" at bounding box center [417, 191] width 184 height 14
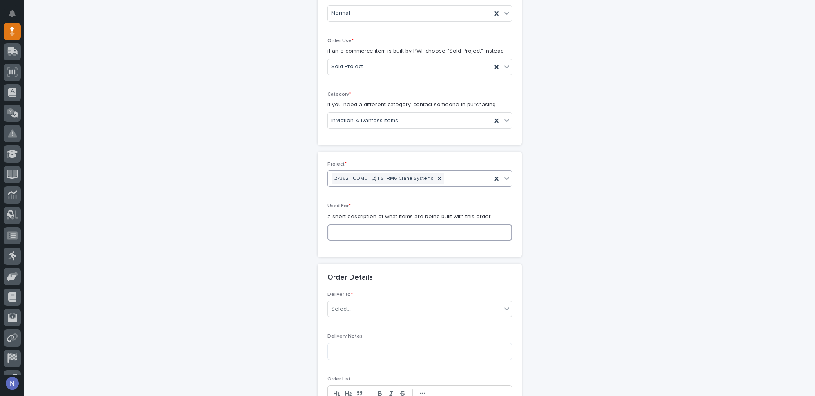
click at [368, 228] on input at bounding box center [419, 232] width 184 height 16
click at [353, 230] on input at bounding box center [419, 232] width 184 height 16
type input "$"
type input "4"
type input "(4) Bridges"
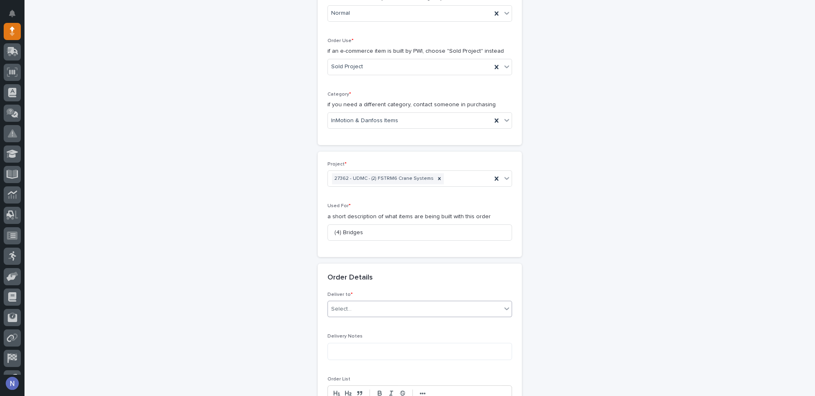
click at [391, 308] on div "Select..." at bounding box center [414, 308] width 173 height 13
click at [390, 317] on div "PWI" at bounding box center [417, 321] width 184 height 14
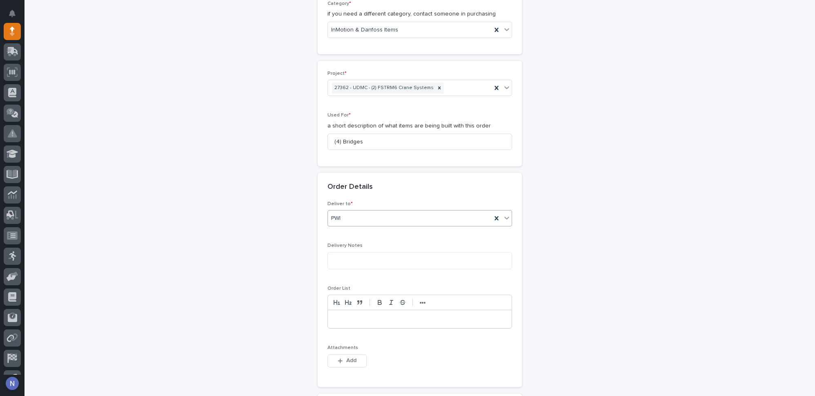
scroll to position [358, 0]
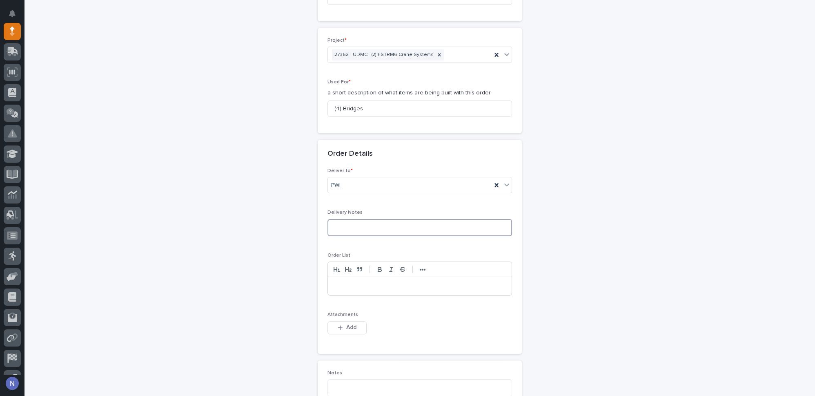
click at [389, 224] on textarea at bounding box center [419, 227] width 184 height 17
type textarea "*"
type textarea "**"
click at [384, 282] on p at bounding box center [419, 286] width 171 height 8
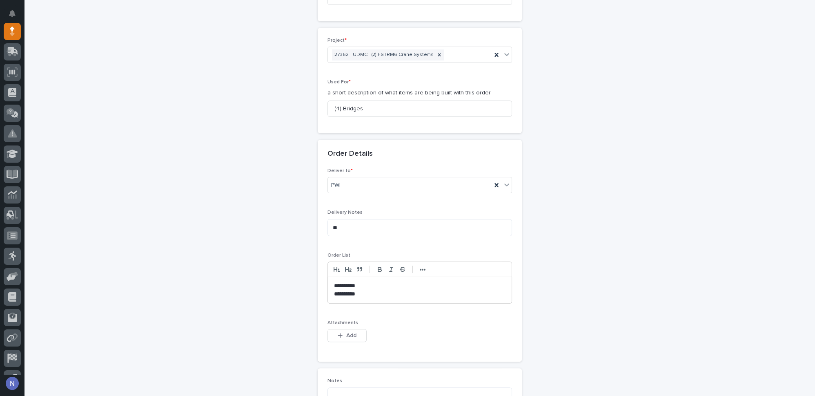
click at [386, 282] on p "**********" at bounding box center [420, 286] width 172 height 8
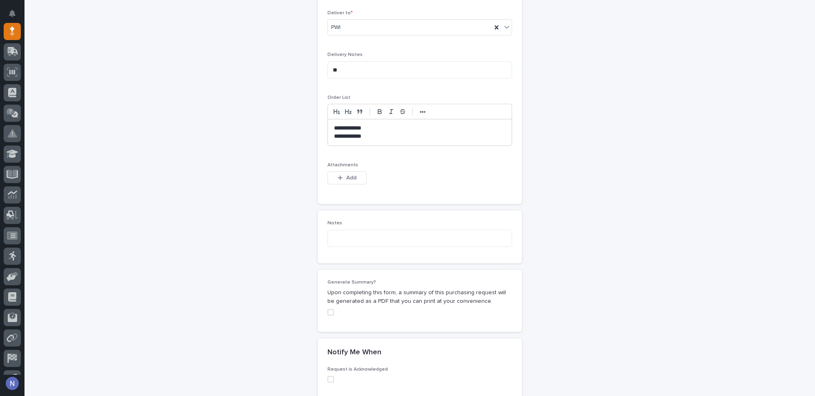
scroll to position [519, 0]
click at [346, 229] on textarea at bounding box center [419, 234] width 184 height 17
type textarea "*"
click at [328, 305] on span at bounding box center [330, 308] width 7 height 7
type textarea "**********"
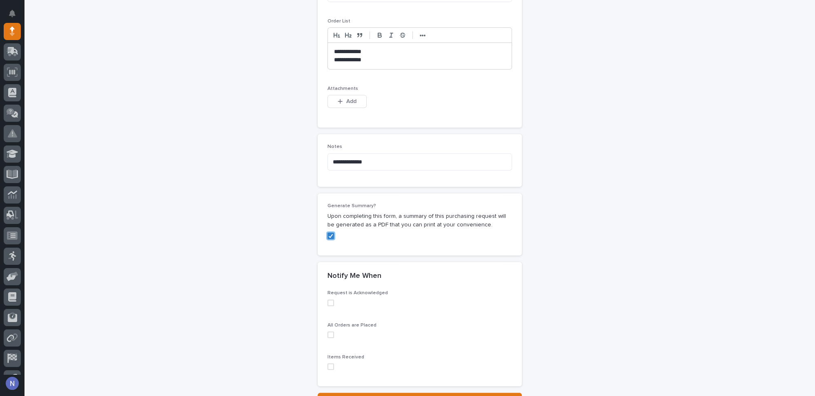
scroll to position [662, 0]
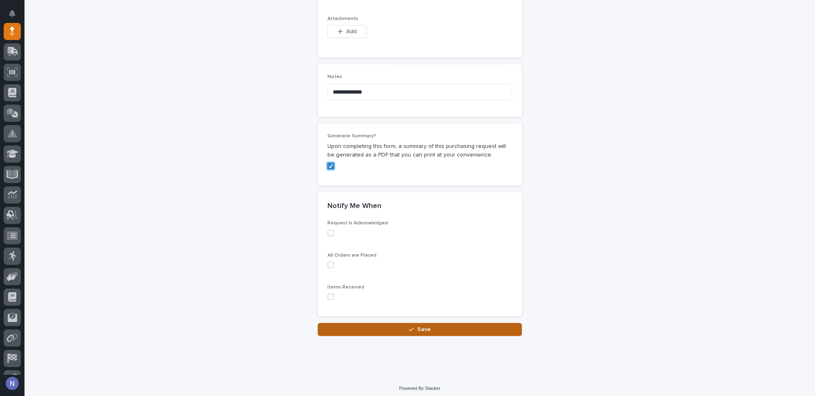
click at [409, 326] on icon "button" at bounding box center [411, 329] width 5 height 6
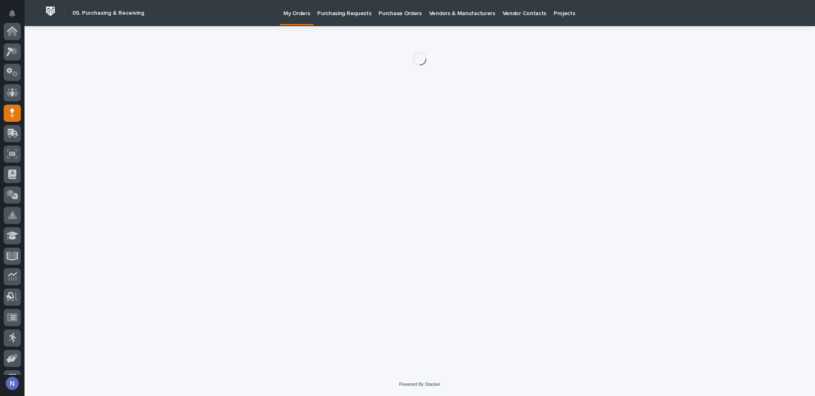
scroll to position [82, 0]
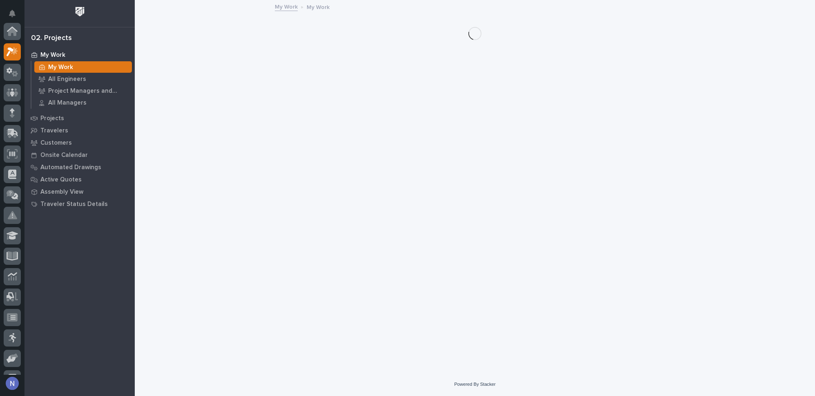
scroll to position [20, 0]
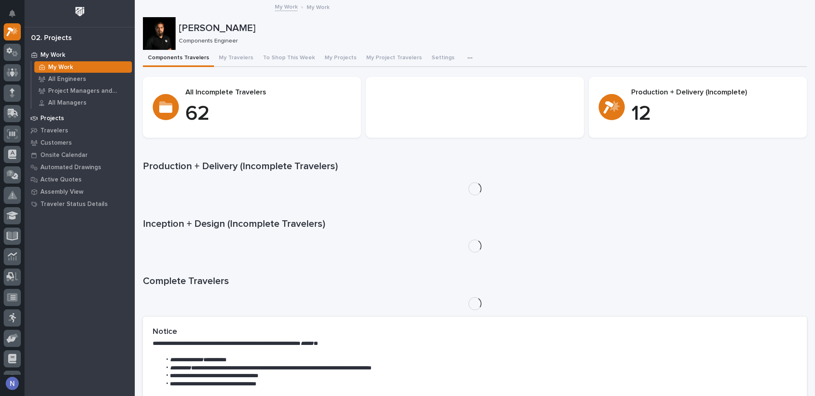
click at [51, 116] on p "Projects" at bounding box center [52, 118] width 24 height 7
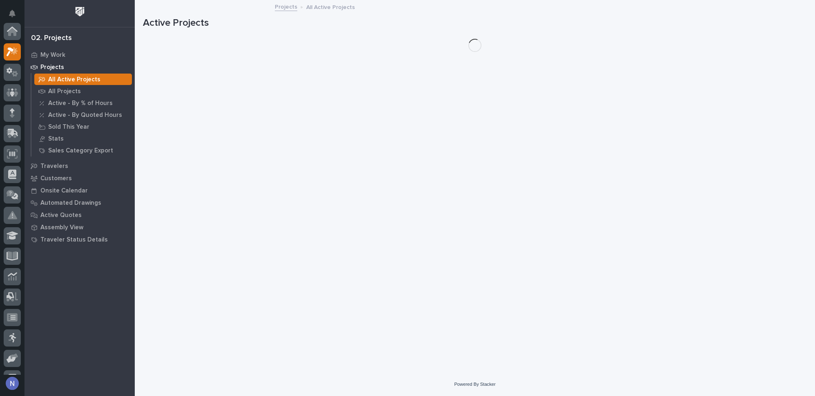
scroll to position [20, 0]
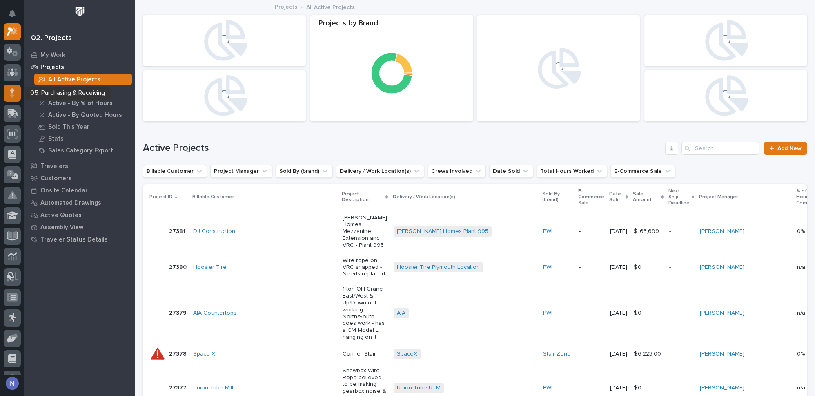
click at [13, 93] on icon at bounding box center [12, 95] width 4 height 4
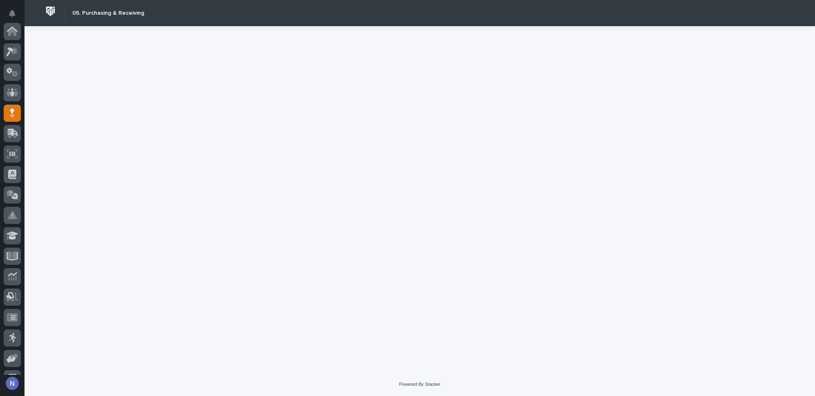
scroll to position [82, 0]
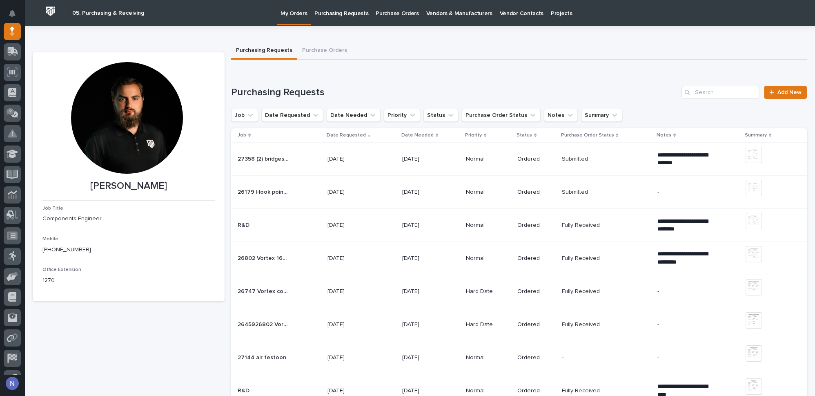
click at [311, 153] on div "27358 (2) bridges and 1 vaclifter. 27358 (2) bridges and 1 vaclifter." at bounding box center [279, 158] width 83 height 13
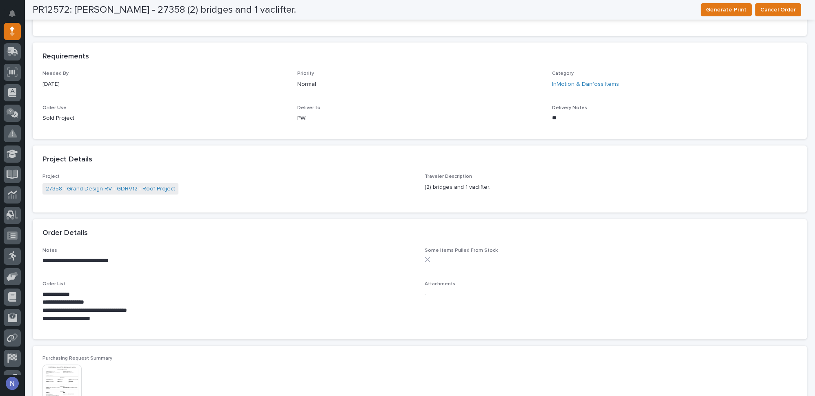
scroll to position [322, 0]
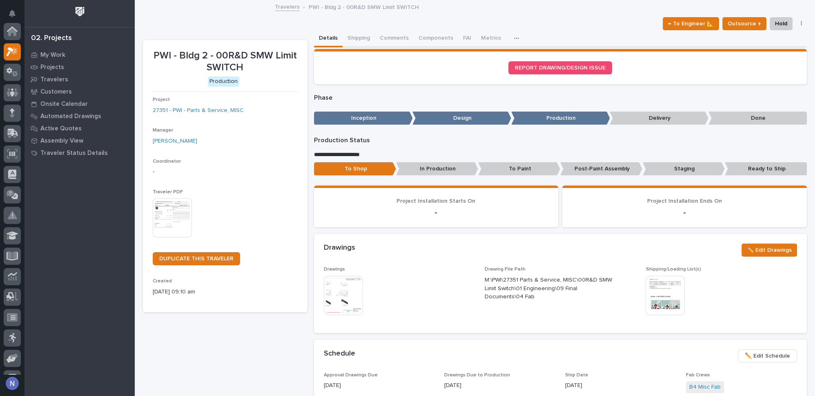
scroll to position [20, 0]
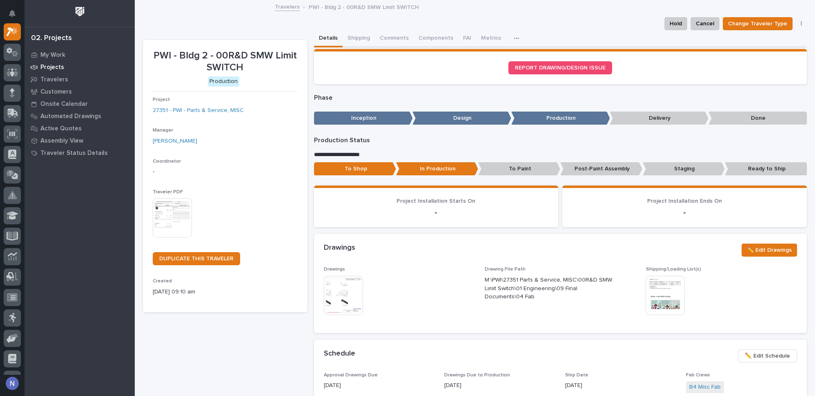
click at [51, 66] on p "Projects" at bounding box center [52, 67] width 24 height 7
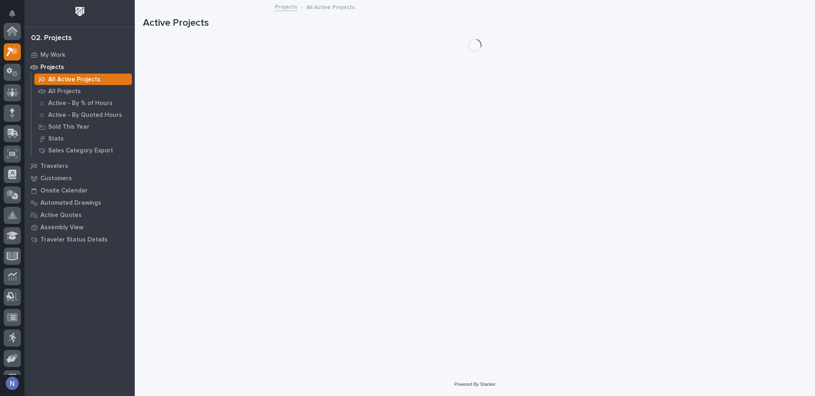
scroll to position [20, 0]
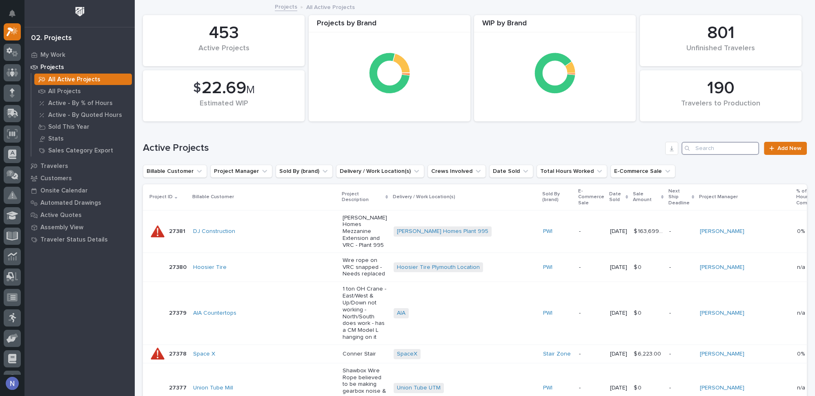
click at [693, 149] on input "Search" at bounding box center [720, 148] width 78 height 13
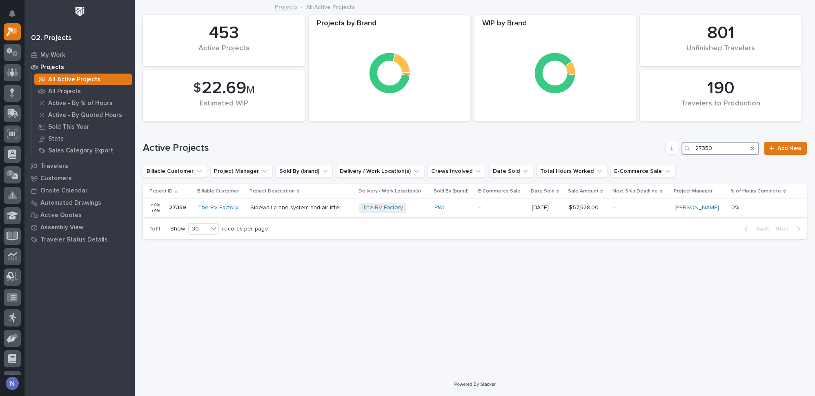
type input "27359"
click at [662, 207] on p "-" at bounding box center [640, 207] width 55 height 7
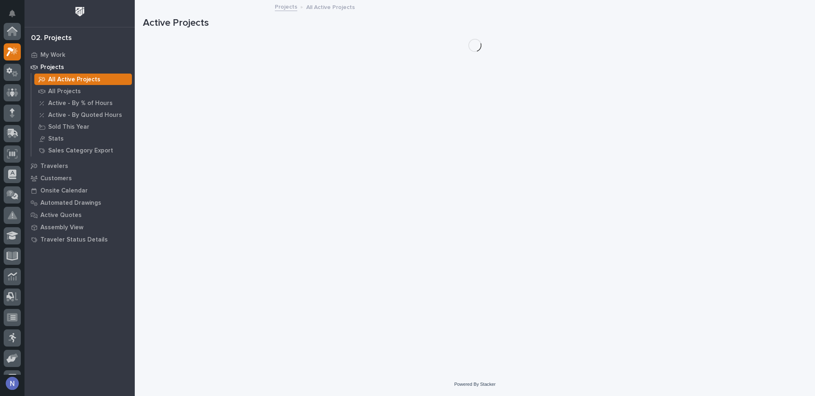
scroll to position [20, 0]
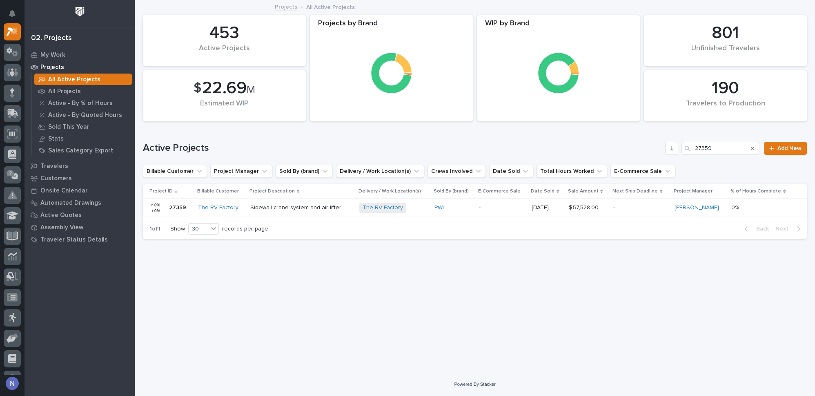
click at [638, 207] on p "-" at bounding box center [640, 207] width 55 height 7
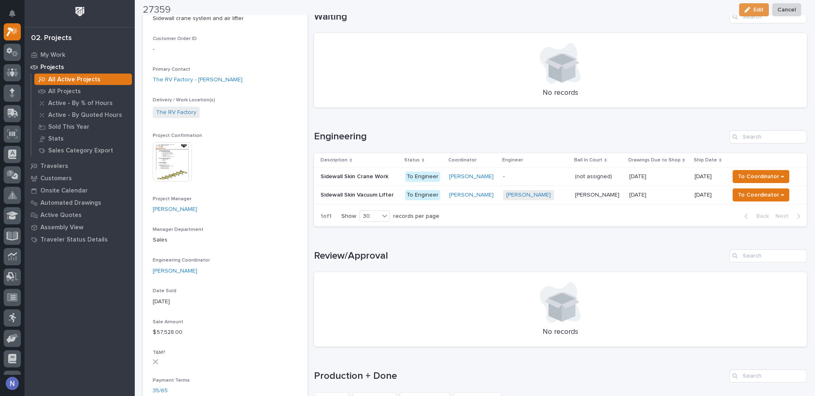
scroll to position [297, 0]
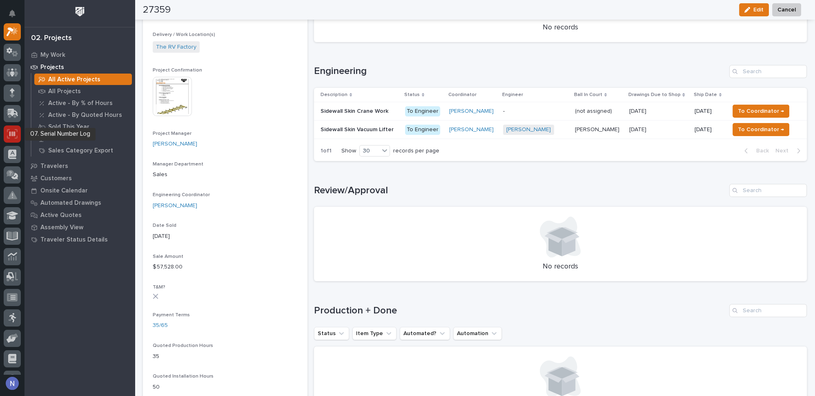
click at [13, 131] on icon at bounding box center [12, 133] width 11 height 9
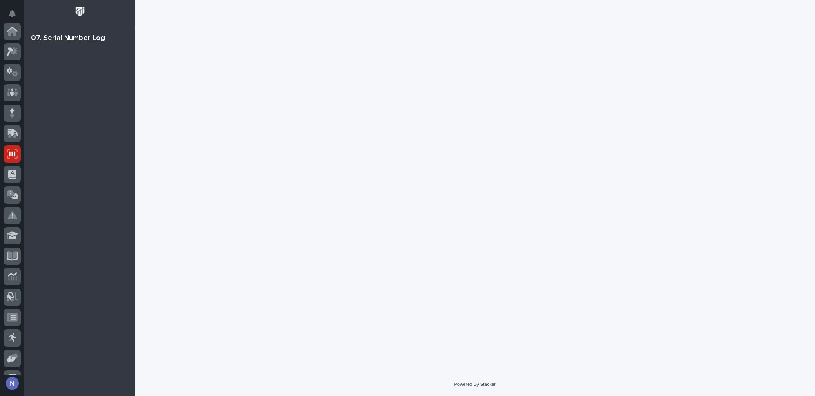
scroll to position [118, 0]
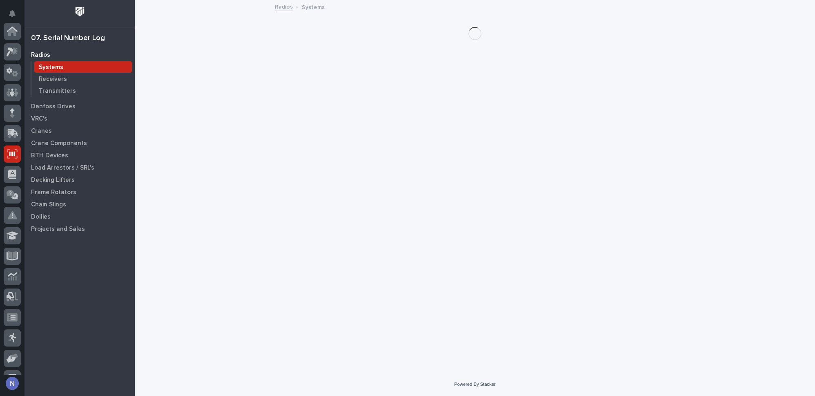
scroll to position [118, 0]
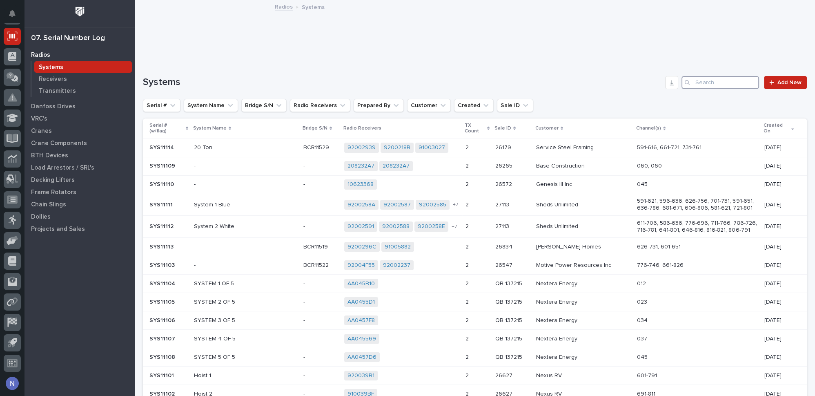
click at [700, 84] on input "Search" at bounding box center [720, 82] width 78 height 13
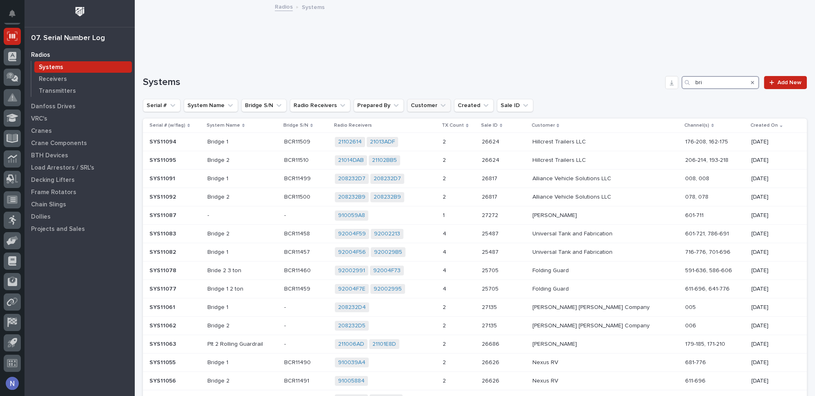
type input "bri"
click at [418, 105] on button "Customer" at bounding box center [429, 105] width 44 height 13
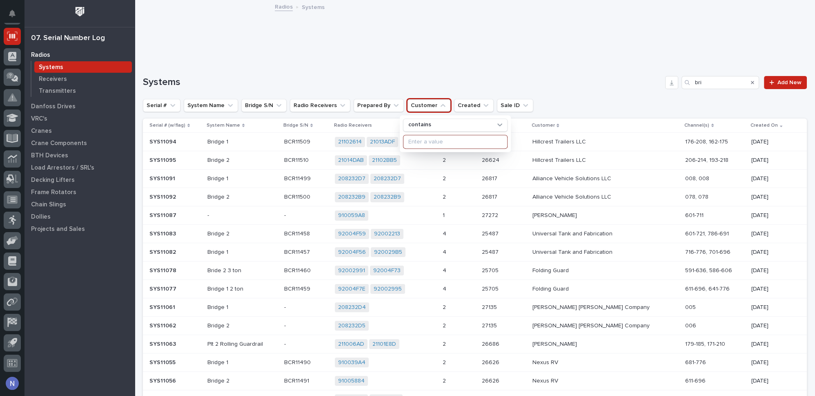
click at [433, 142] on input at bounding box center [455, 141] width 104 height 13
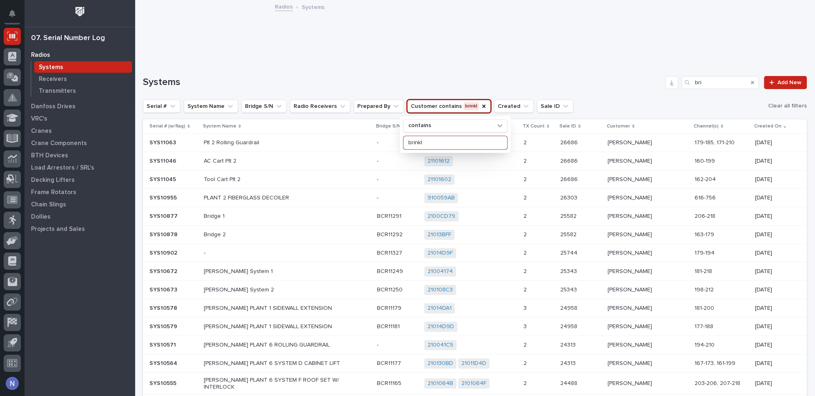
type input "brinkl"
click at [531, 60] on div "Loading... Saving… Systems bri Add New Serial # System Name Bridge S/N Radio Re…" at bounding box center [475, 298] width 664 height 477
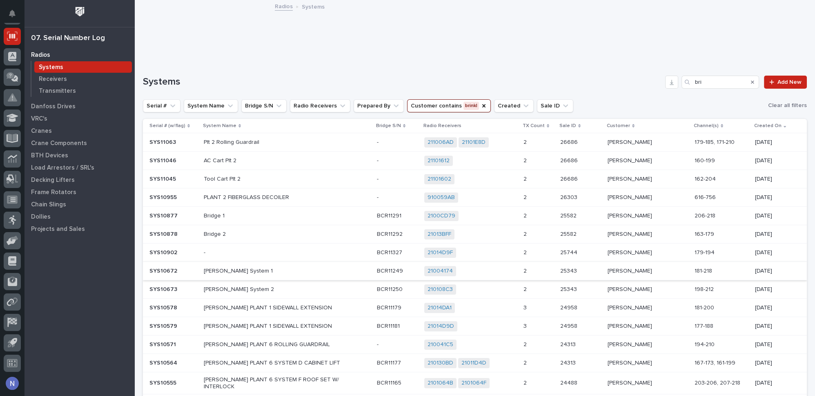
scroll to position [0, 0]
click at [311, 211] on div "Bridge 1" at bounding box center [275, 215] width 143 height 9
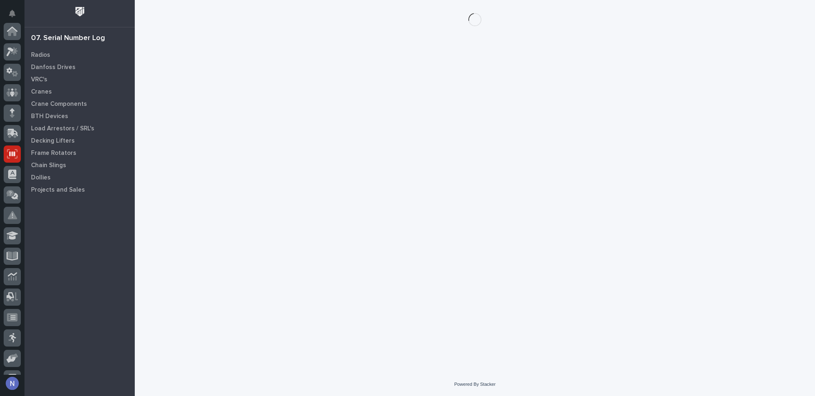
scroll to position [118, 0]
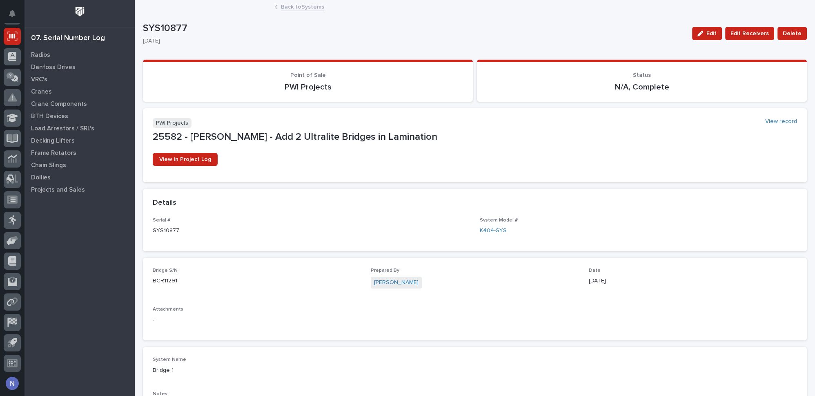
click at [298, 9] on link "Back to Systems" at bounding box center [302, 6] width 43 height 9
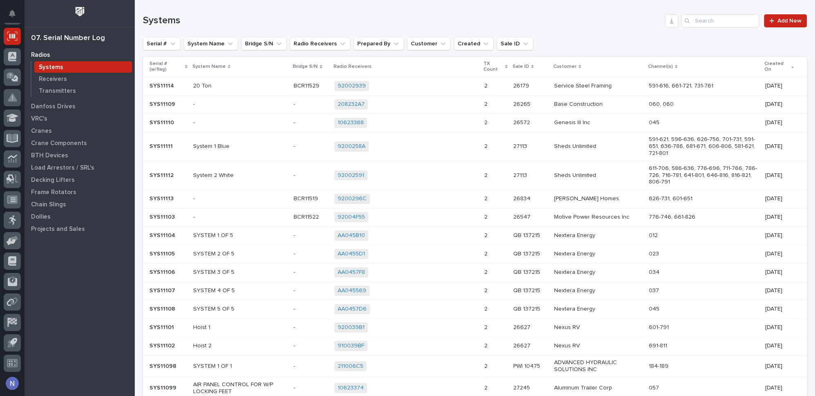
scroll to position [62, 0]
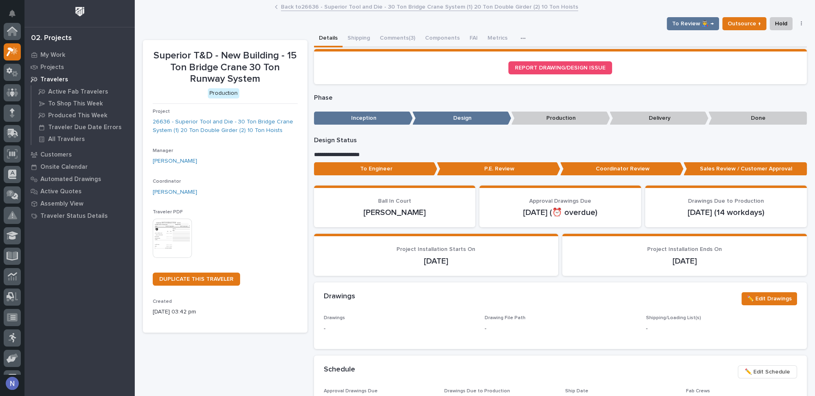
scroll to position [20, 0]
click at [443, 33] on button "Components" at bounding box center [442, 38] width 44 height 17
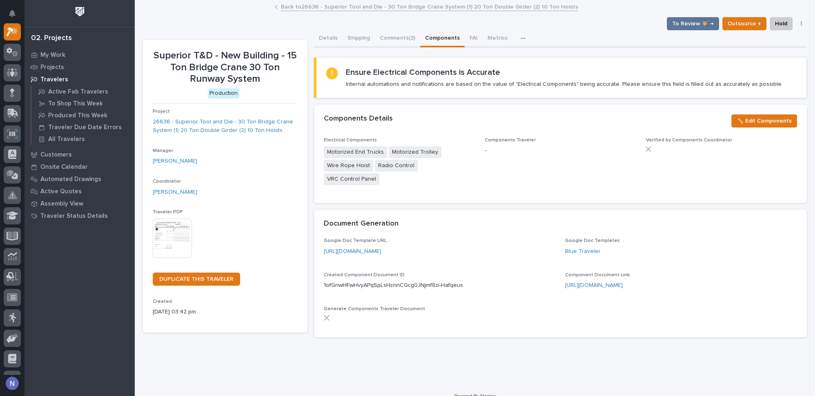
click at [300, 8] on link "Back to 26636 - Superior Tool and Die - 30 Ton Bridge Crane System (1) 20 Ton D…" at bounding box center [429, 6] width 297 height 9
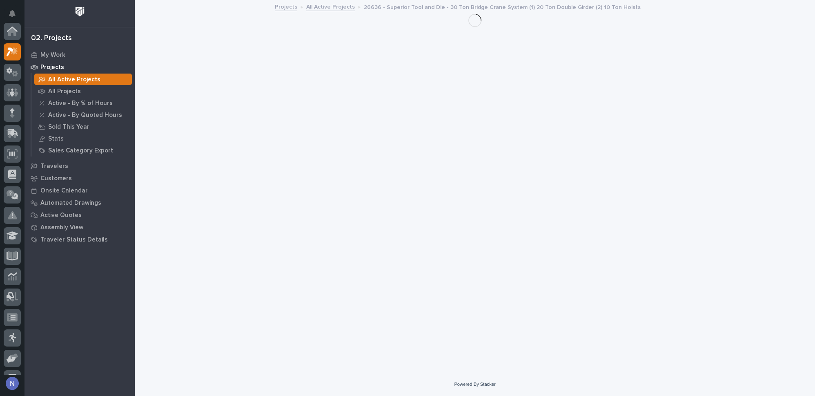
scroll to position [20, 0]
click at [330, 10] on link "All Active Projects" at bounding box center [330, 6] width 49 height 9
